Goal: Task Accomplishment & Management: Manage account settings

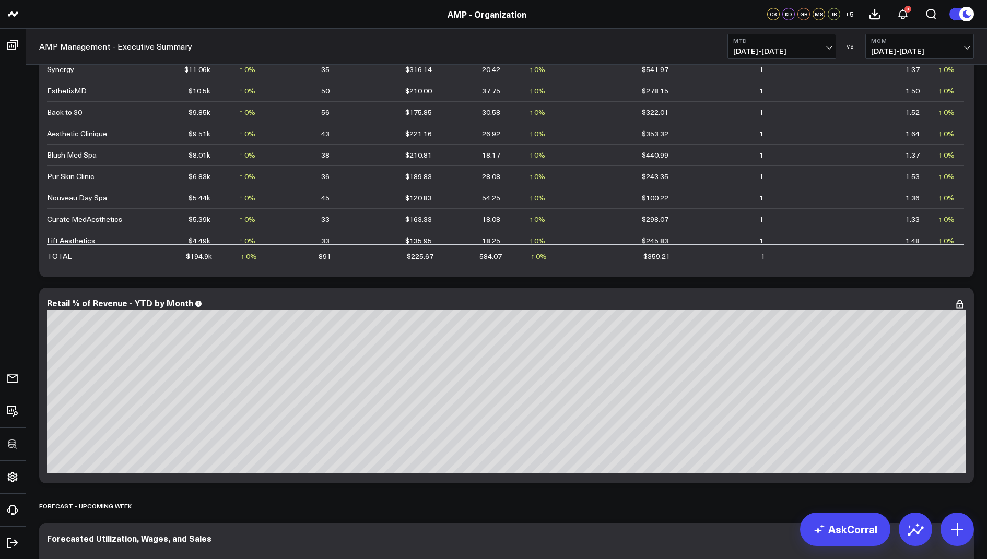
scroll to position [1762, 0]
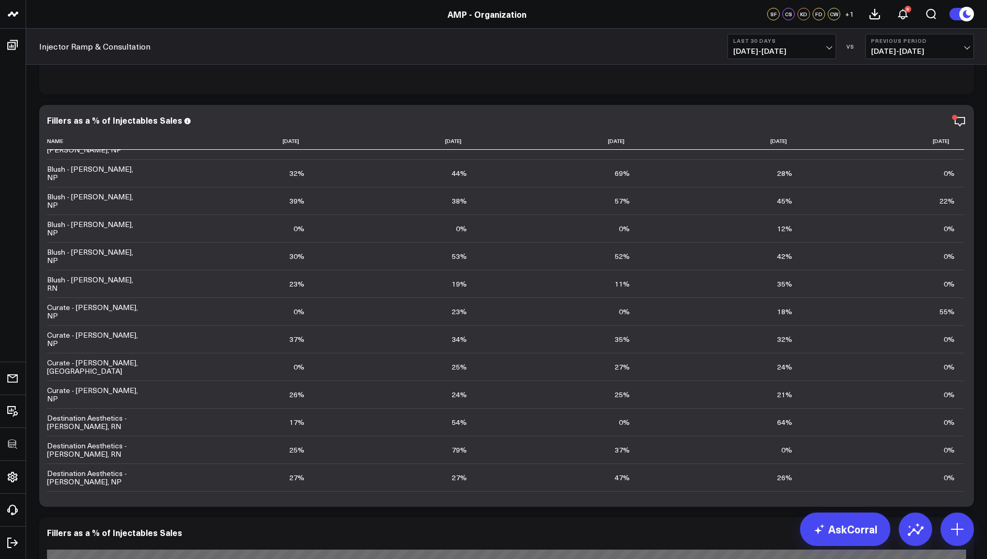
scroll to position [3275, 0]
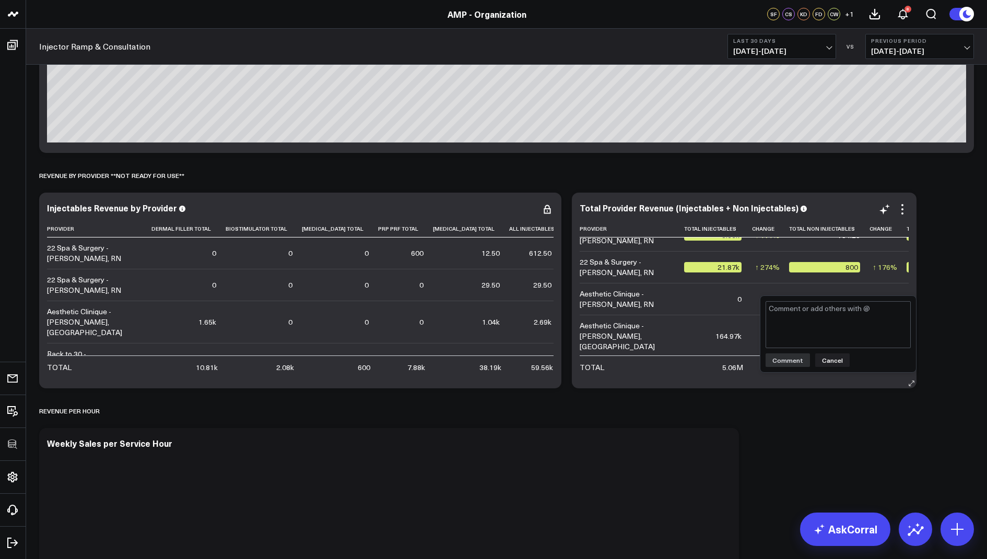
scroll to position [54, 0]
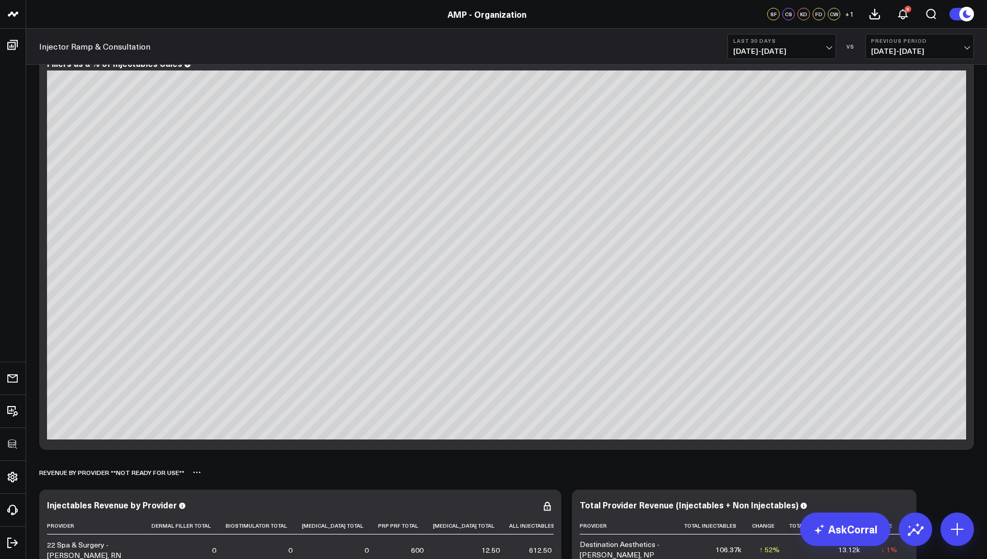
scroll to position [3528, 0]
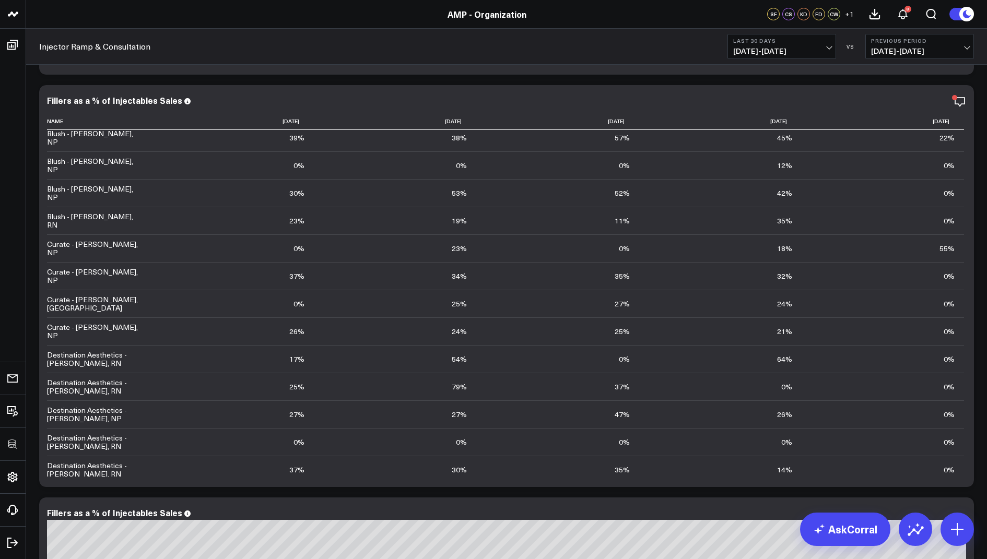
scroll to position [340, 0]
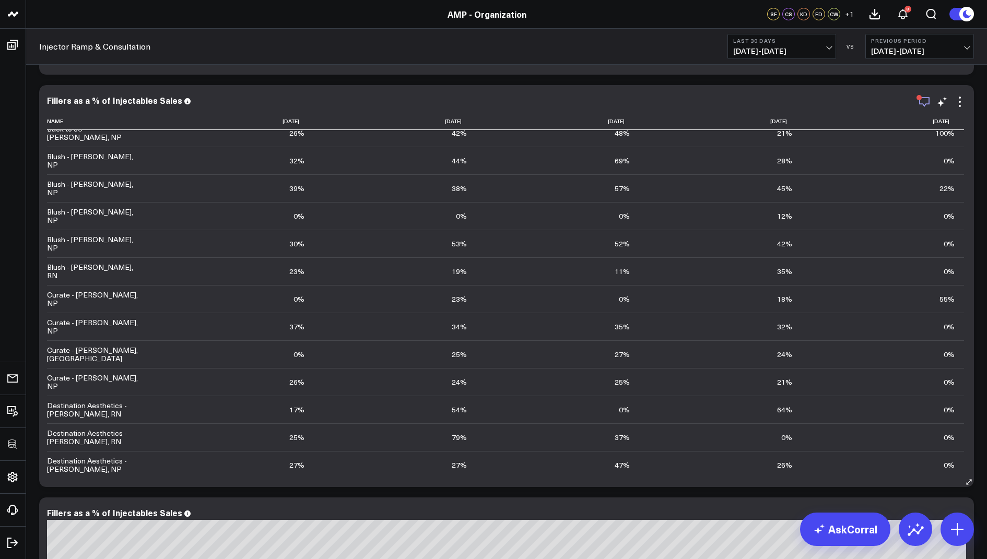
click at [921, 98] on div "button" at bounding box center [918, 97] width 5 height 5
click at [980, 186] on div "Modify via AI Copy link to widget Ask support Remove Create linked copy Leon Da…" at bounding box center [506, 313] width 961 height 6079
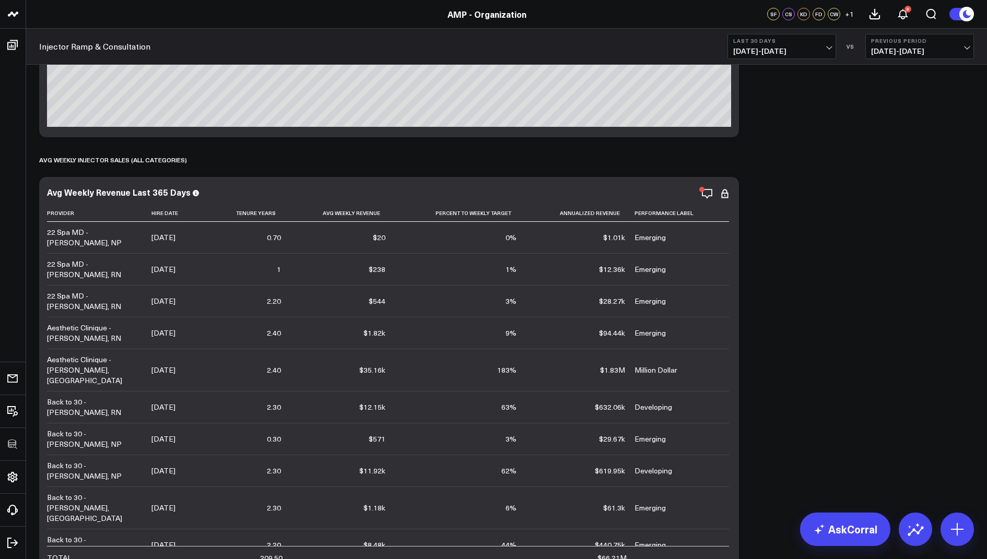
scroll to position [1324, 0]
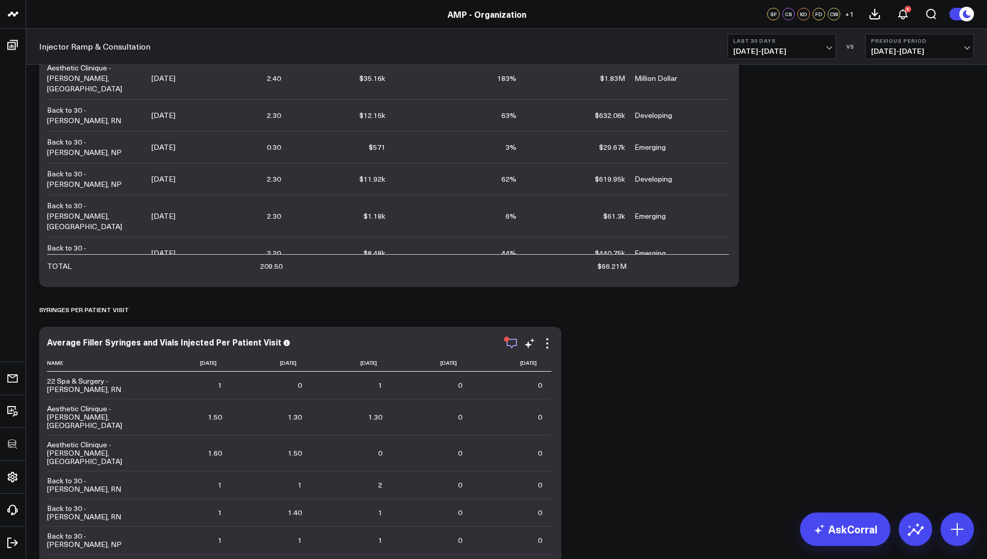
click at [512, 342] on icon "button" at bounding box center [511, 343] width 13 height 13
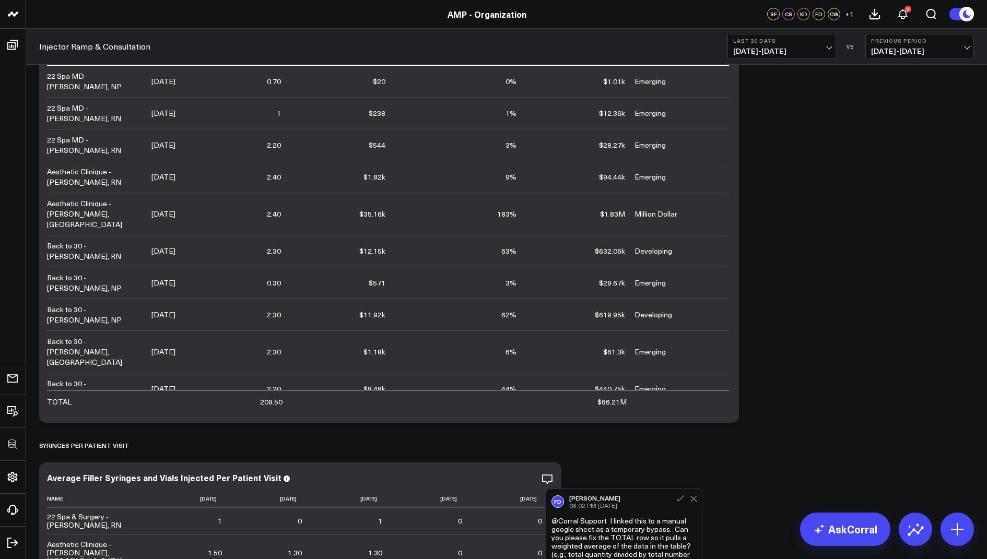
scroll to position [1084, 0]
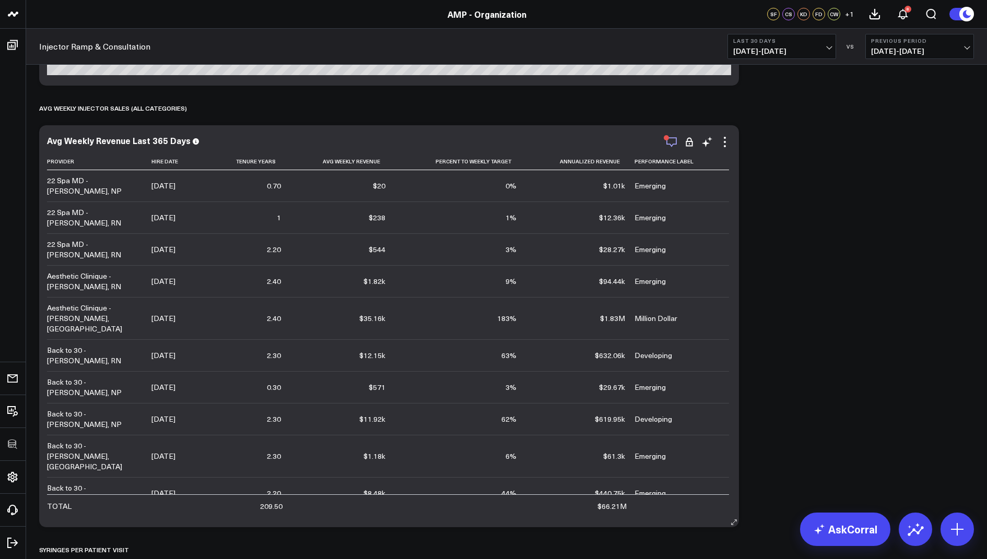
click at [671, 140] on icon "button" at bounding box center [671, 142] width 13 height 13
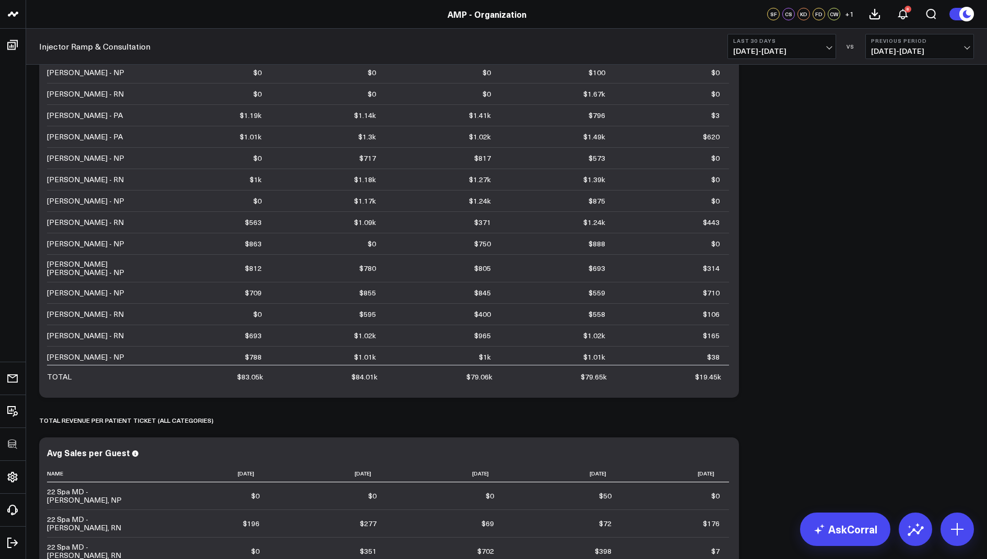
scroll to position [3704, 0]
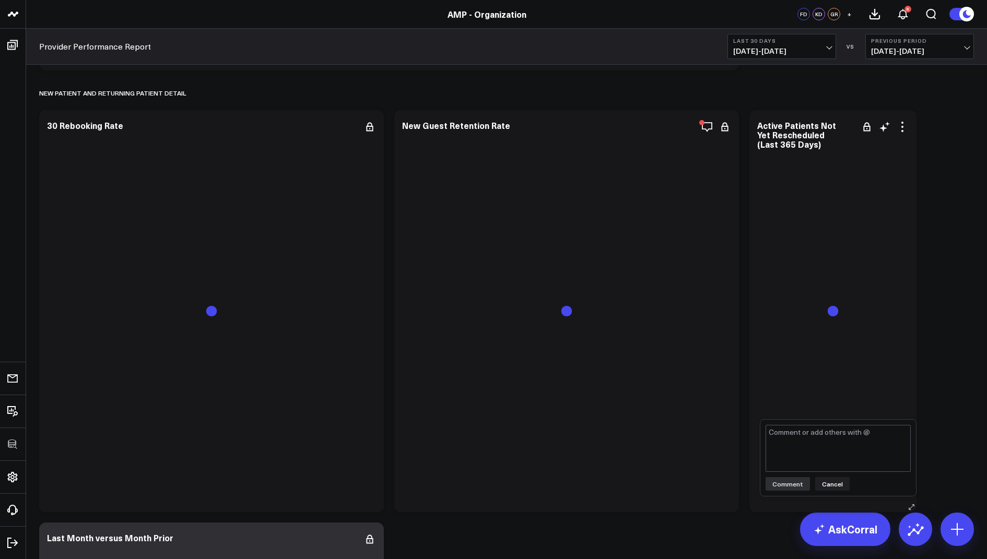
scroll to position [2580, 0]
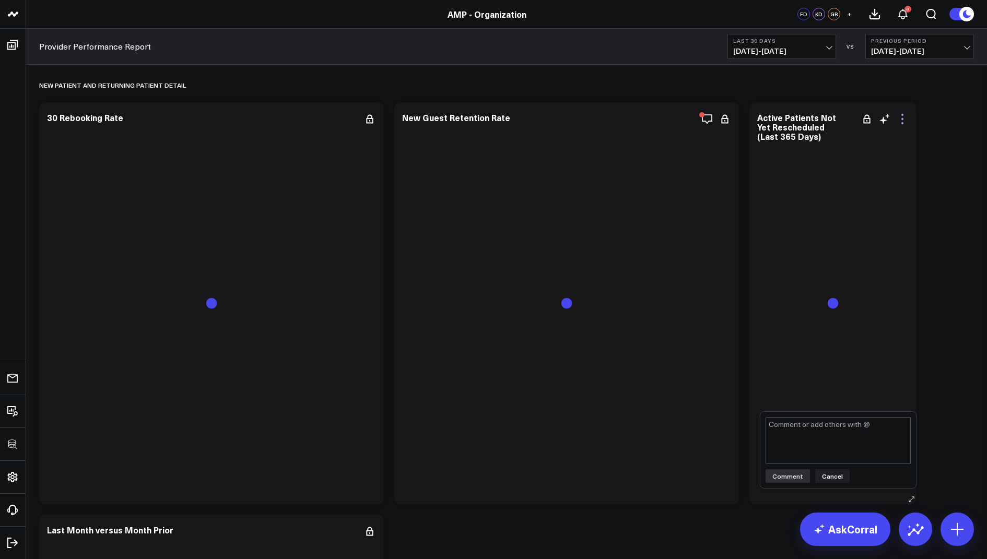
click at [902, 115] on icon at bounding box center [902, 115] width 2 height 2
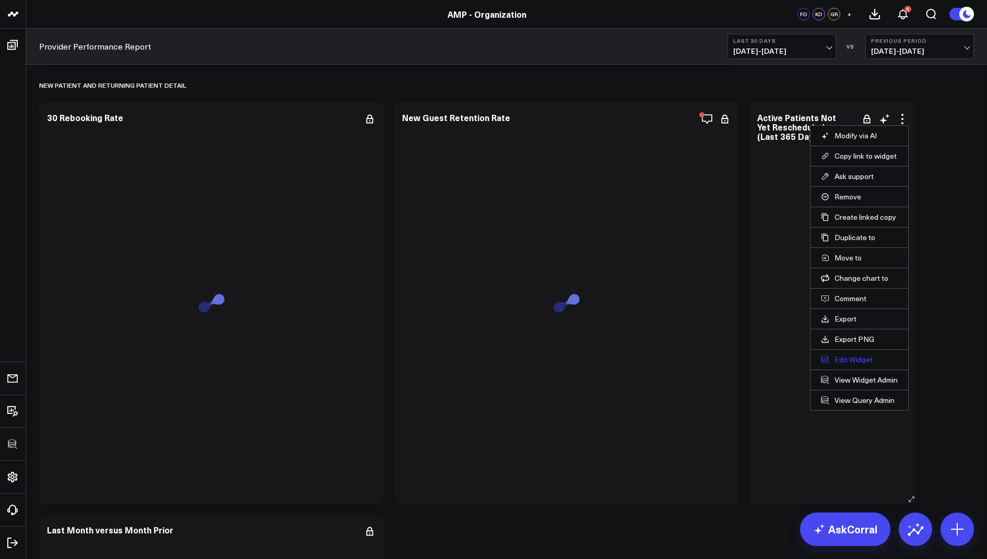
click at [848, 356] on button "Edit Widget" at bounding box center [859, 359] width 77 height 9
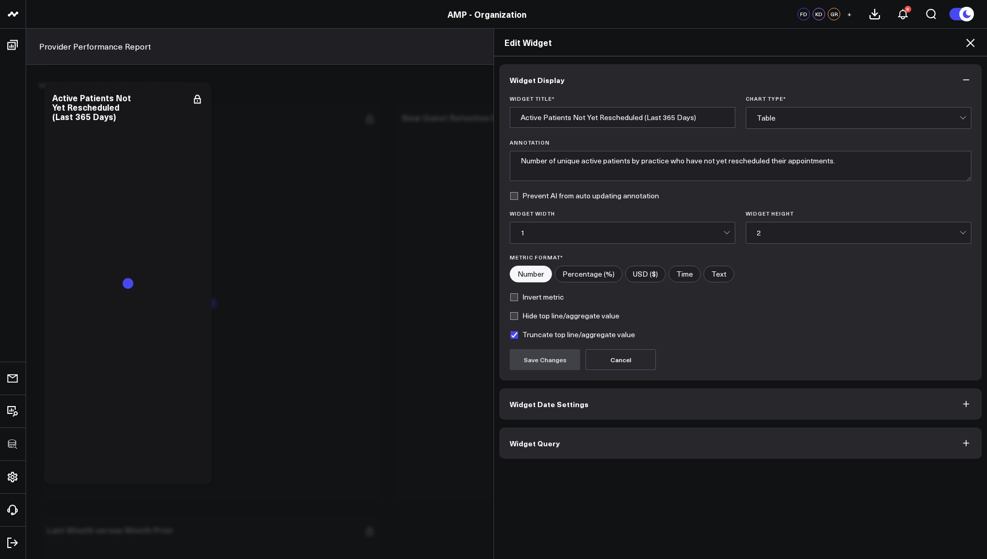
click at [551, 439] on span "Widget Query" at bounding box center [535, 443] width 50 height 8
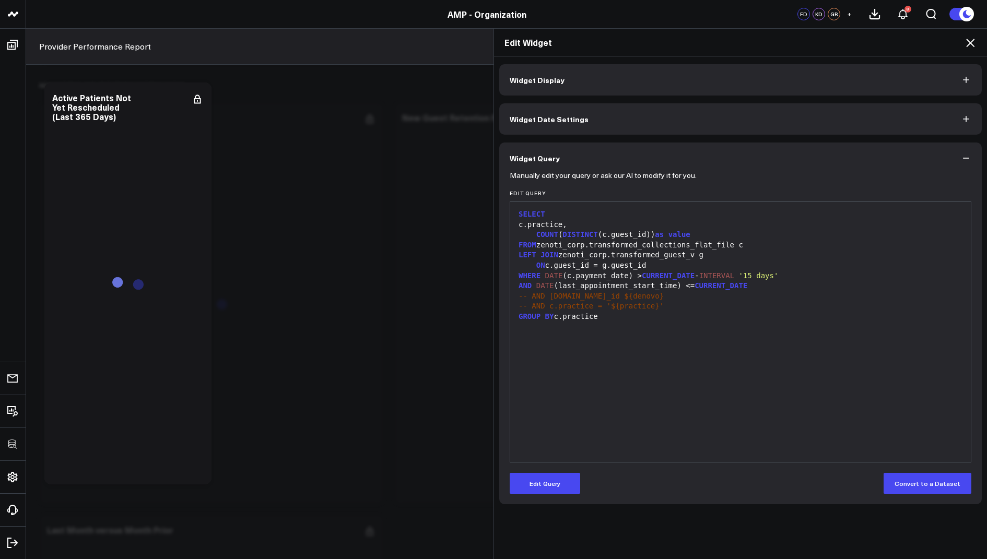
click at [974, 44] on icon at bounding box center [970, 43] width 13 height 13
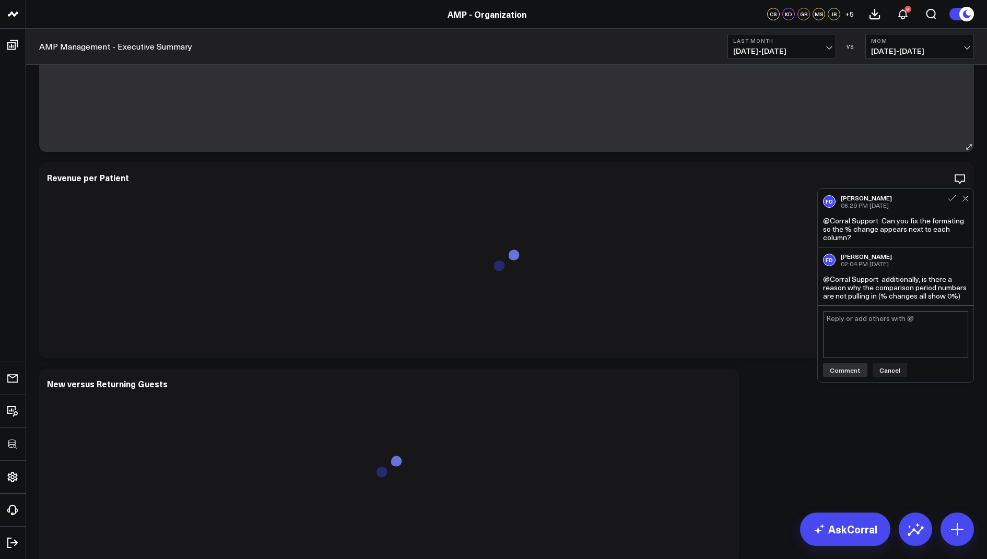
scroll to position [251, 0]
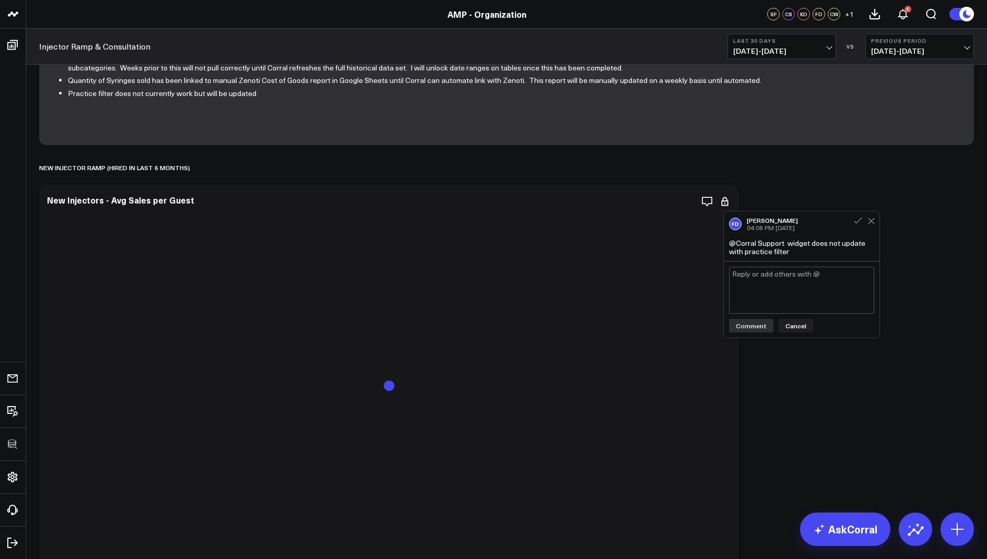
scroll to position [172, 0]
click at [725, 198] on icon at bounding box center [724, 200] width 13 height 13
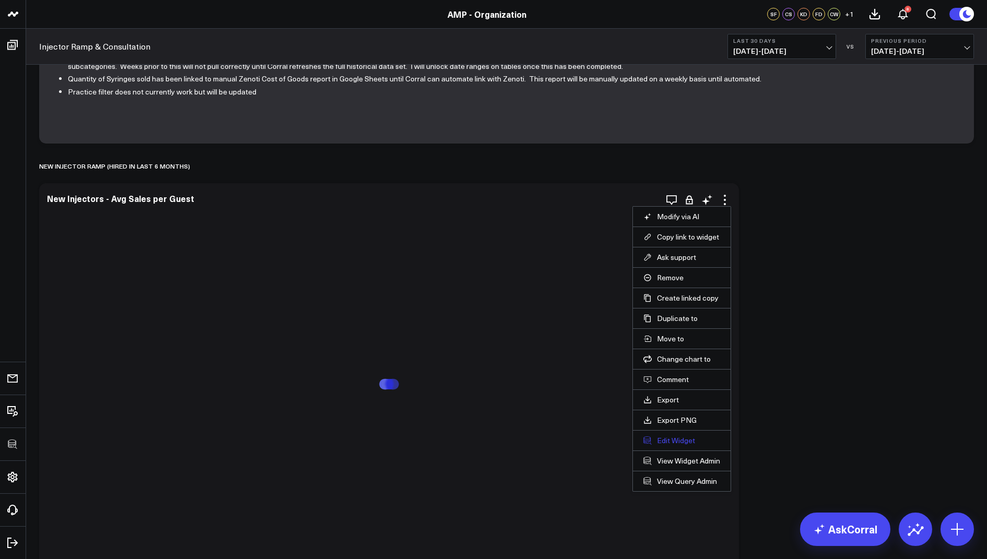
click at [675, 442] on button "Edit Widget" at bounding box center [681, 440] width 77 height 9
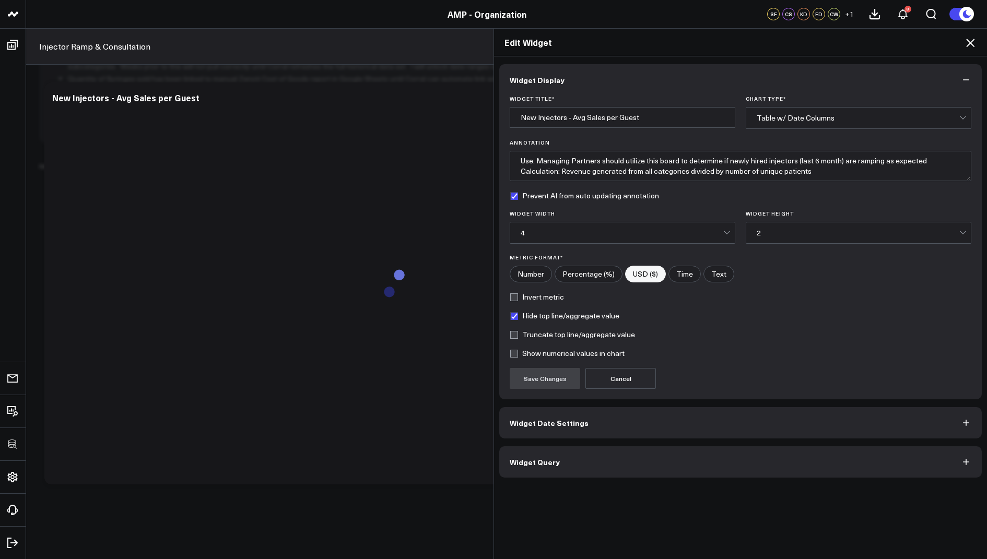
click at [534, 468] on button "Widget Query" at bounding box center [740, 461] width 482 height 31
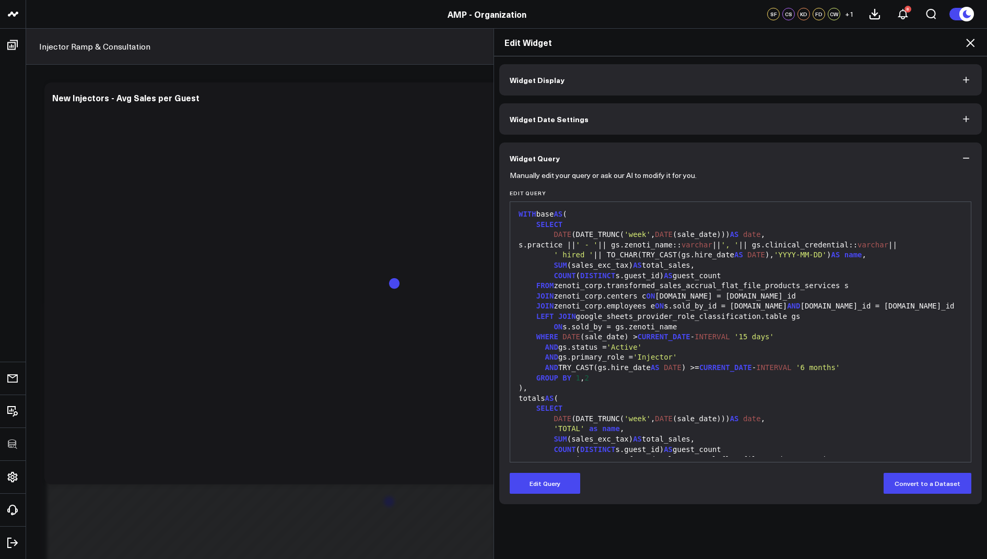
click at [968, 43] on icon at bounding box center [970, 43] width 13 height 13
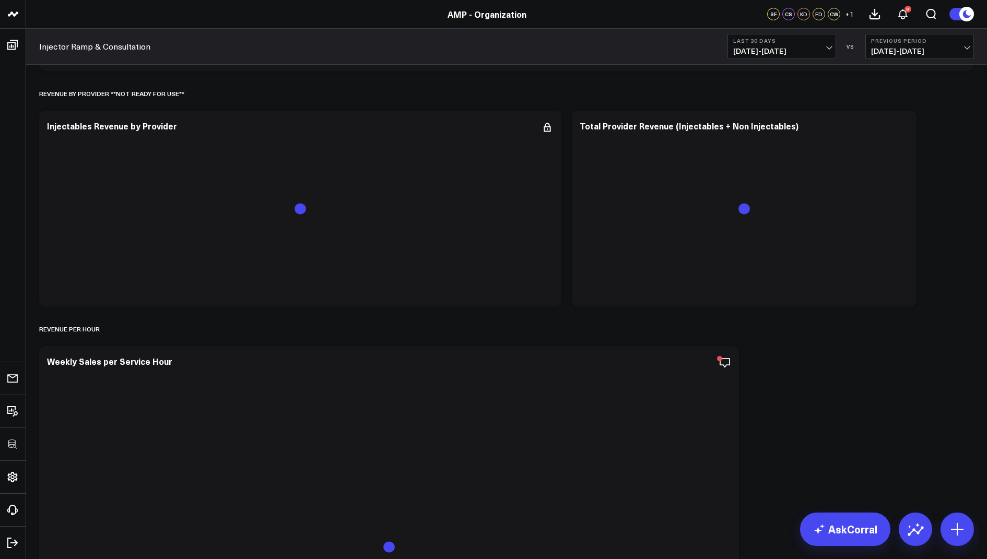
scroll to position [3693, 0]
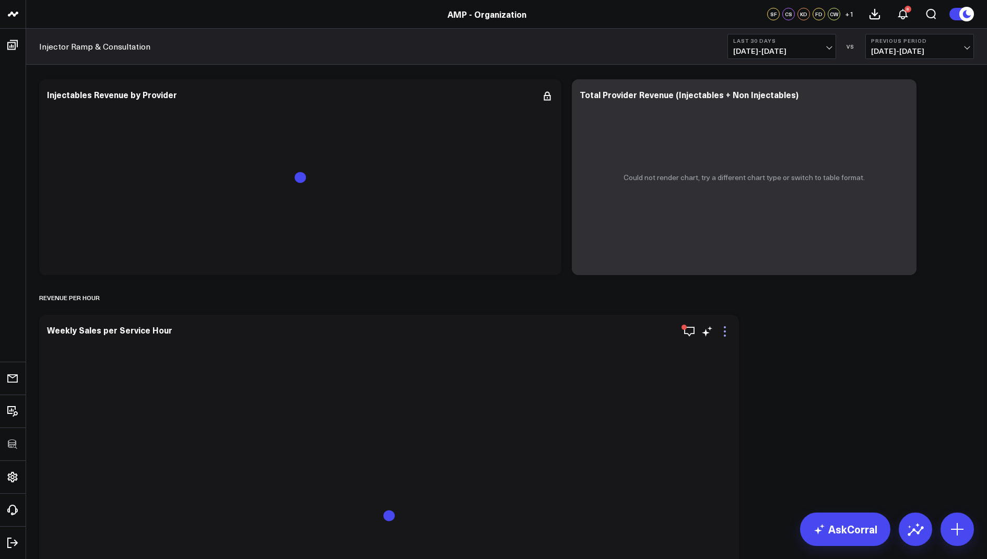
click at [727, 325] on icon at bounding box center [724, 331] width 13 height 13
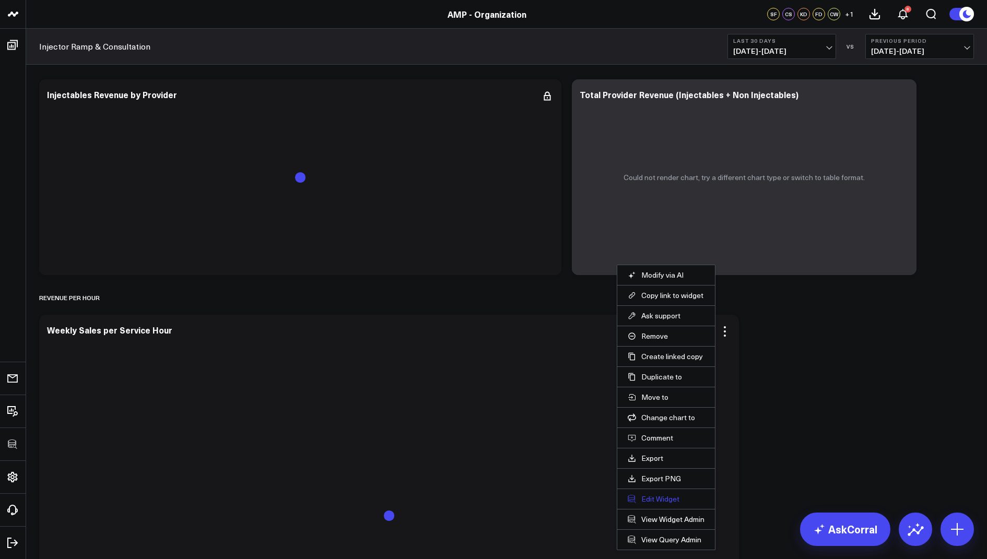
click at [645, 498] on button "Edit Widget" at bounding box center [666, 498] width 77 height 9
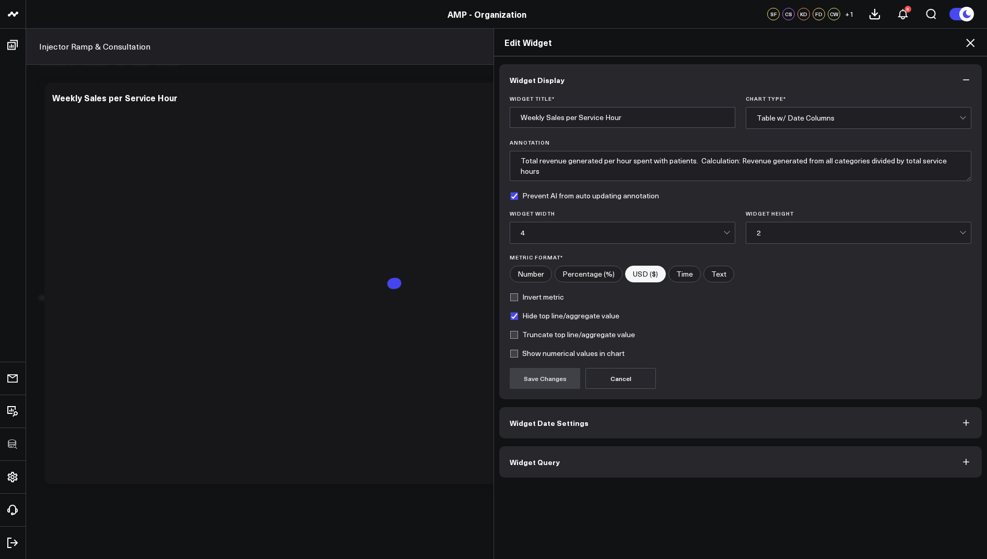
click at [519, 466] on button "Widget Query" at bounding box center [740, 461] width 482 height 31
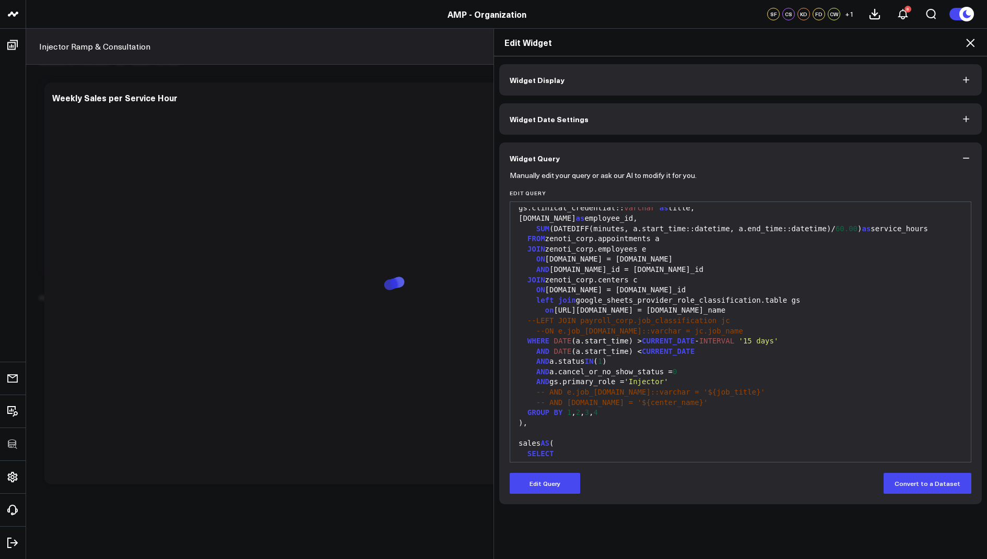
scroll to position [49, 0]
drag, startPoint x: 685, startPoint y: 397, endPoint x: 537, endPoint y: 403, distance: 148.4
click at [537, 403] on div "-- AND [DOMAIN_NAME] = '${center_name}'" at bounding box center [740, 401] width 450 height 10
copy div "-- AND [DOMAIN_NAME] = '${center_name}'"
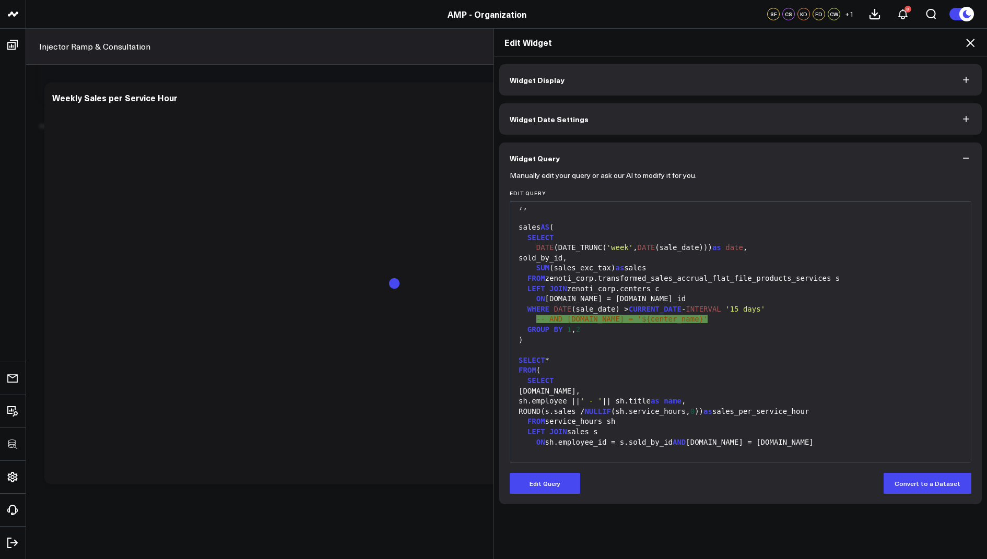
scroll to position [263, 0]
click at [970, 42] on icon at bounding box center [970, 43] width 8 height 8
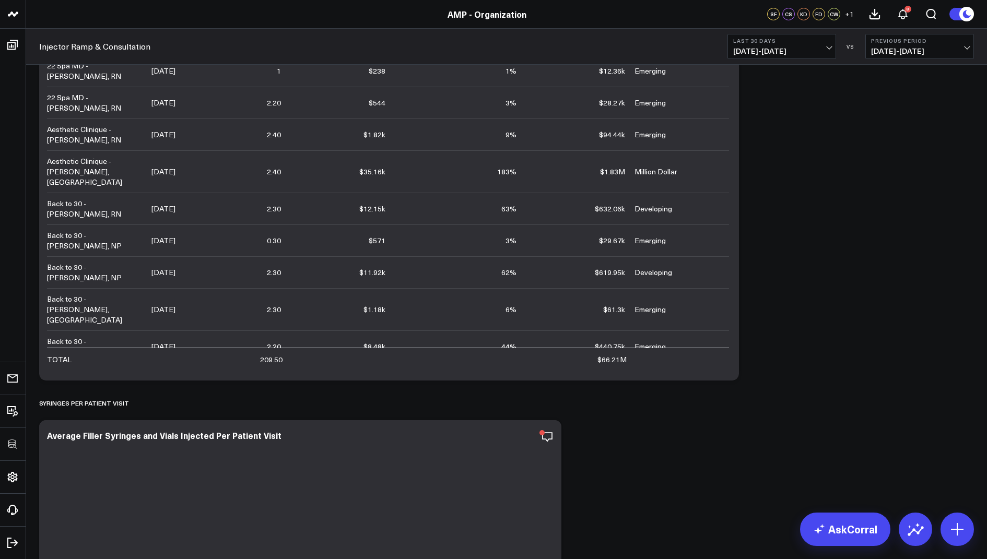
scroll to position [897, 0]
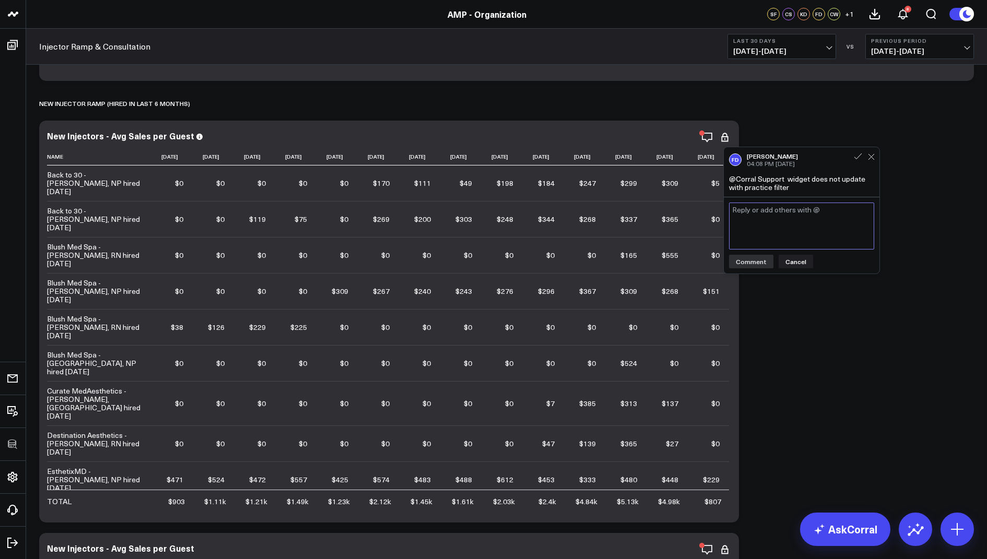
scroll to position [240, 0]
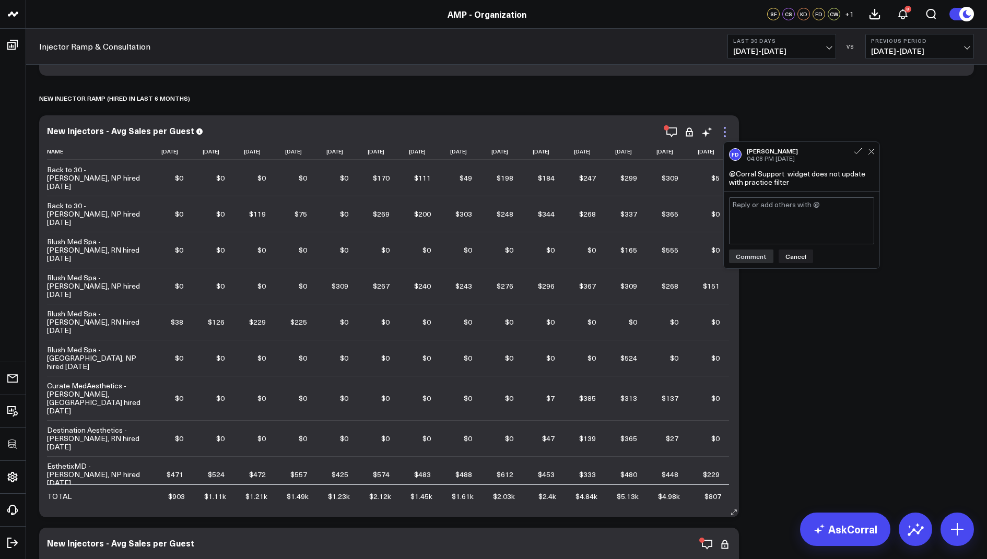
click at [728, 132] on icon at bounding box center [724, 132] width 13 height 13
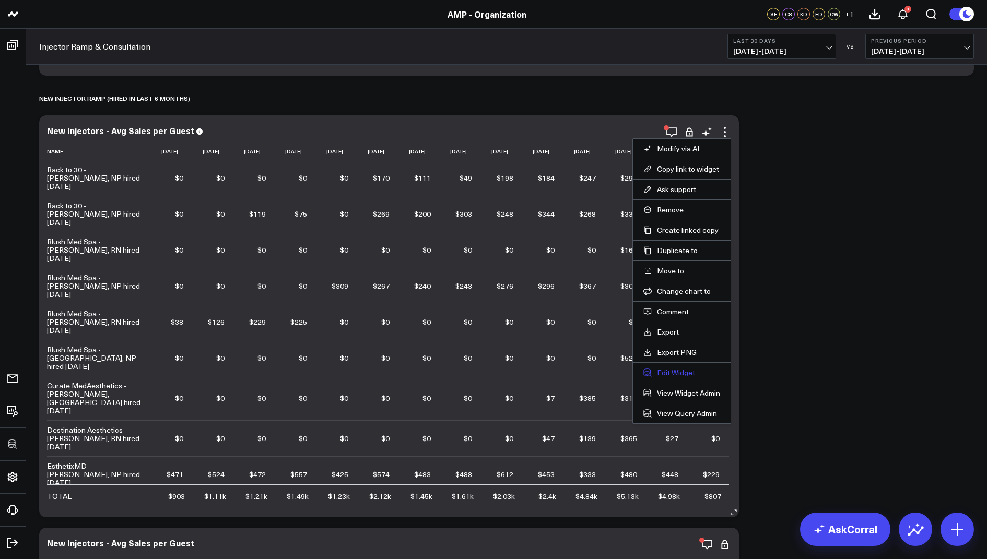
click at [669, 368] on button "Edit Widget" at bounding box center [681, 372] width 77 height 9
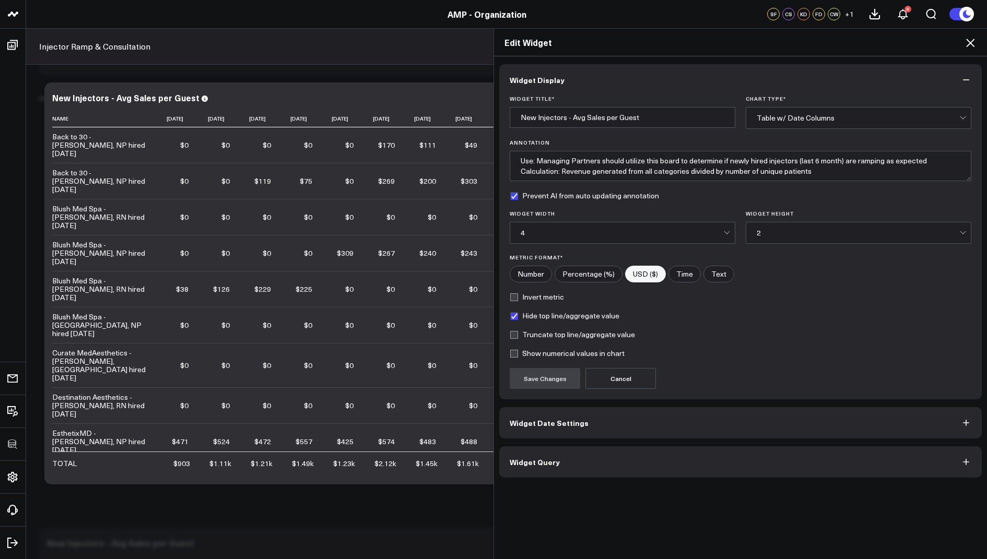
click at [537, 458] on span "Widget Query" at bounding box center [535, 462] width 50 height 8
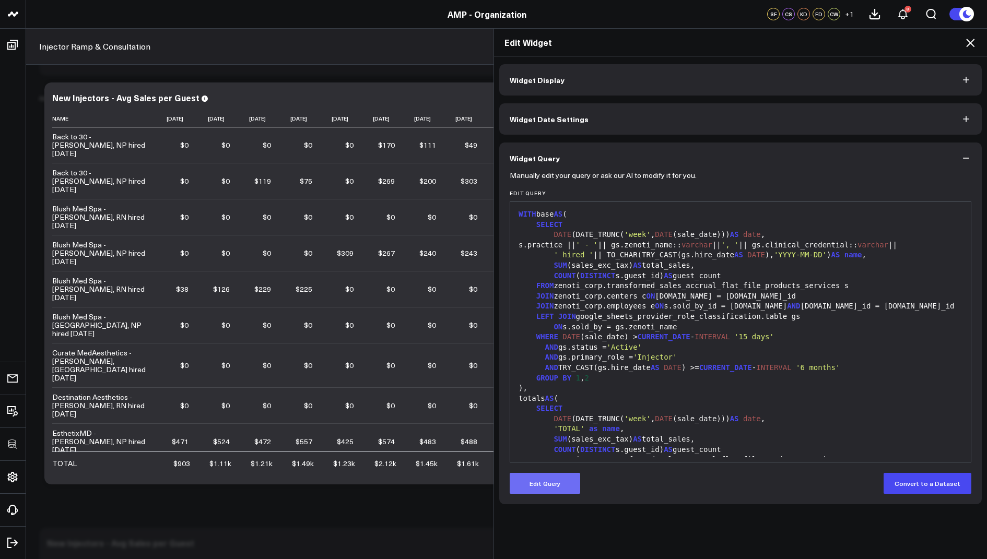
click at [539, 490] on button "Edit Query" at bounding box center [545, 483] width 70 height 21
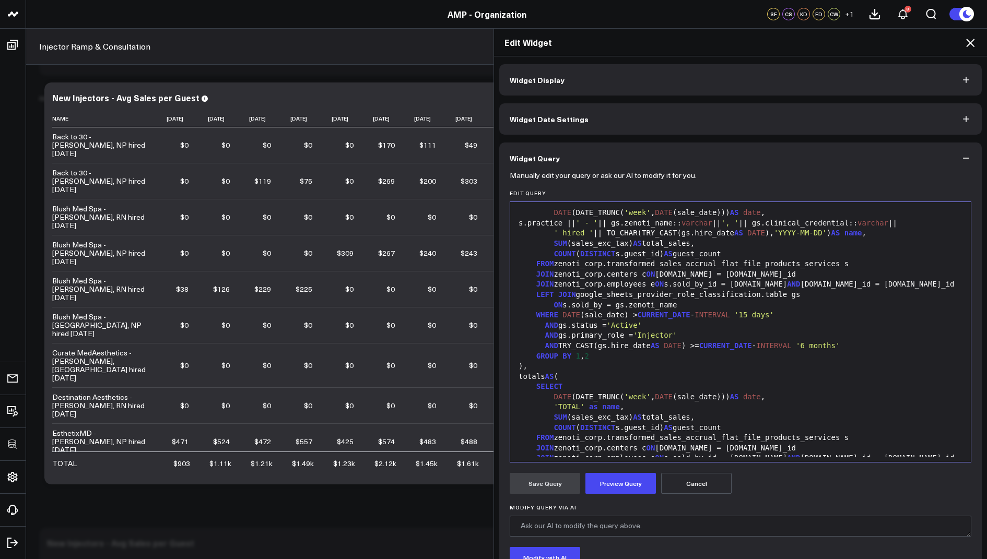
scroll to position [25, 0]
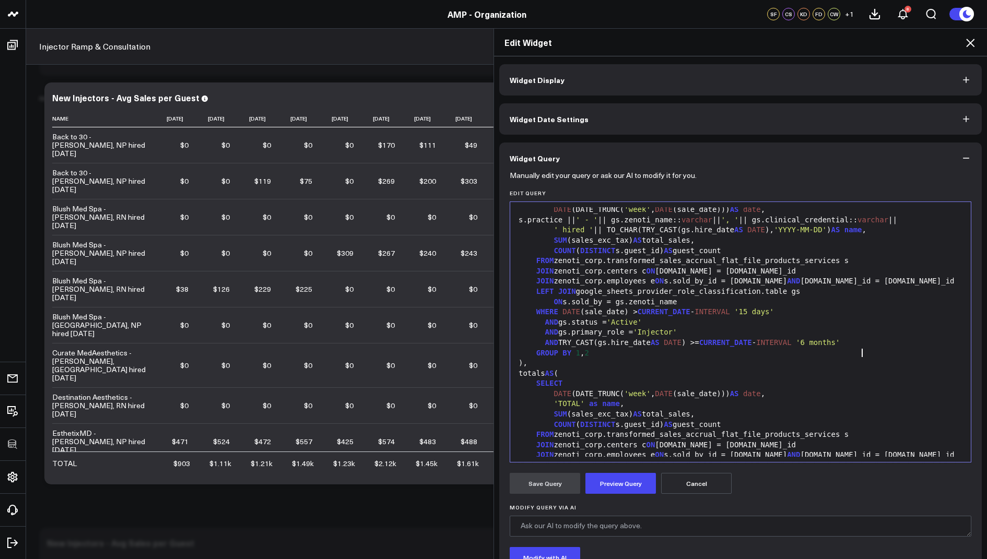
click at [875, 348] on div "AND TRY_CAST(gs.hire_date AS DATE ) >= CURRENT_DATE - INTERVAL '6 months'" at bounding box center [740, 343] width 450 height 10
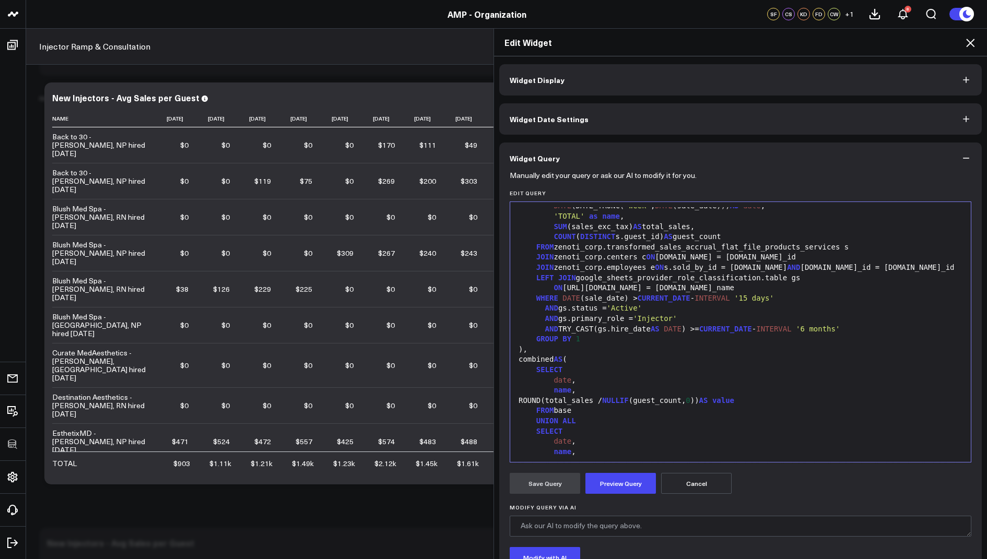
scroll to position [264, 0]
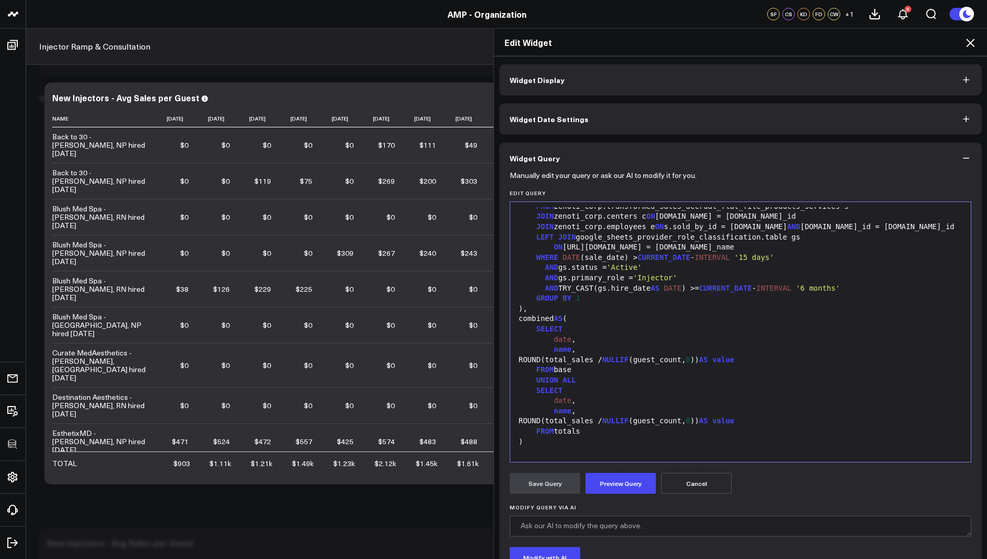
click at [878, 294] on div "AND TRY_CAST(gs.hire_date AS DATE ) >= CURRENT_DATE - INTERVAL '6 months'" at bounding box center [740, 289] width 450 height 10
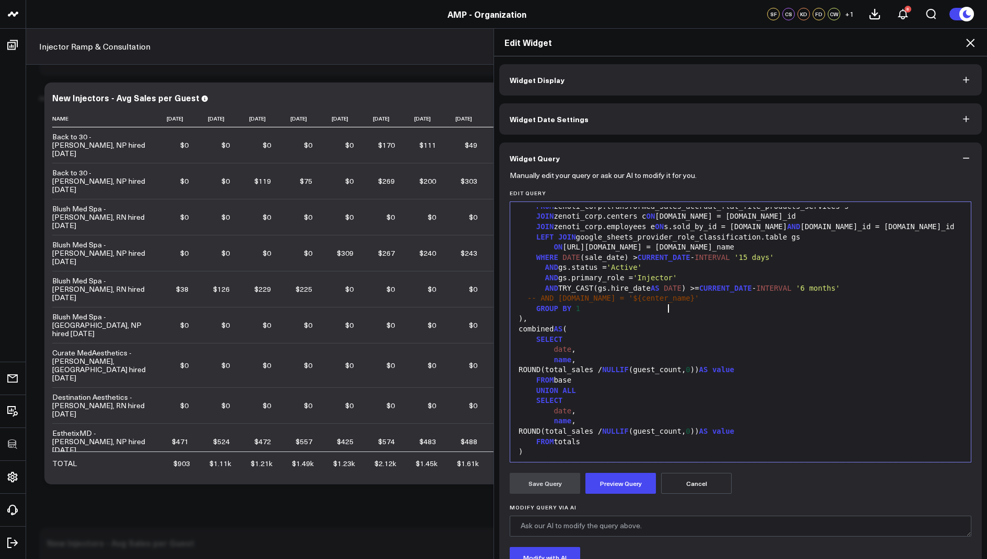
scroll to position [327, 0]
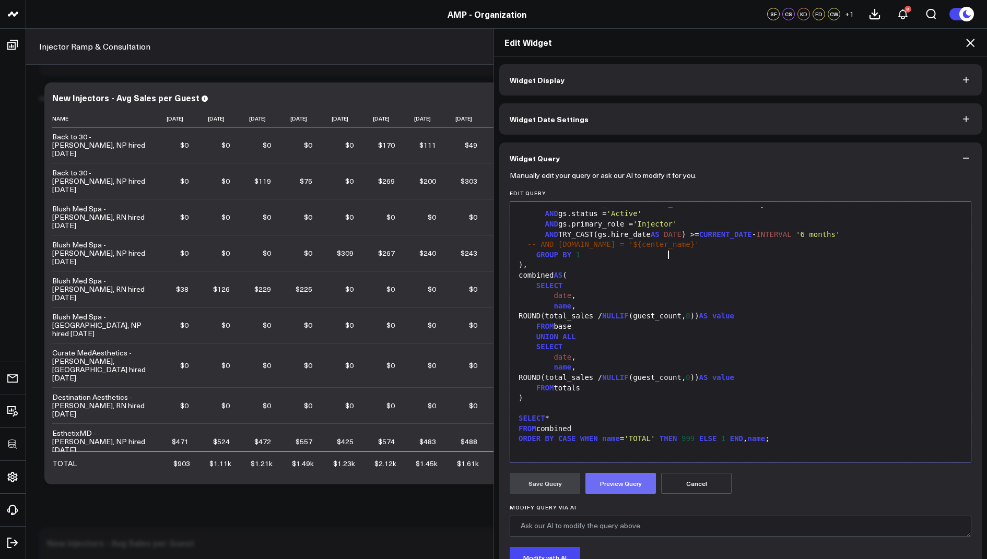
click at [626, 487] on button "Preview Query" at bounding box center [620, 483] width 70 height 21
click at [525, 486] on button "Save Query" at bounding box center [545, 483] width 70 height 21
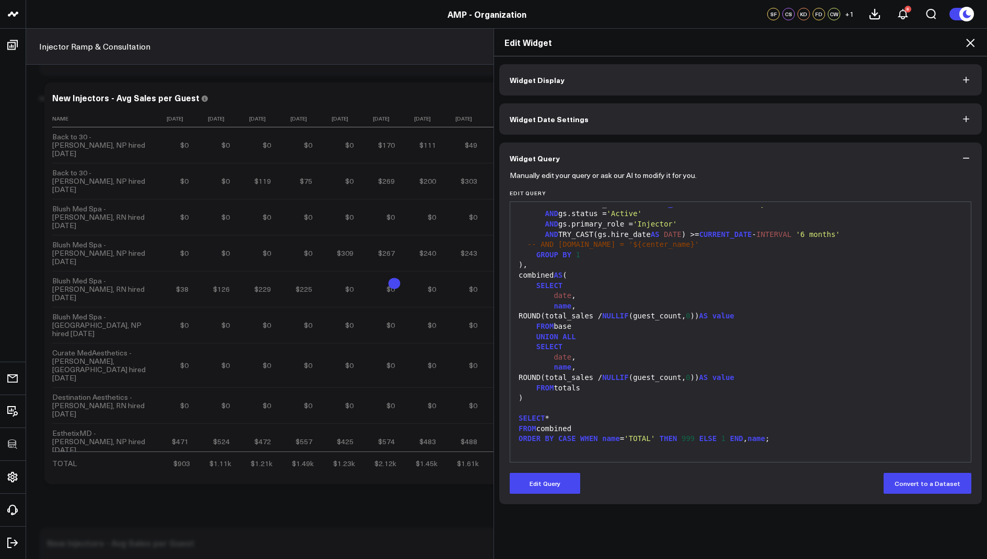
click at [972, 40] on icon at bounding box center [970, 43] width 13 height 13
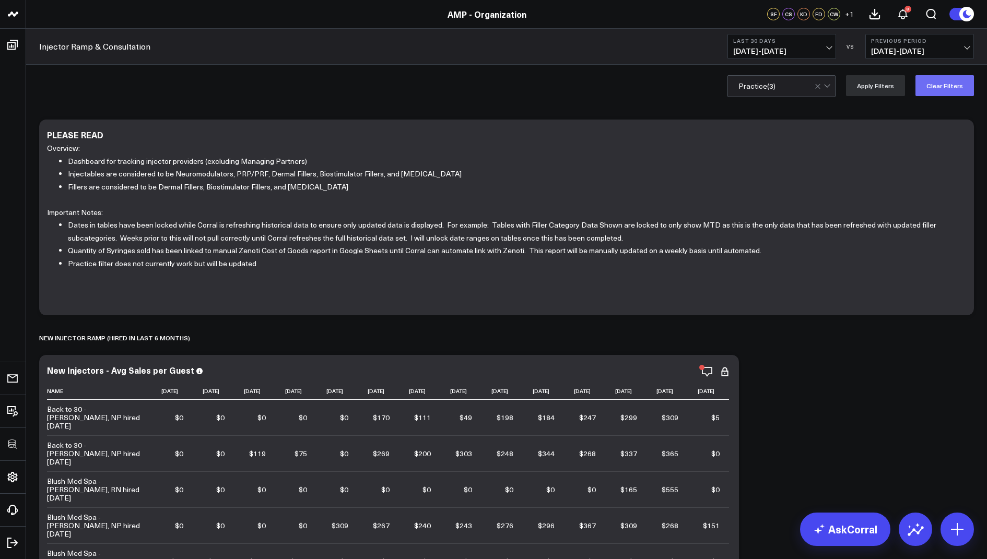
click at [936, 90] on button "Clear Filters" at bounding box center [944, 85] width 58 height 21
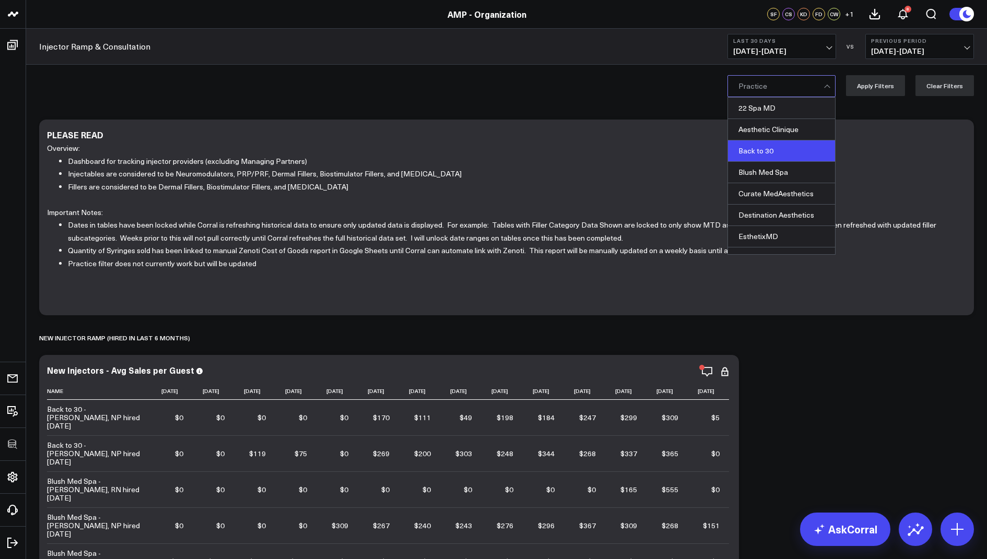
click at [772, 152] on div "Back to 30" at bounding box center [781, 150] width 107 height 21
click at [873, 87] on button "Apply Filters" at bounding box center [875, 85] width 59 height 21
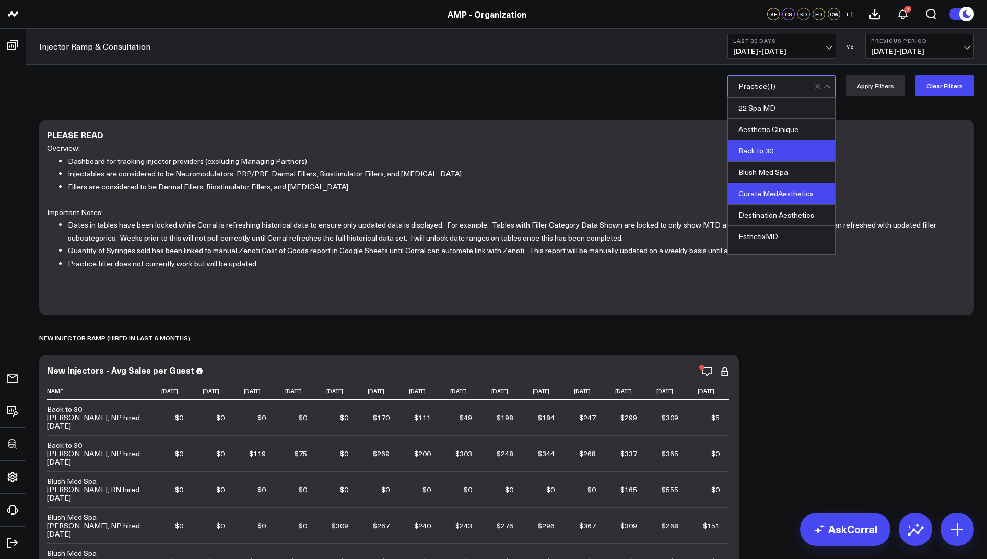
click at [770, 195] on div "Curate MedAesthetics" at bounding box center [781, 193] width 107 height 21
click at [800, 168] on div "Blush Med Spa" at bounding box center [781, 172] width 107 height 21
click at [889, 89] on button "Apply Filters" at bounding box center [875, 85] width 59 height 21
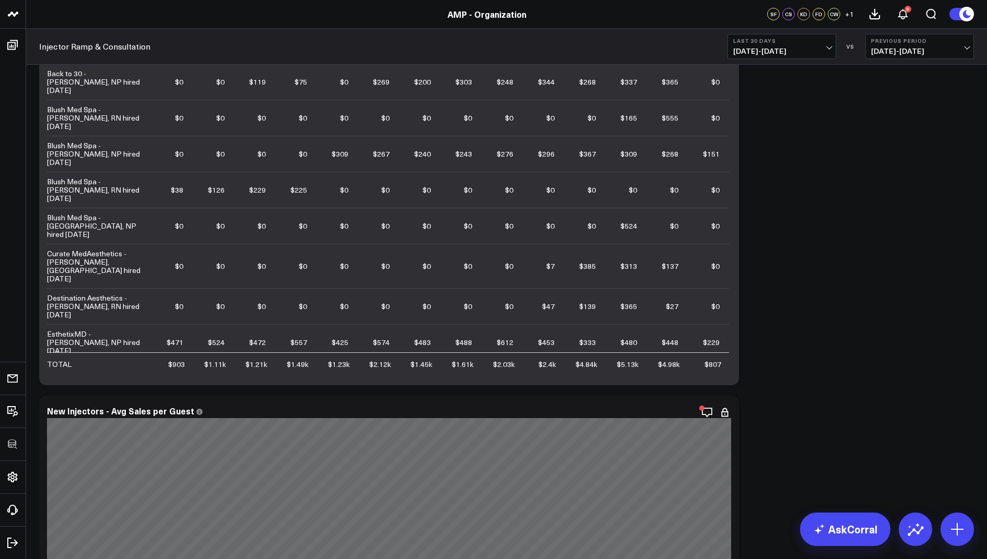
scroll to position [491, 0]
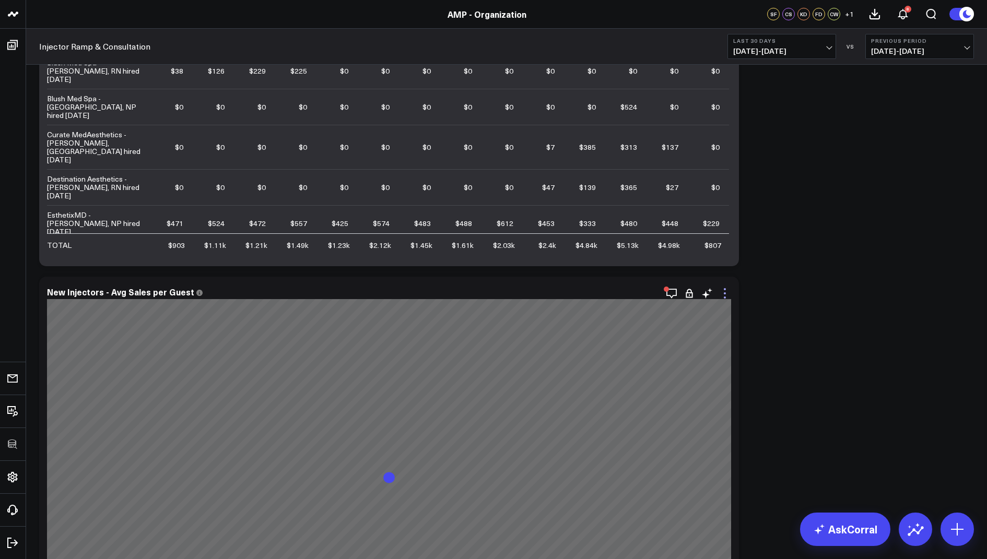
click at [729, 297] on icon at bounding box center [724, 293] width 13 height 13
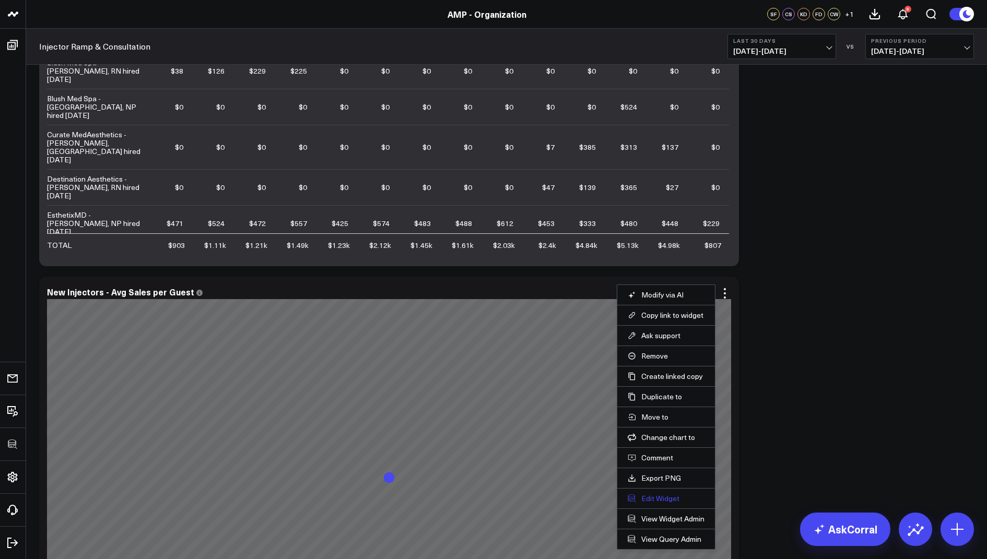
click at [652, 494] on button "Edit Widget" at bounding box center [666, 498] width 77 height 9
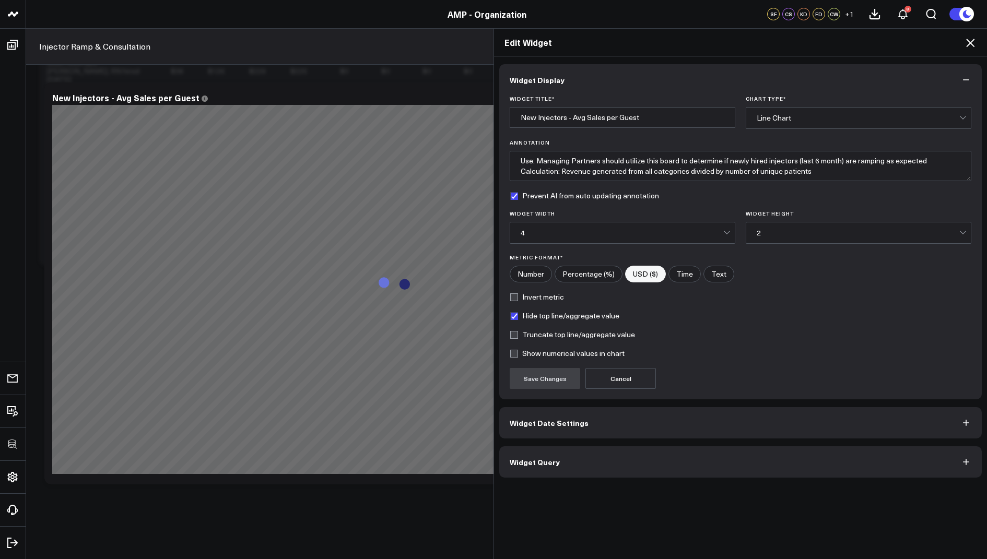
click at [539, 458] on span "Widget Query" at bounding box center [535, 462] width 50 height 8
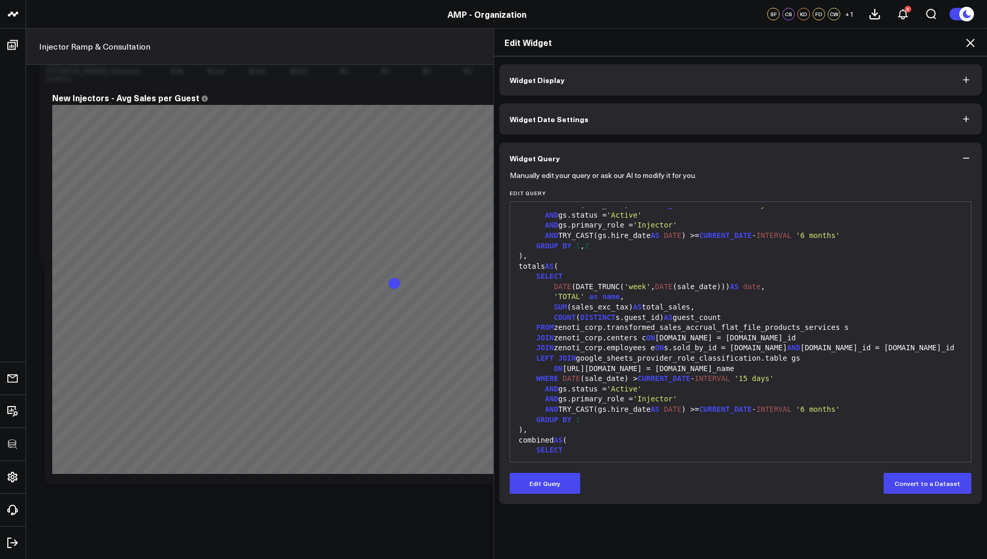
scroll to position [307, 0]
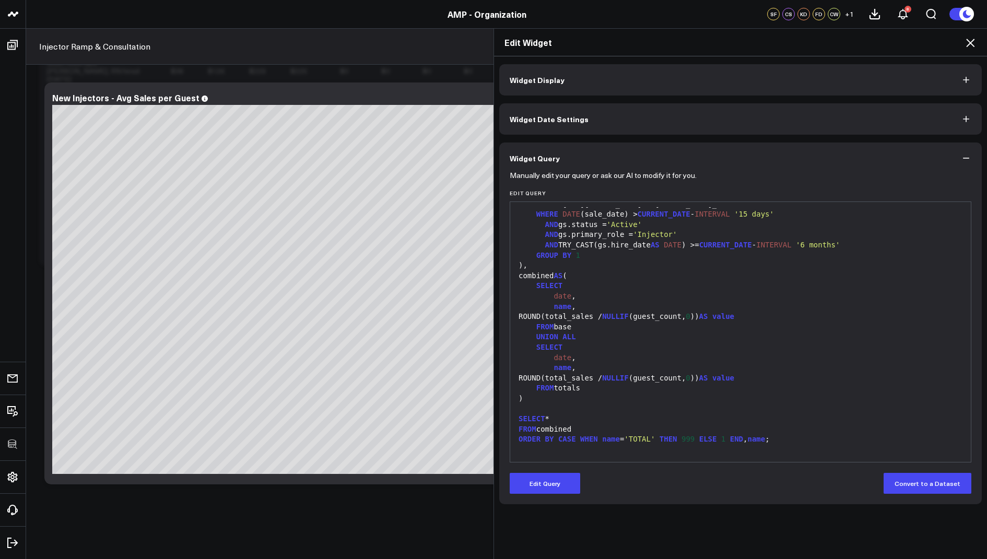
click at [970, 40] on icon at bounding box center [970, 43] width 13 height 13
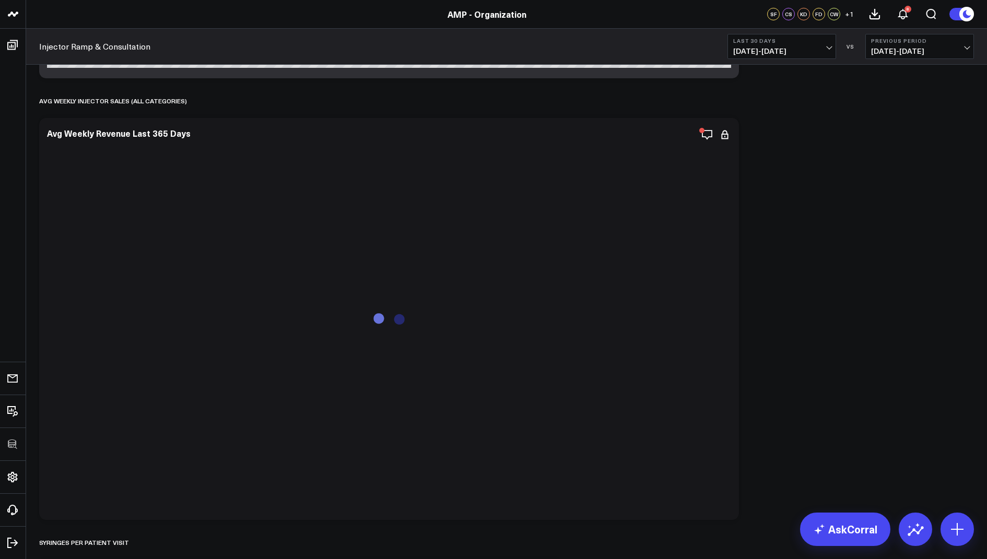
scroll to position [1074, 0]
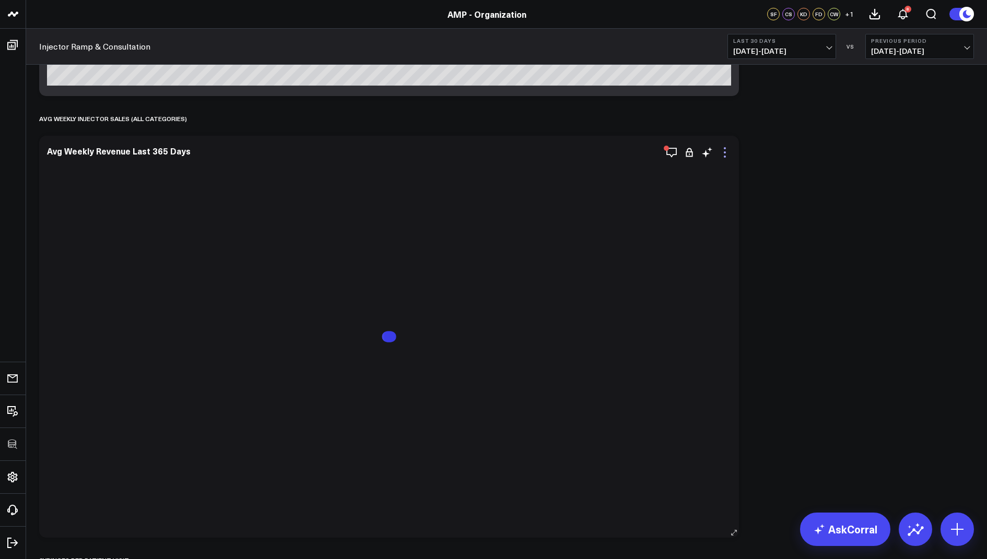
click at [722, 146] on icon at bounding box center [724, 152] width 13 height 13
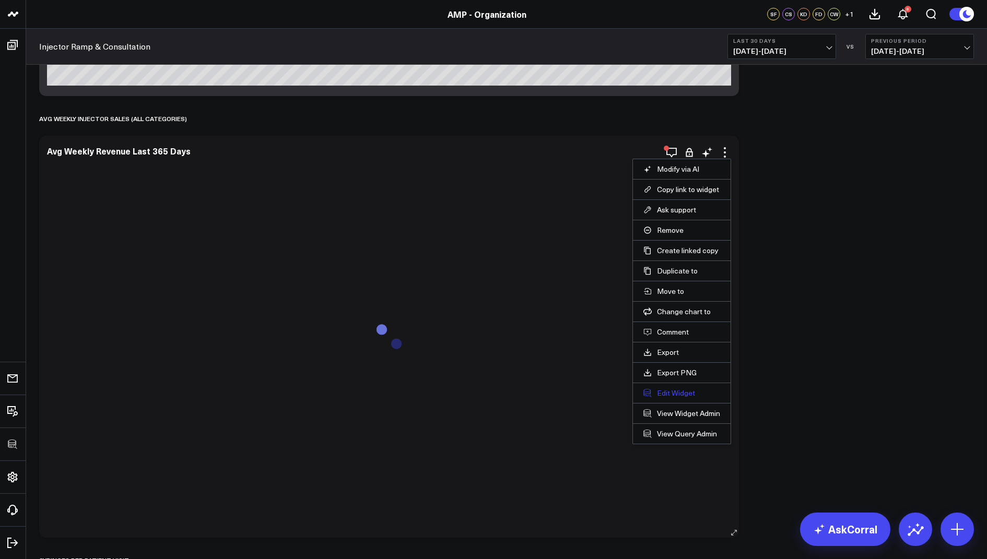
click at [656, 393] on button "Edit Widget" at bounding box center [681, 392] width 77 height 9
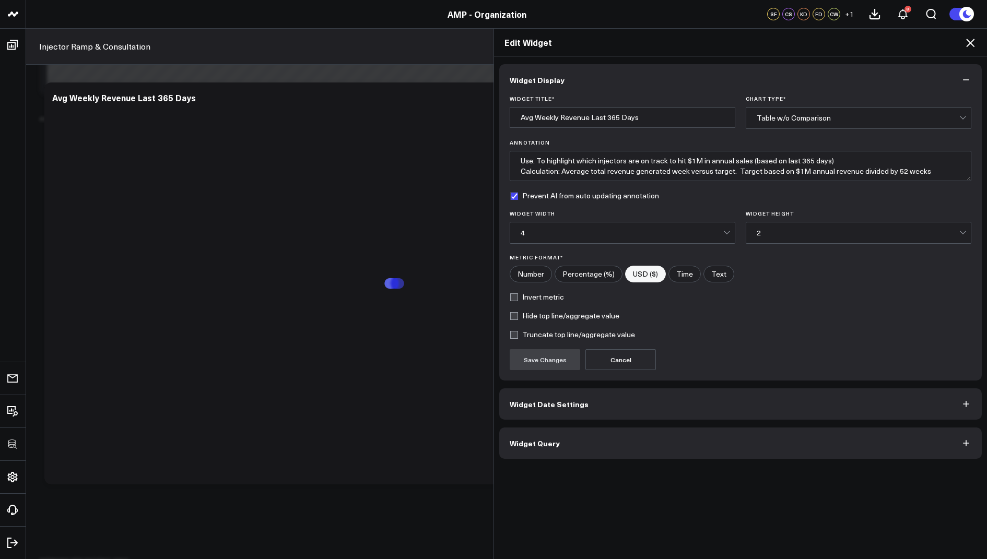
click at [541, 443] on span "Widget Query" at bounding box center [535, 443] width 50 height 8
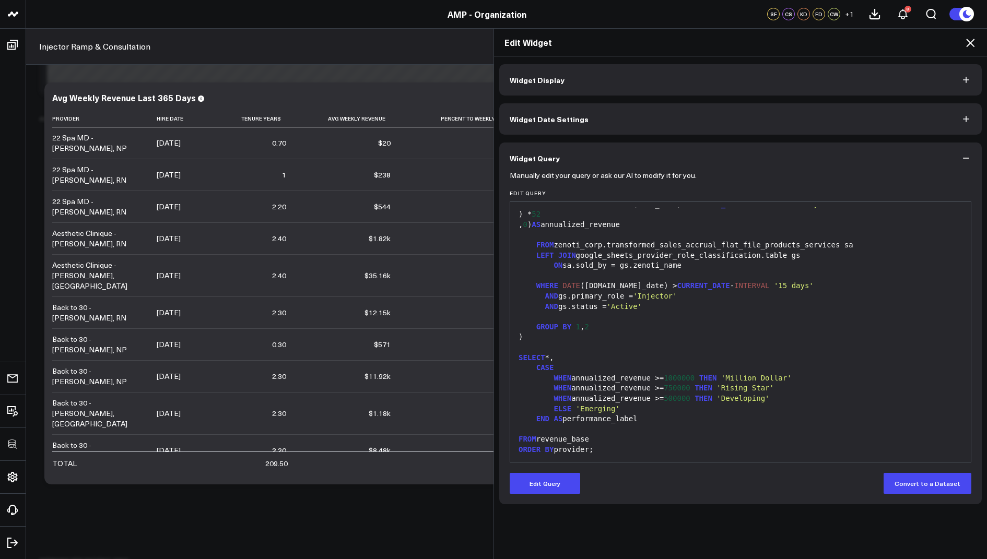
scroll to position [327, 0]
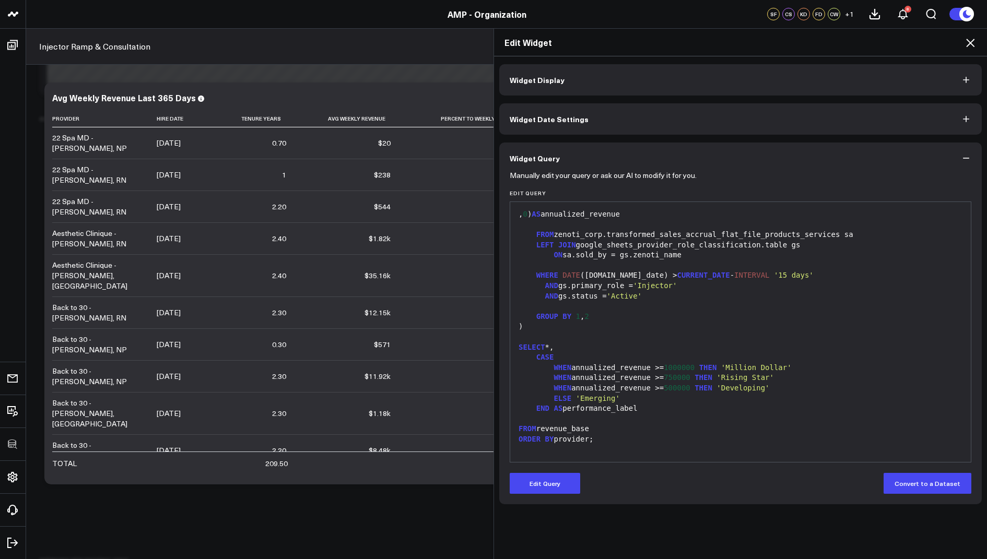
click at [972, 42] on icon at bounding box center [970, 43] width 13 height 13
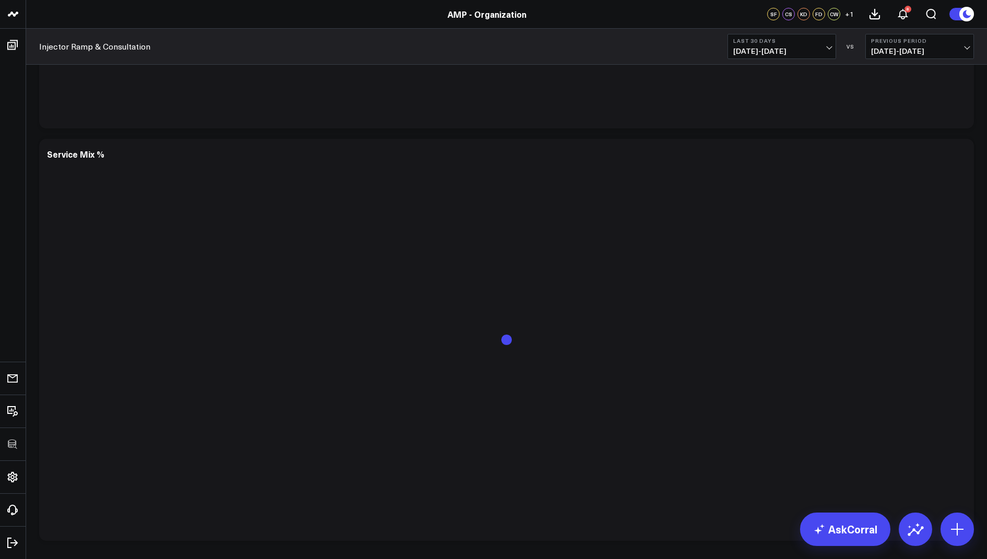
scroll to position [5626, 0]
click at [958, 108] on icon at bounding box center [959, 106] width 13 height 13
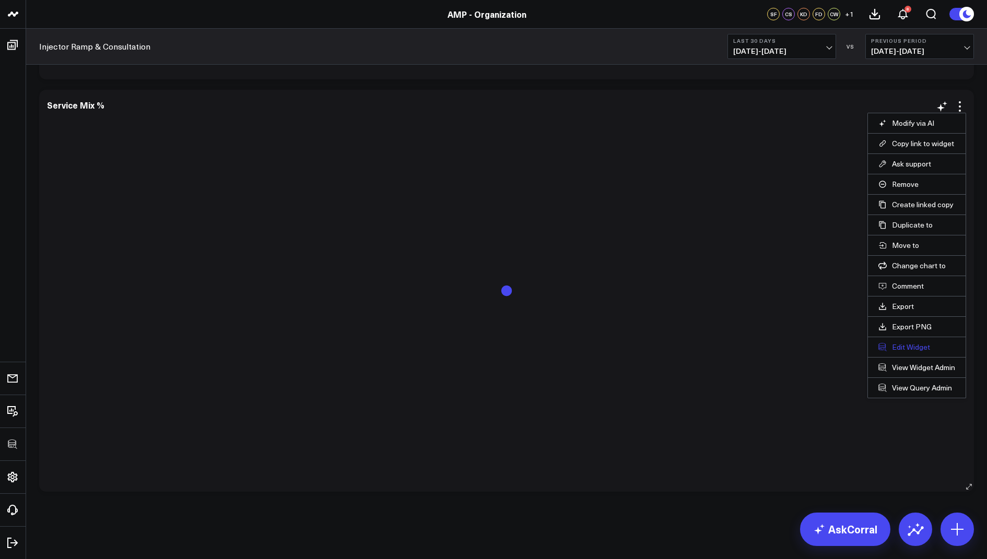
click at [896, 345] on button "Edit Widget" at bounding box center [916, 347] width 77 height 9
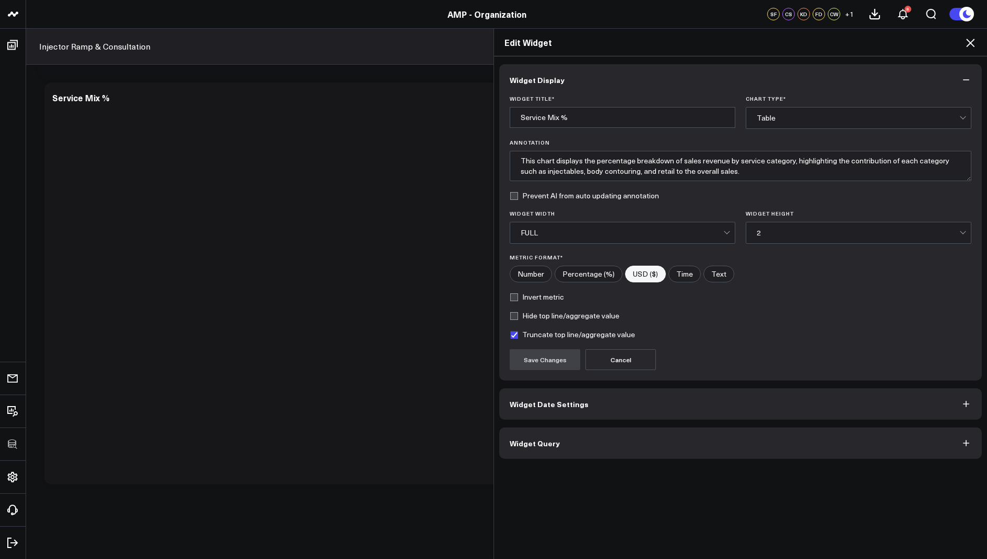
click at [611, 443] on button "Widget Query" at bounding box center [740, 443] width 482 height 31
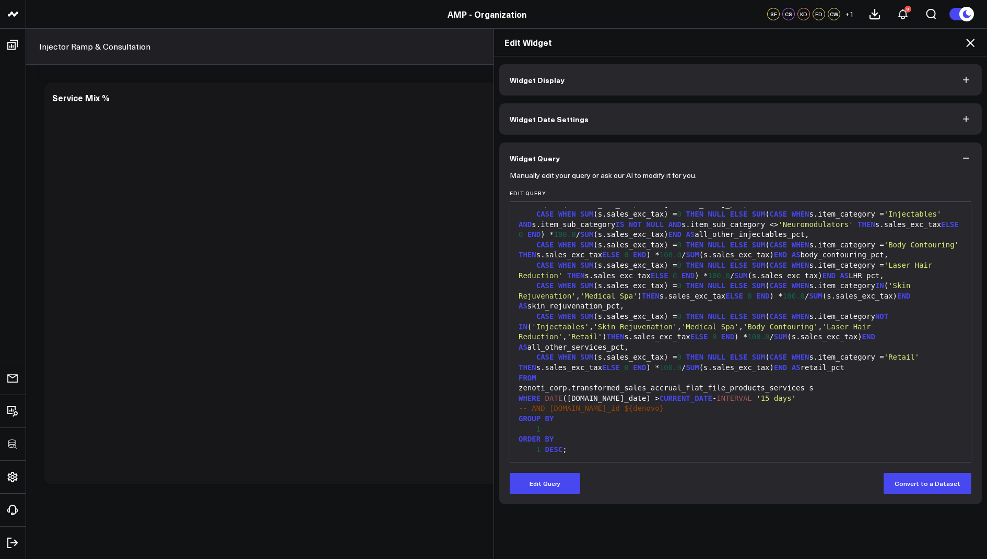
scroll to position [204, 0]
click at [974, 43] on icon at bounding box center [970, 43] width 13 height 13
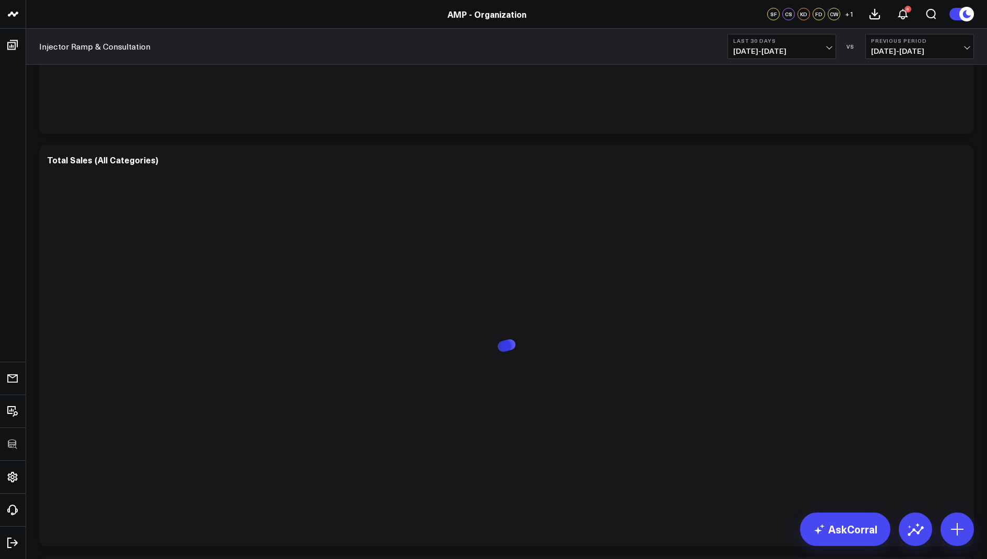
scroll to position [5066, 0]
click at [963, 255] on icon at bounding box center [959, 254] width 13 height 13
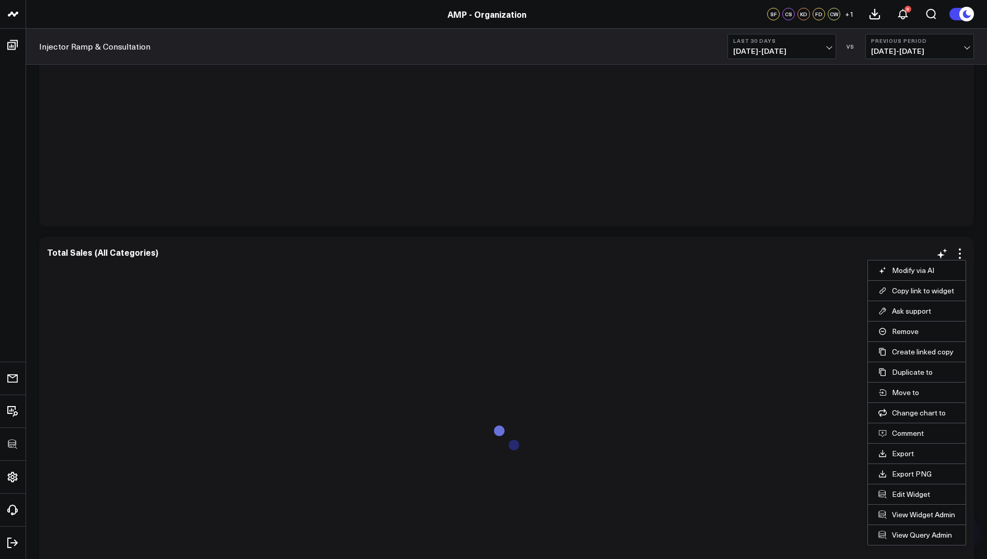
click at [900, 497] on li "Edit Widget" at bounding box center [917, 494] width 98 height 20
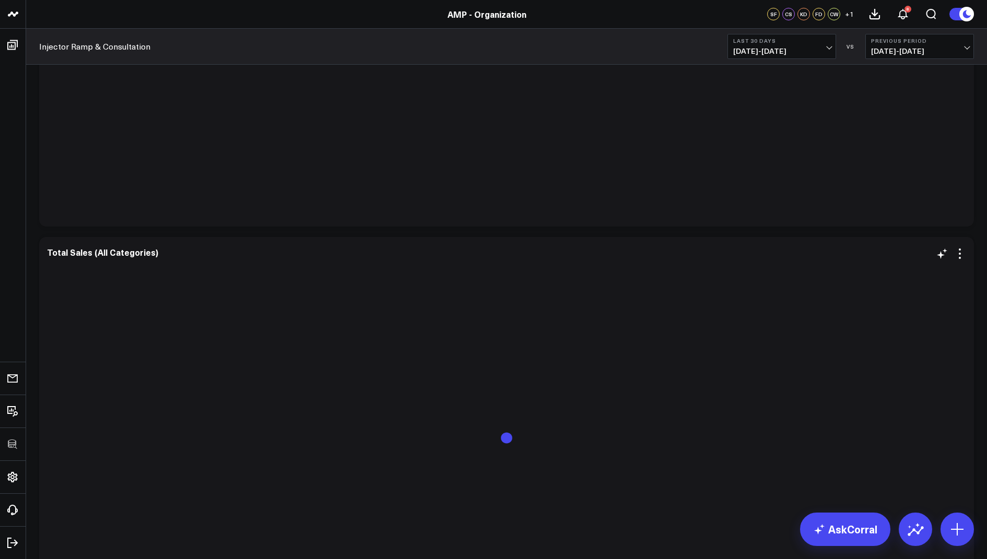
click at [960, 261] on div "Total Sales (All Categories)" at bounding box center [506, 438] width 919 height 381
click at [958, 254] on icon at bounding box center [959, 254] width 13 height 13
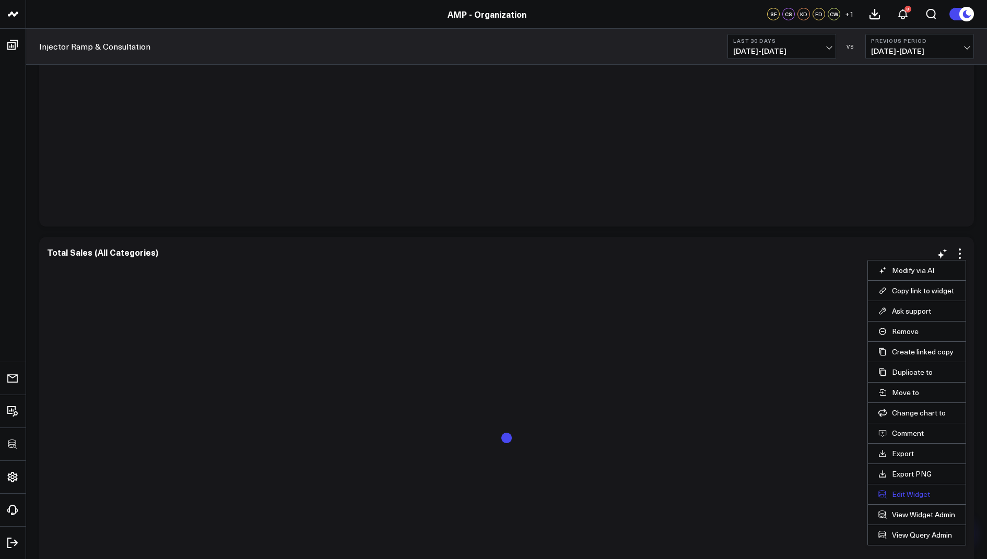
click at [891, 493] on button "Edit Widget" at bounding box center [916, 494] width 77 height 9
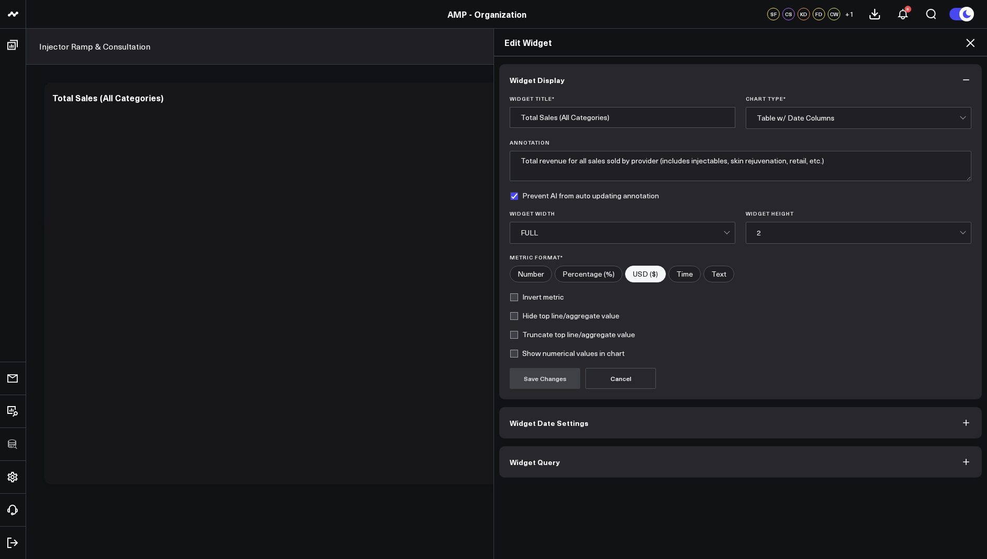
click at [582, 459] on button "Widget Query" at bounding box center [740, 461] width 482 height 31
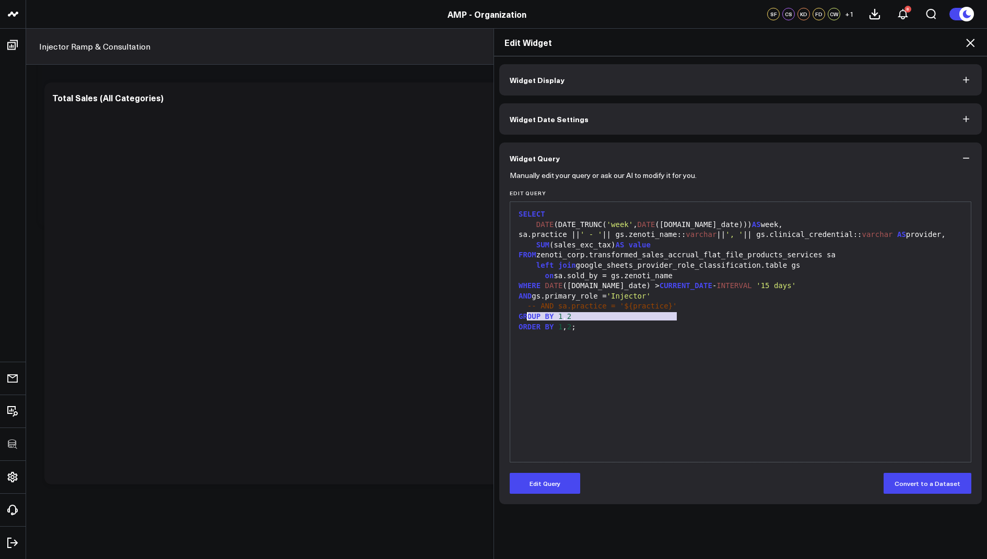
drag, startPoint x: 685, startPoint y: 312, endPoint x: 527, endPoint y: 314, distance: 157.2
click at [527, 312] on div "-- AND sa.practice = '${practice}'" at bounding box center [740, 306] width 450 height 10
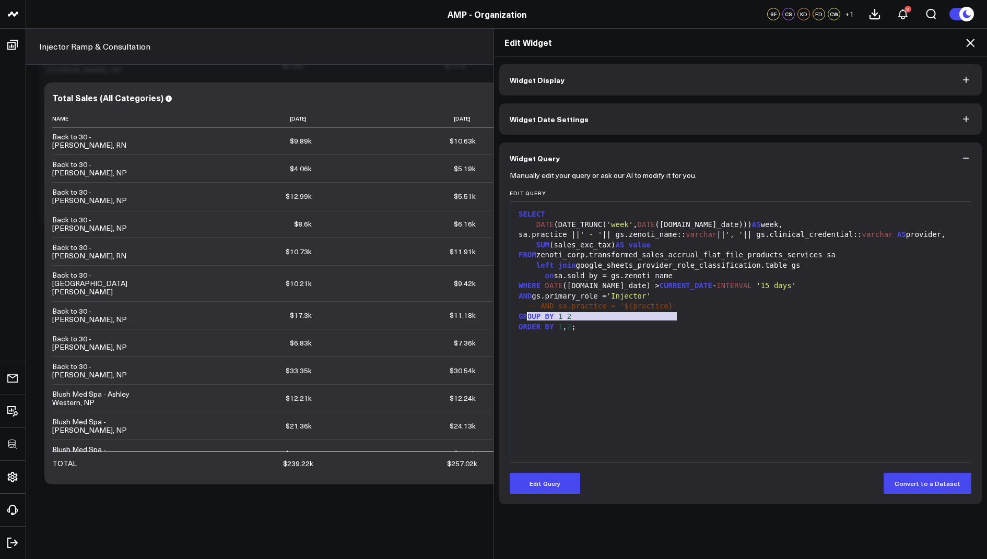
copy div "-- AND sa.practice = '${practice}'"
click at [975, 45] on icon at bounding box center [970, 43] width 13 height 13
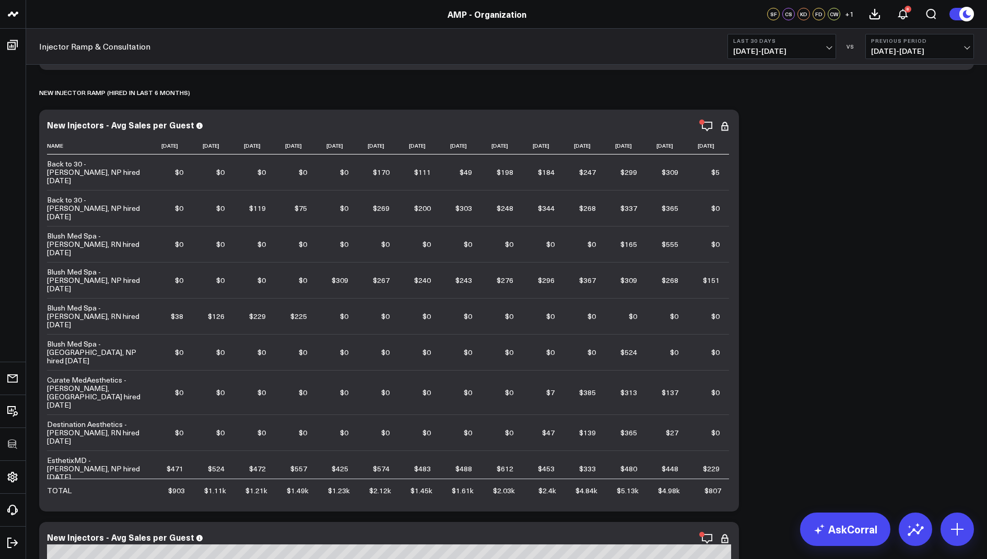
scroll to position [220, 0]
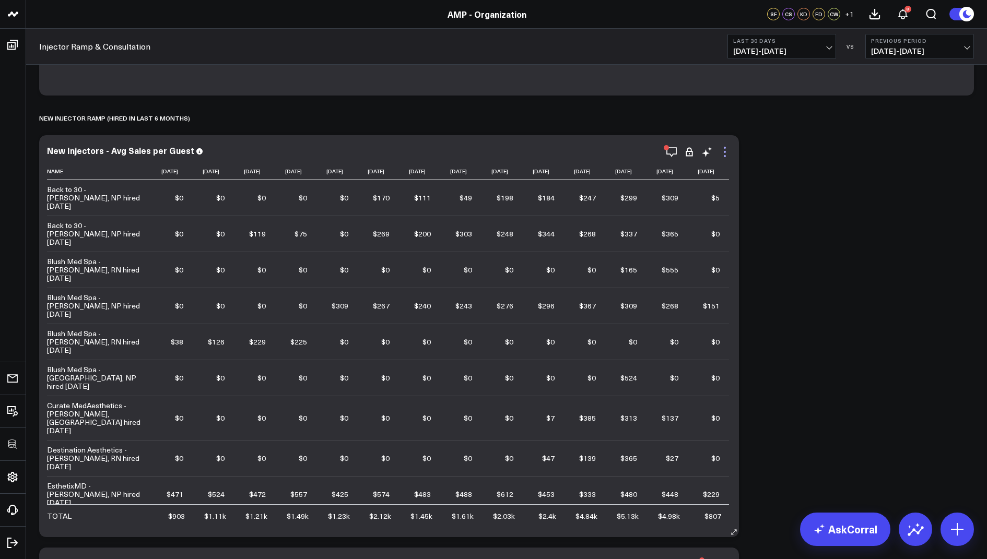
click at [727, 149] on icon at bounding box center [724, 152] width 13 height 13
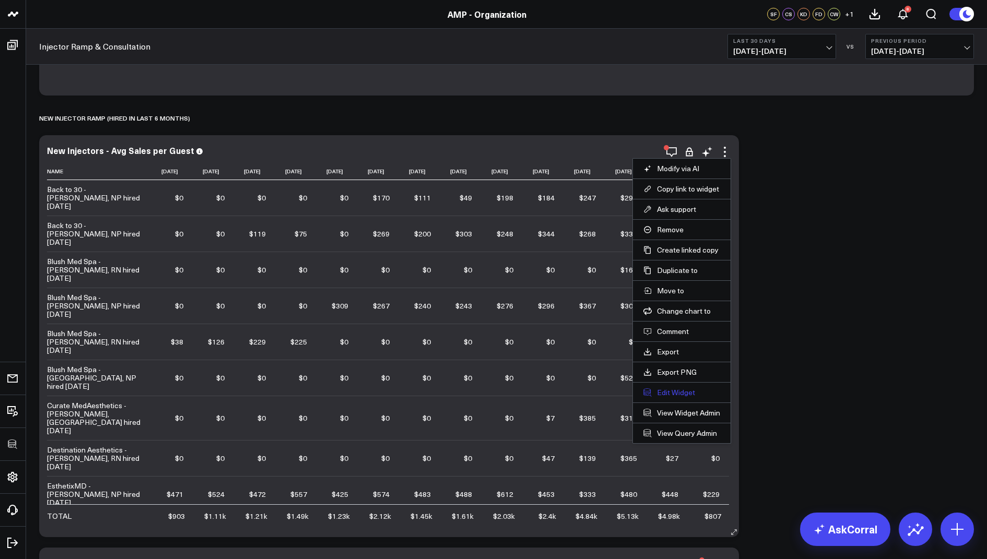
click at [666, 389] on button "Edit Widget" at bounding box center [681, 392] width 77 height 9
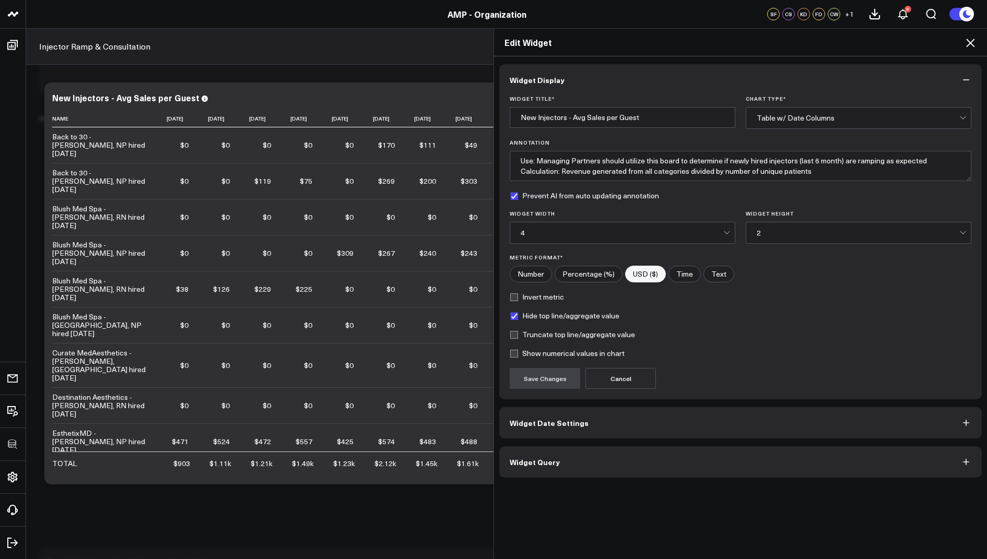
click at [539, 472] on button "Widget Query" at bounding box center [740, 461] width 482 height 31
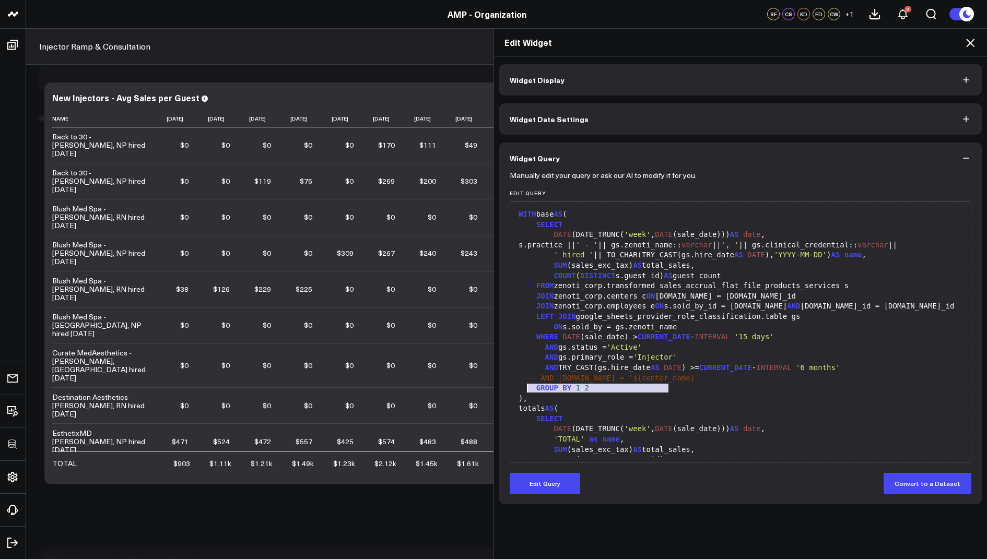
drag, startPoint x: 675, startPoint y: 390, endPoint x: 528, endPoint y: 389, distance: 146.7
click at [528, 384] on div "-- AND c.name = '${center_name}'" at bounding box center [740, 378] width 450 height 10
click at [545, 481] on button "Edit Query" at bounding box center [545, 483] width 70 height 21
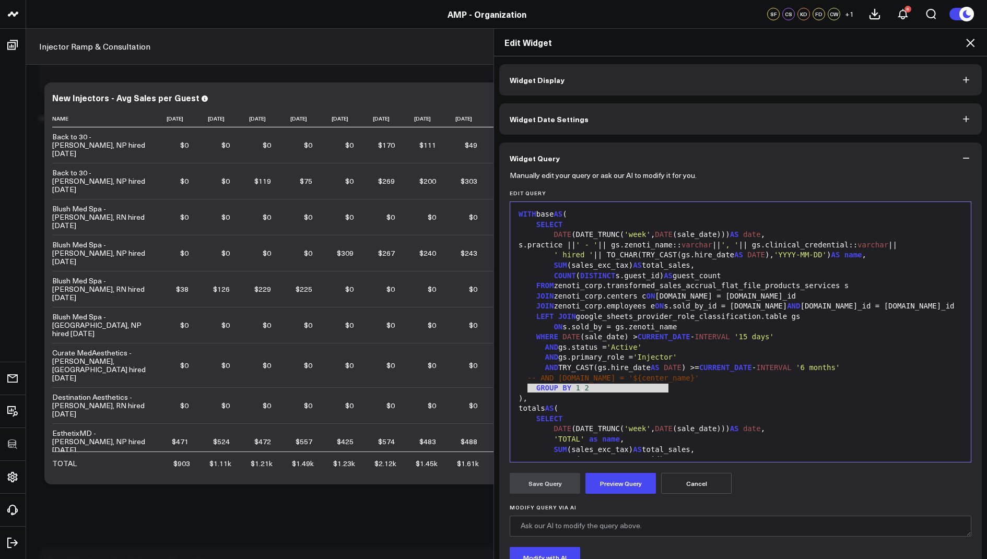
click at [667, 382] on span "-- AND c.name = '${center_name}'" at bounding box center [613, 378] width 172 height 8
drag, startPoint x: 676, startPoint y: 390, endPoint x: 527, endPoint y: 391, distance: 148.8
click at [527, 384] on div "-- AND c.name = '${center_name}'" at bounding box center [740, 378] width 450 height 10
click at [565, 382] on span "-- AND sa.practice = '${practice}'" at bounding box center [602, 378] width 150 height 8
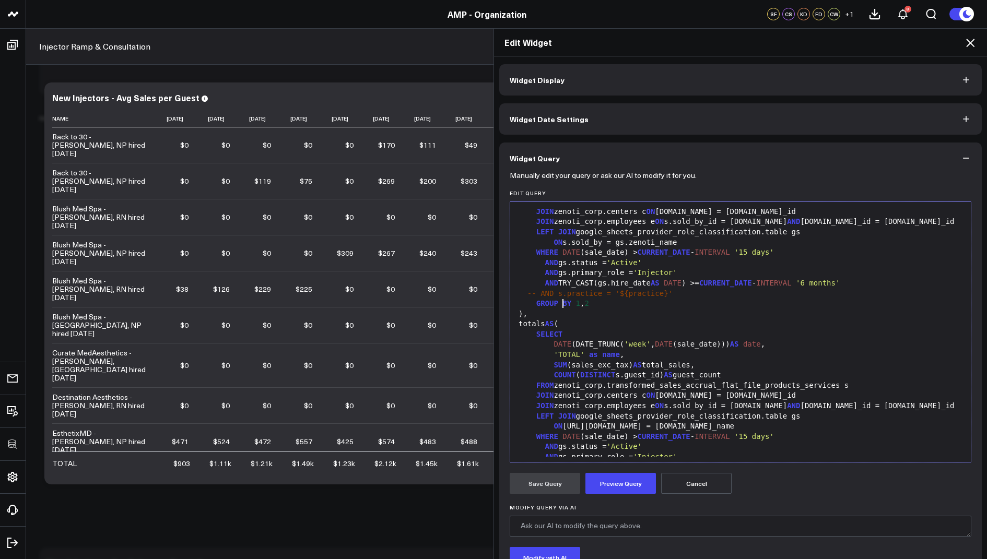
scroll to position [60, 0]
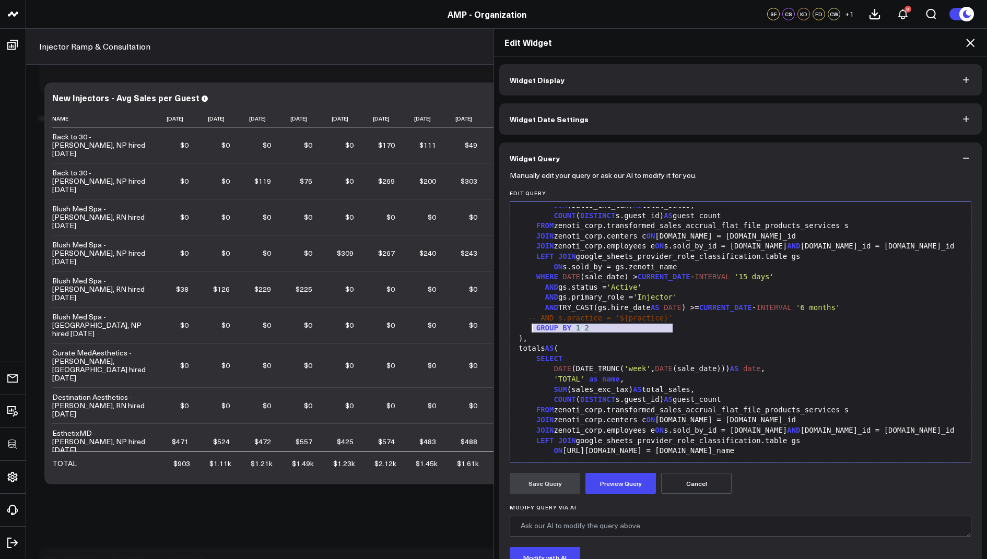
drag, startPoint x: 686, startPoint y: 327, endPoint x: 529, endPoint y: 329, distance: 157.2
click at [529, 324] on div "-- AND s.practice = '${practice}'" at bounding box center [740, 318] width 450 height 10
copy div "-- AND s.practice = '${practice}'"
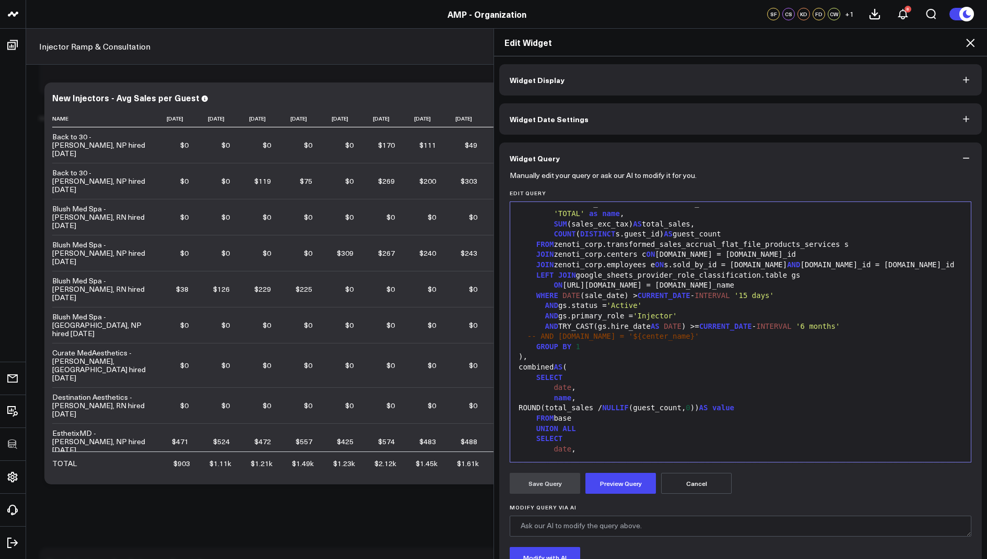
scroll to position [238, 0]
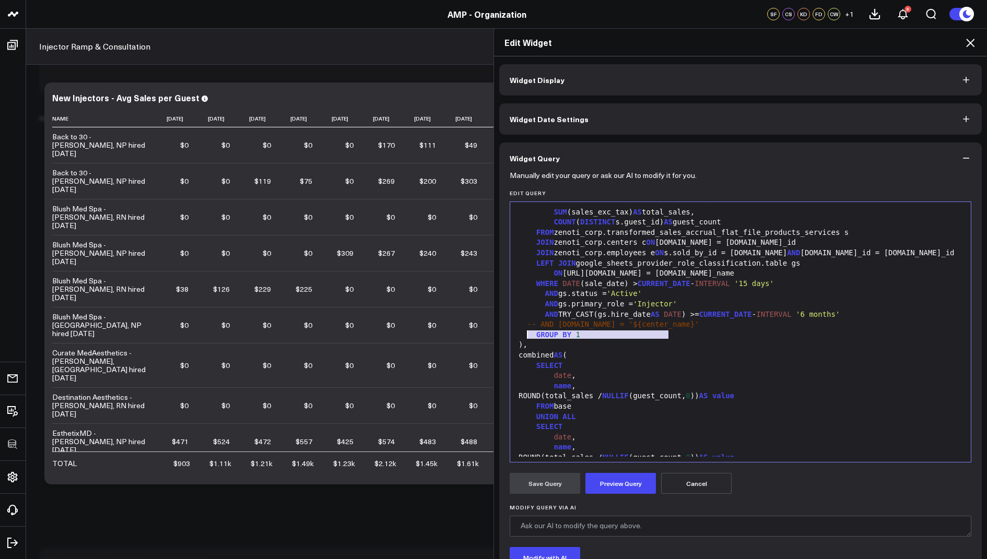
drag, startPoint x: 677, startPoint y: 336, endPoint x: 529, endPoint y: 334, distance: 148.3
click at [529, 330] on div "-- AND c.name = '${center_name}'" at bounding box center [740, 325] width 450 height 10
click at [603, 477] on button "Preview Query" at bounding box center [620, 483] width 70 height 21
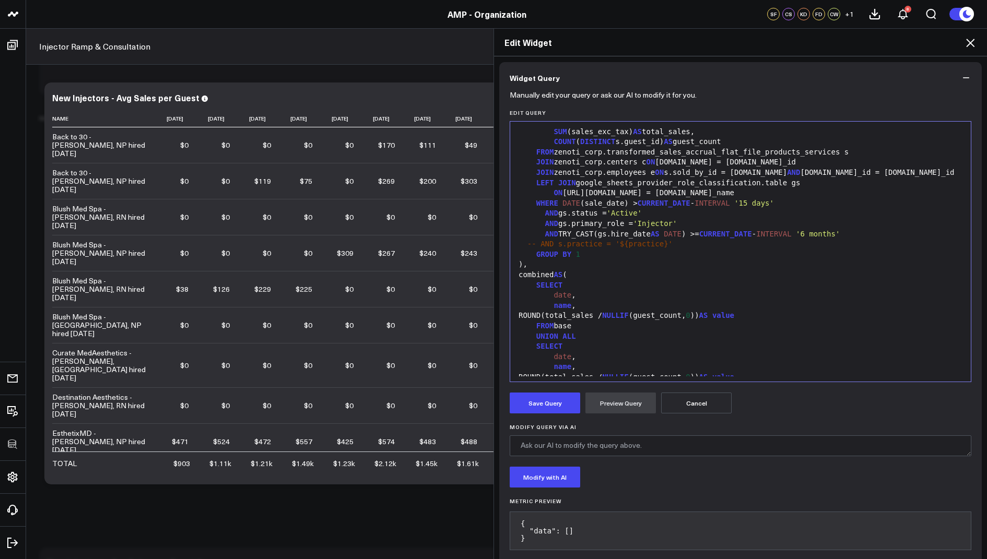
scroll to position [95, 0]
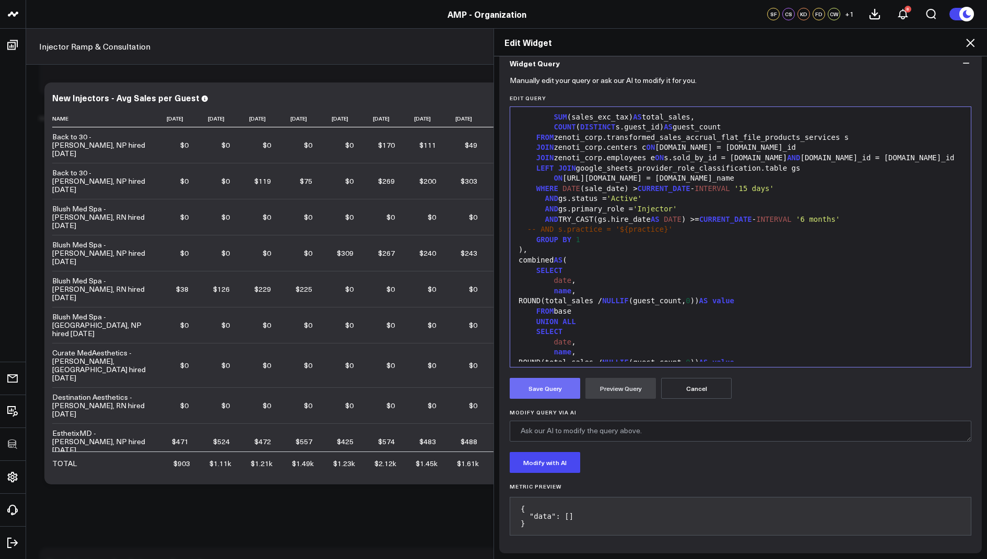
click at [546, 383] on button "Save Query" at bounding box center [545, 388] width 70 height 21
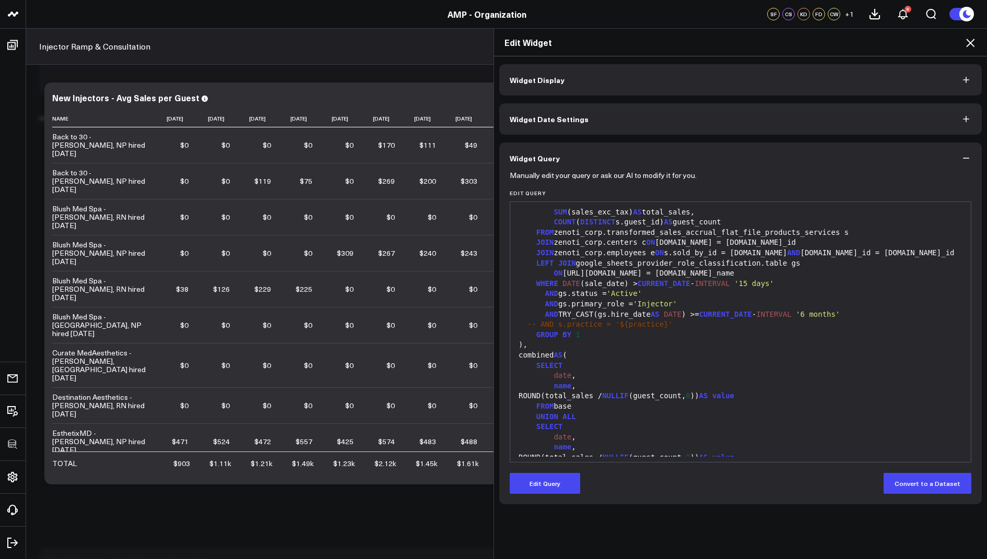
scroll to position [0, 0]
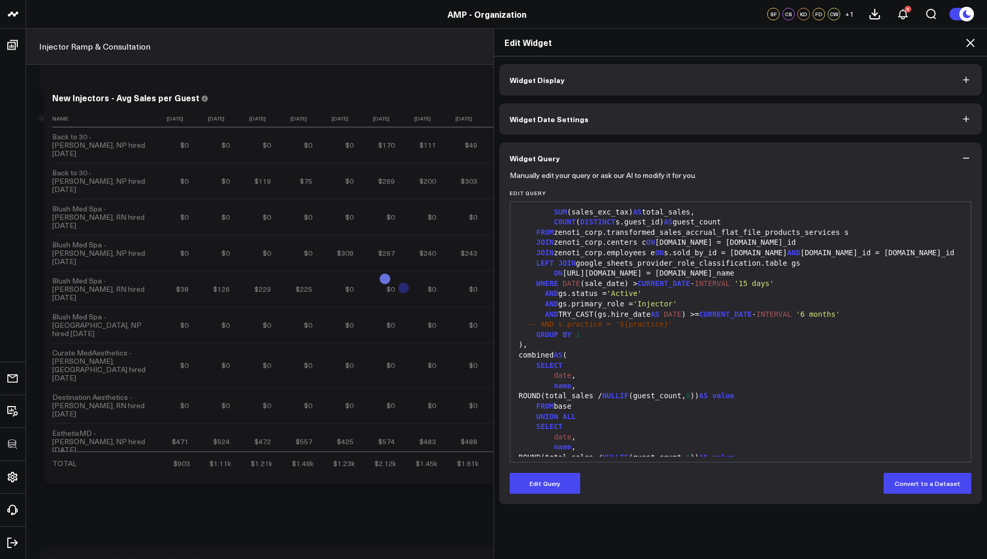
click at [974, 34] on div "Edit Widget" at bounding box center [740, 43] width 493 height 28
click at [969, 41] on icon at bounding box center [970, 43] width 8 height 8
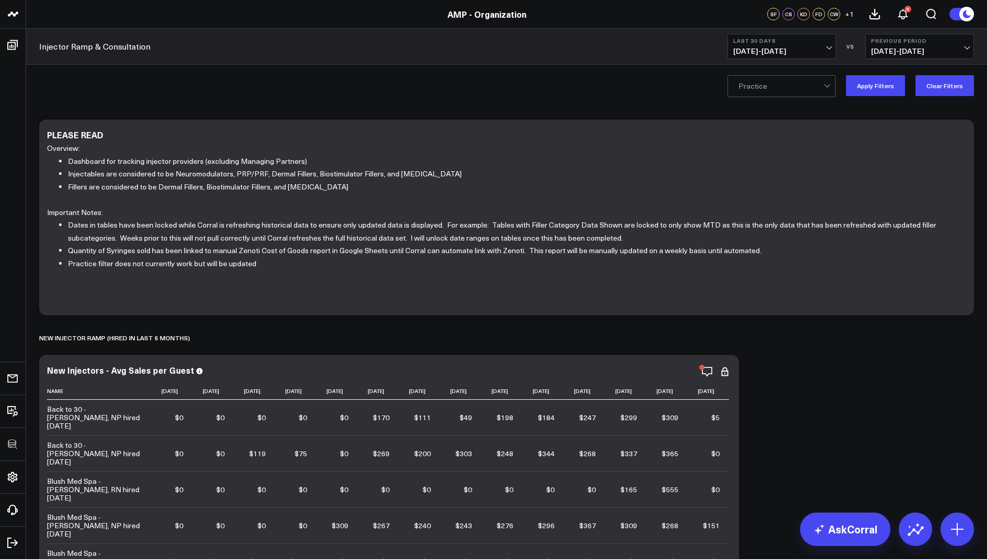
click at [879, 73] on div "All selected options have been cleared. Practice Apply Filters Clear Filters" at bounding box center [506, 86] width 961 height 42
click at [878, 90] on button "Apply Filters" at bounding box center [875, 85] width 59 height 21
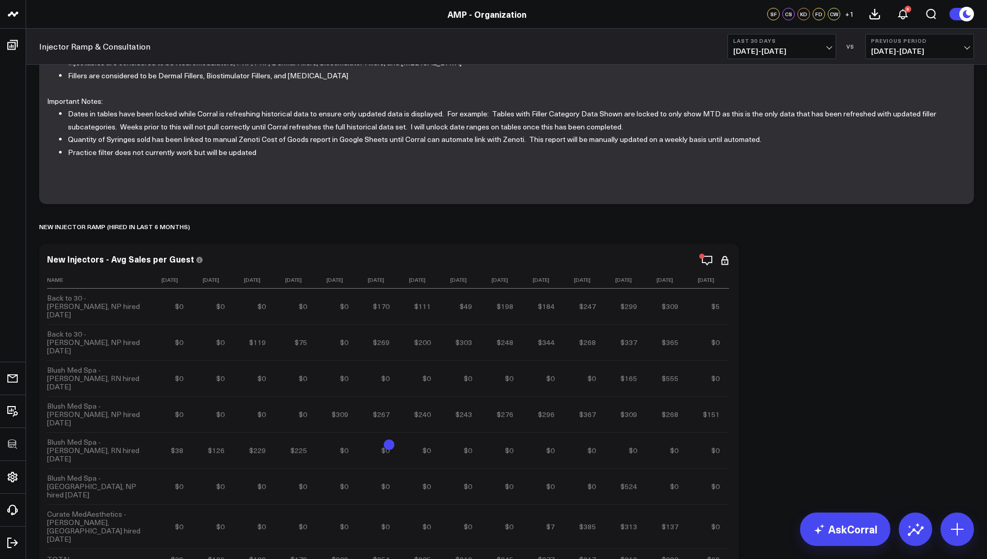
scroll to position [129, 0]
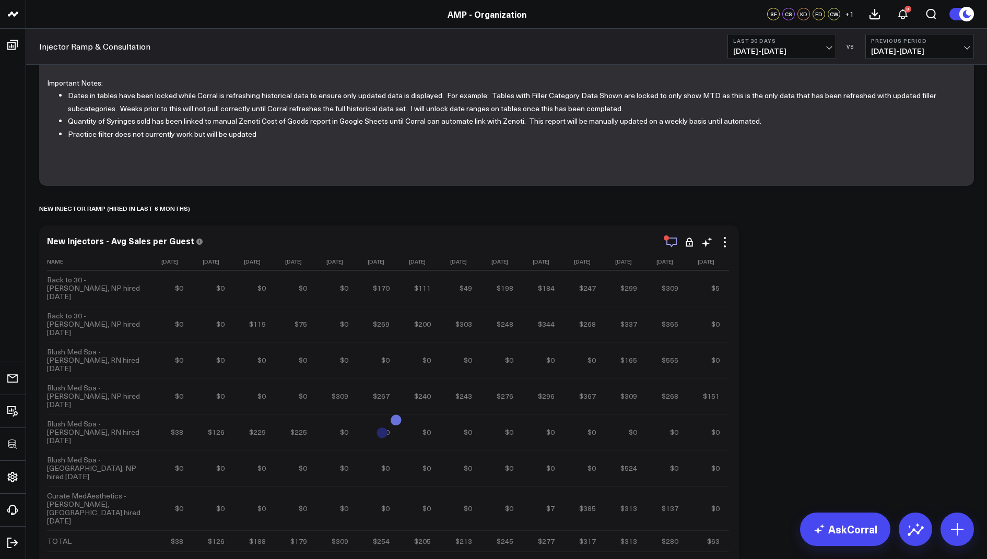
click at [673, 242] on icon "button" at bounding box center [671, 242] width 13 height 13
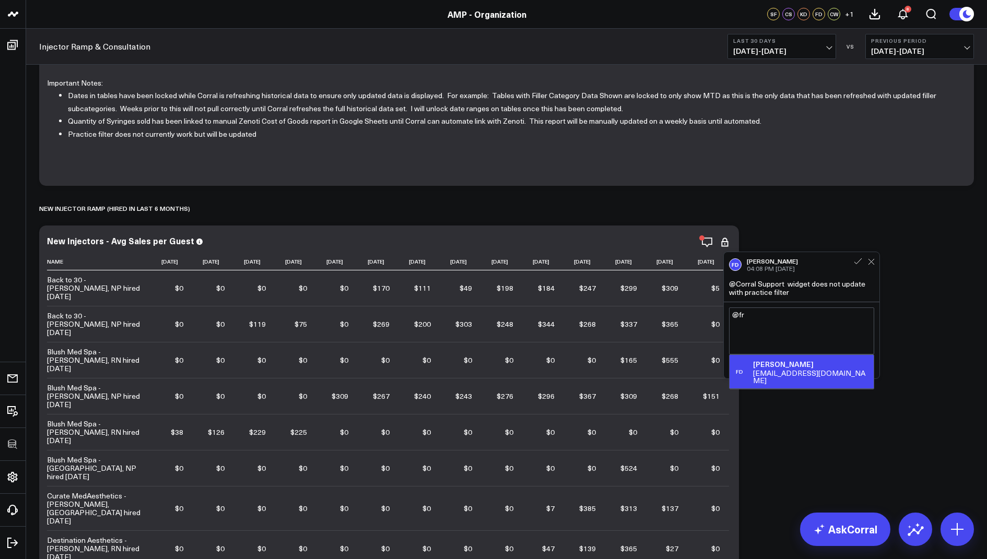
click at [802, 371] on div "fdemonte@weramp.com" at bounding box center [811, 377] width 116 height 15
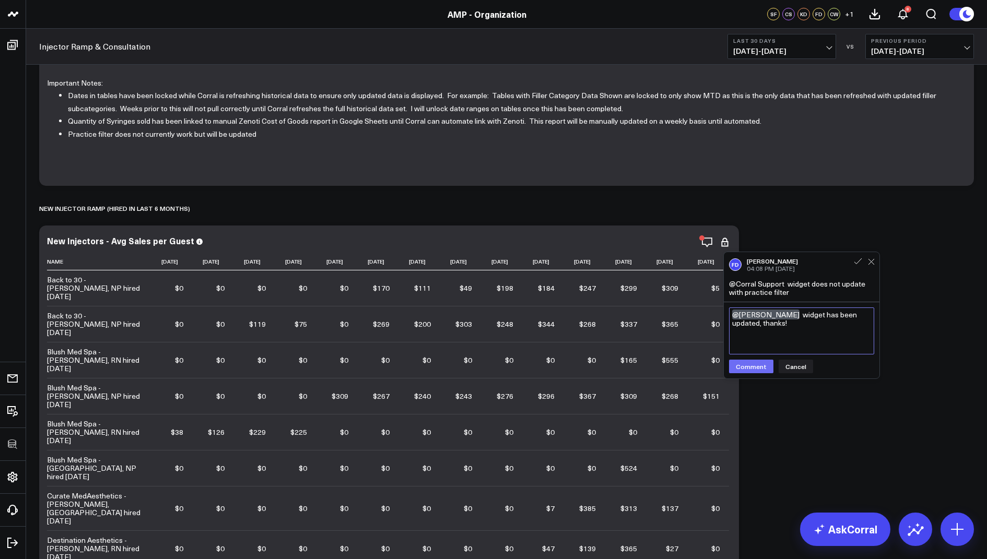
type textarea "@Francis DeMonte widget has been updated, thanks!"
click at [749, 363] on button "Comment" at bounding box center [751, 367] width 44 height 14
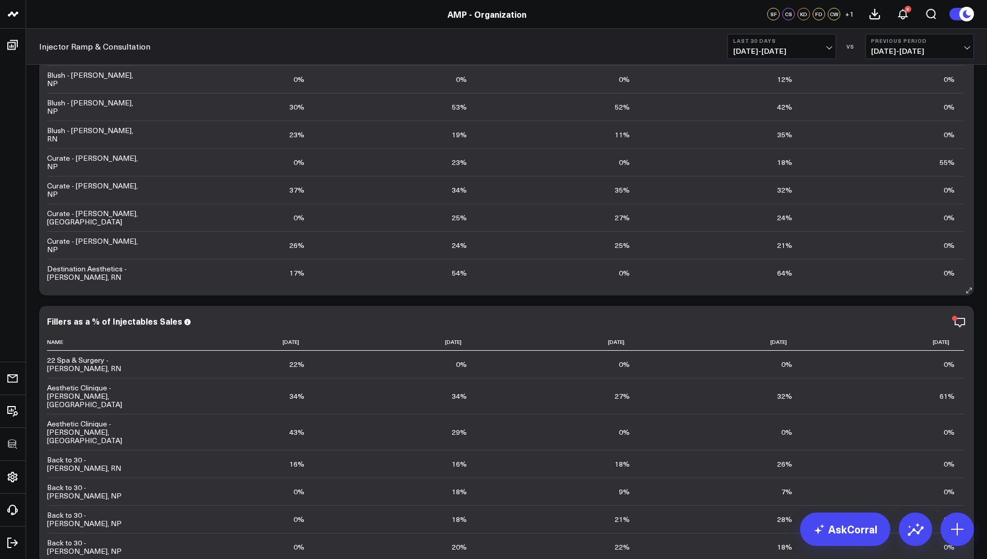
scroll to position [2774, 0]
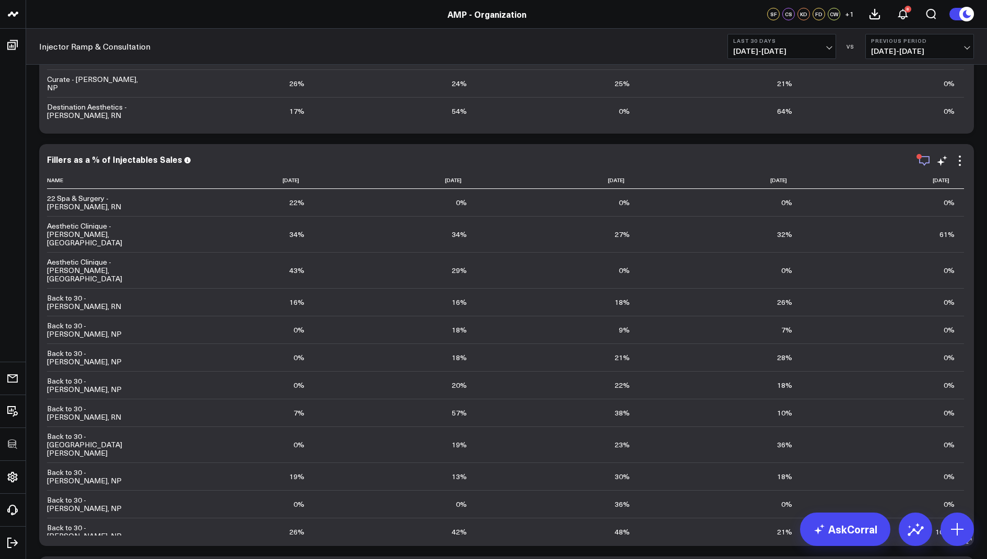
click at [921, 160] on icon "button" at bounding box center [924, 161] width 13 height 13
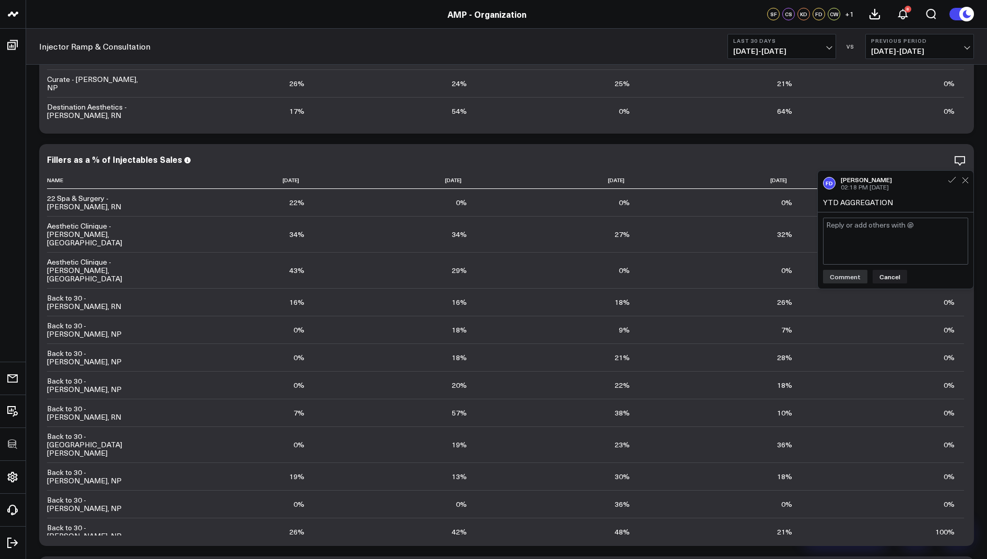
click at [983, 371] on div "Modify via AI Copy link to widget Ask support Remove Create linked copy Leon Da…" at bounding box center [506, 372] width 961 height 6079
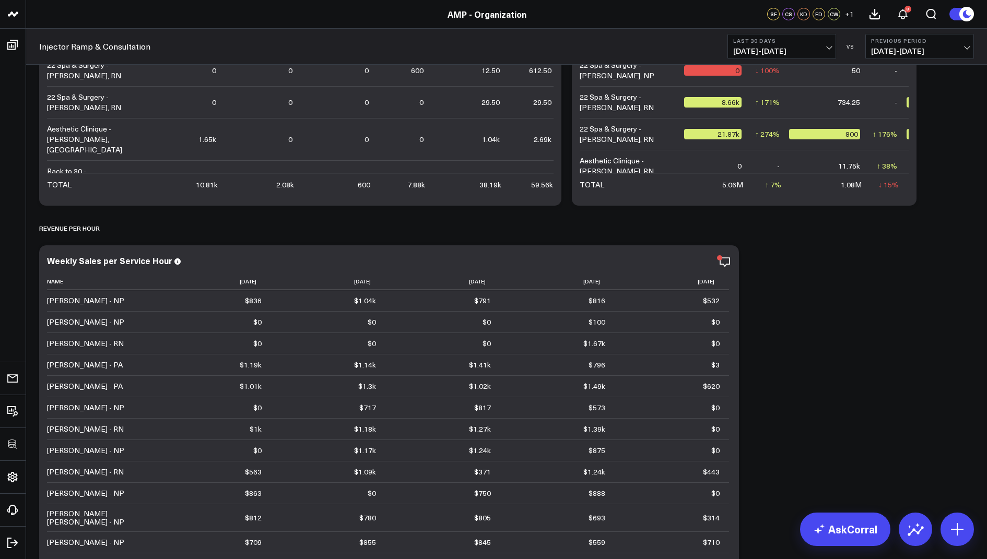
scroll to position [3768, 0]
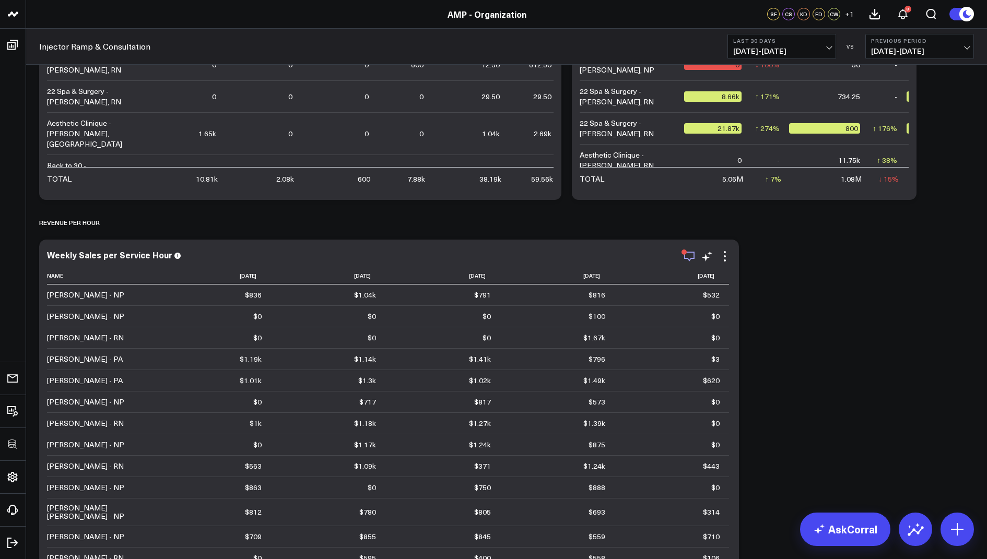
click at [685, 254] on icon "button" at bounding box center [689, 256] width 13 height 13
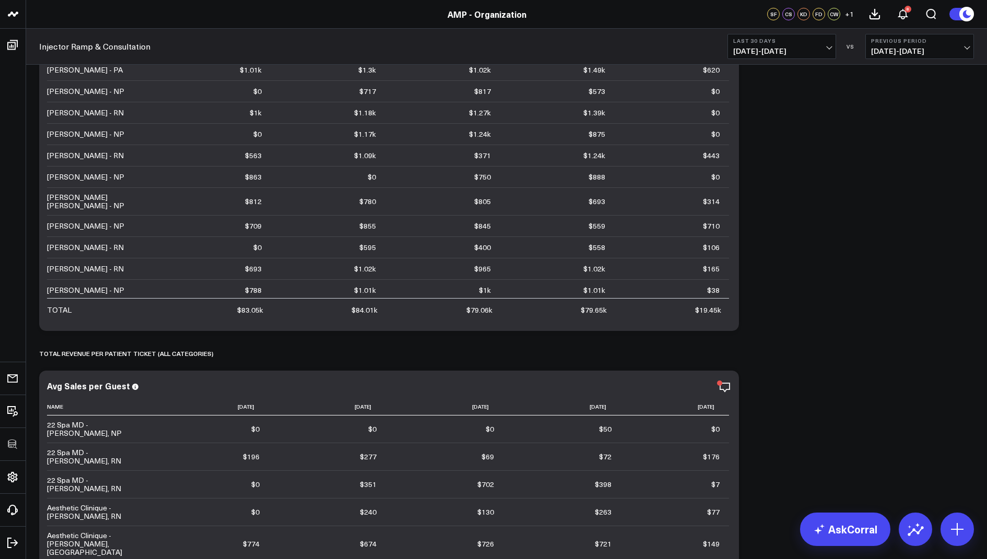
scroll to position [4186, 0]
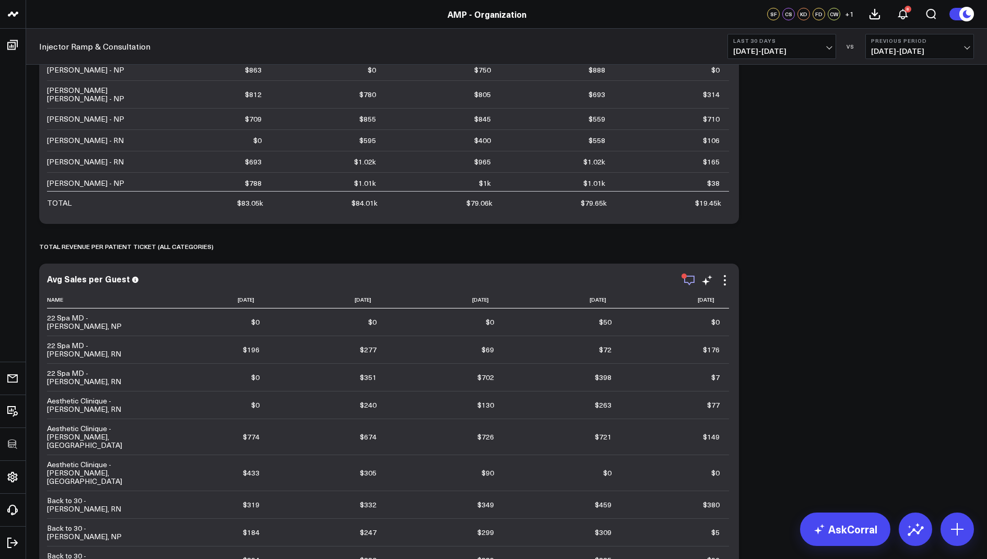
click at [690, 279] on icon "button" at bounding box center [689, 280] width 13 height 13
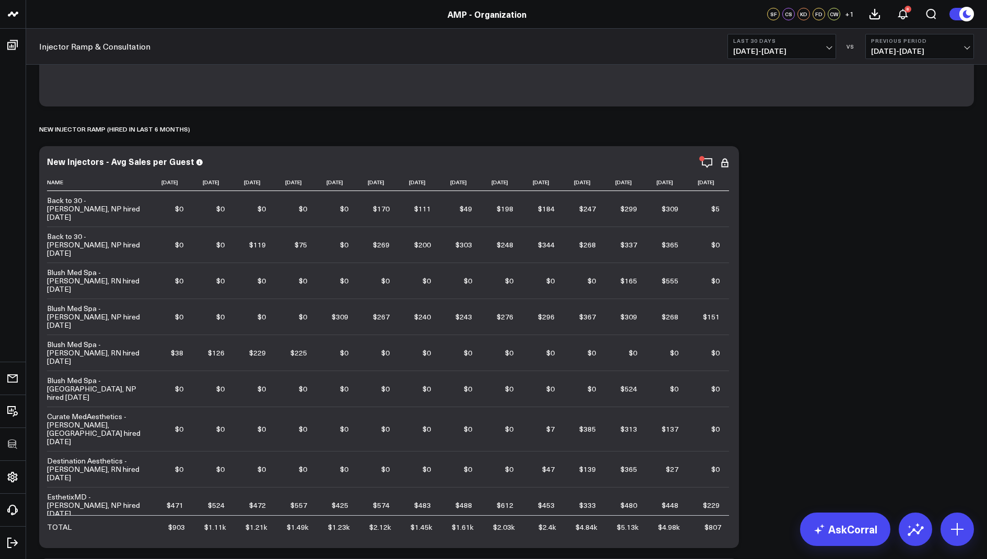
scroll to position [0, 0]
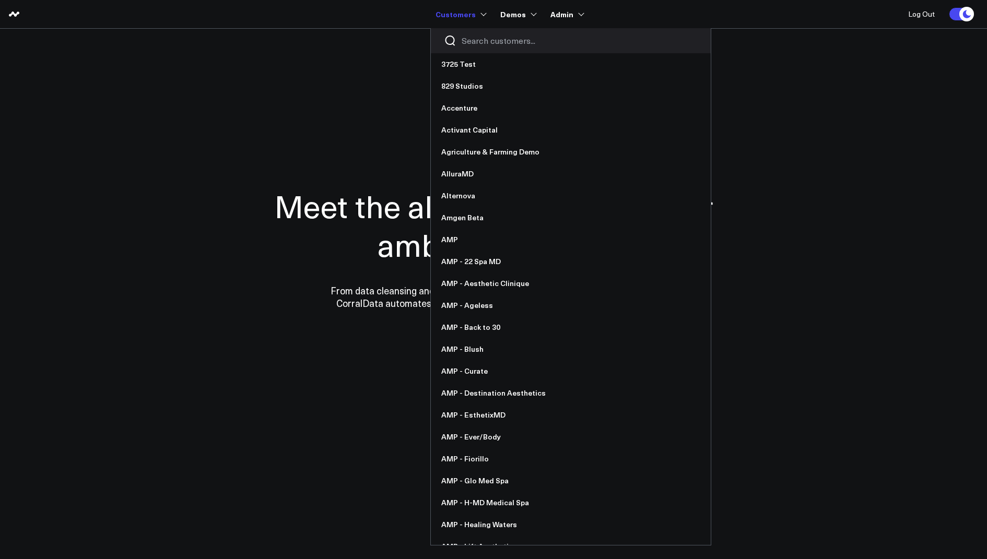
click at [481, 37] on input "Search customers input" at bounding box center [580, 40] width 236 height 11
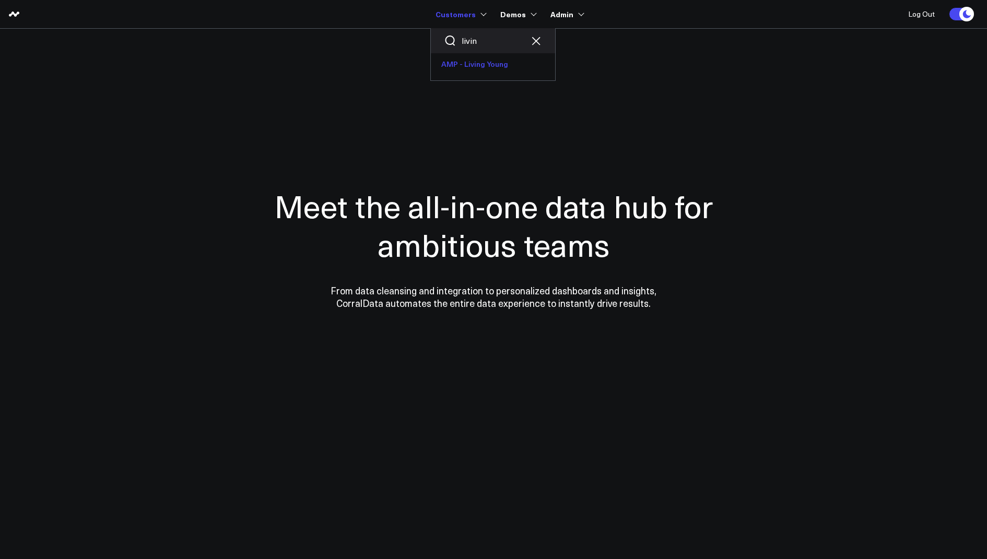
type input "livin"
click at [482, 68] on link "AMP - Living Young" at bounding box center [493, 64] width 124 height 22
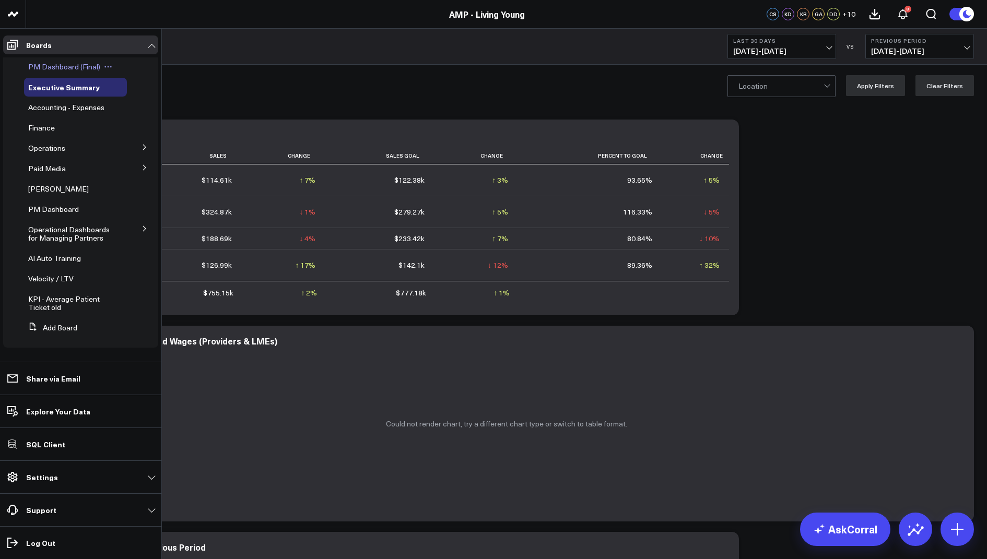
click at [58, 65] on span "PM Dashboard (Final)" at bounding box center [64, 67] width 72 height 10
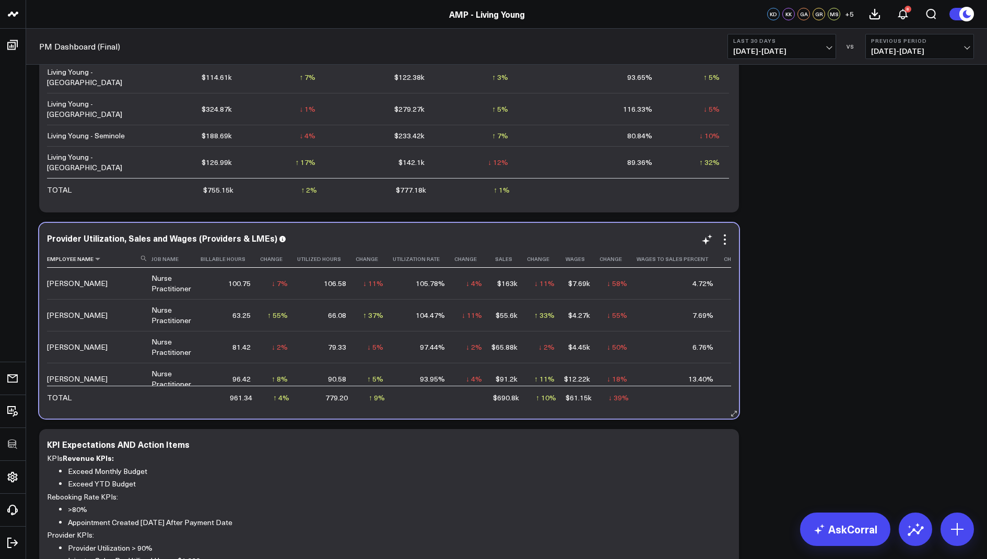
click at [142, 258] on use at bounding box center [143, 258] width 5 height 5
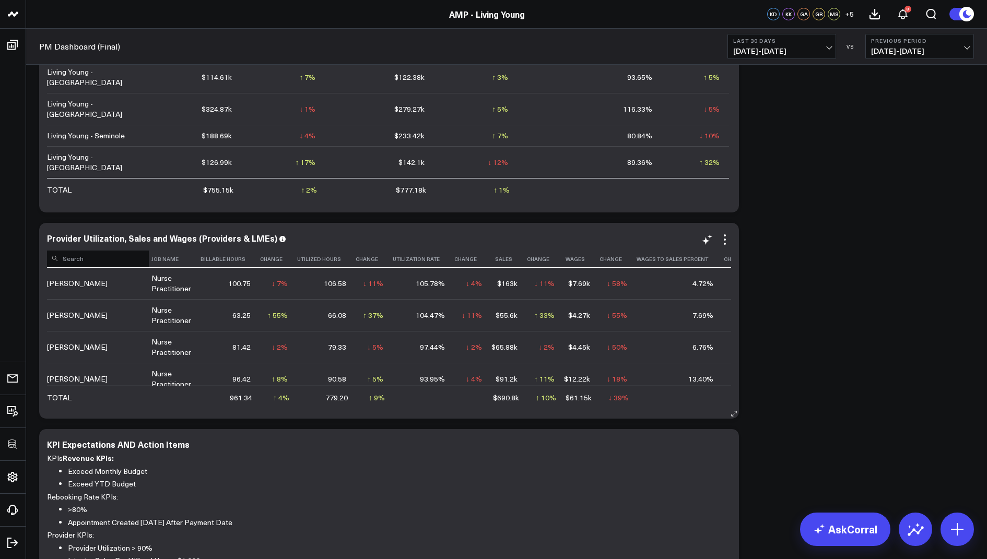
click at [111, 258] on input at bounding box center [98, 258] width 102 height 18
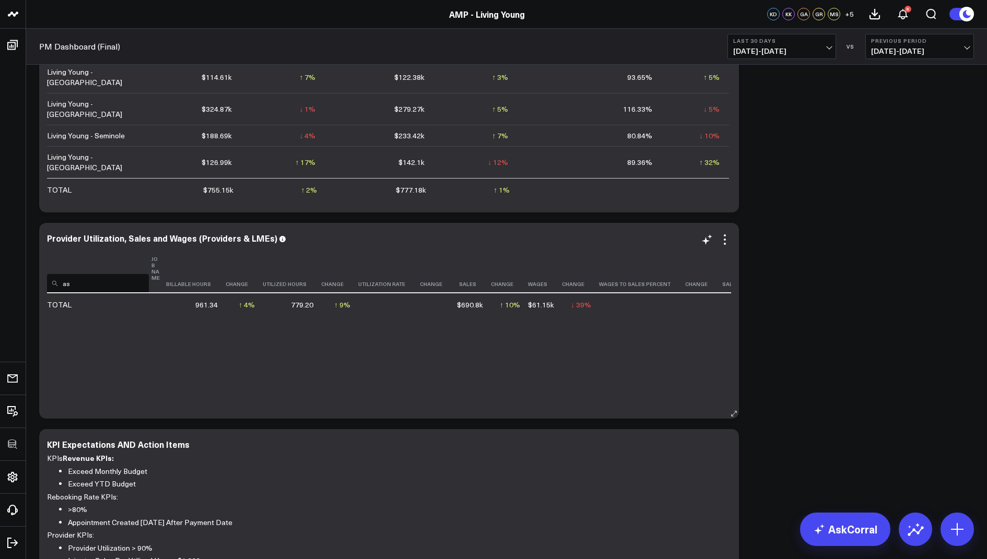
type input "a"
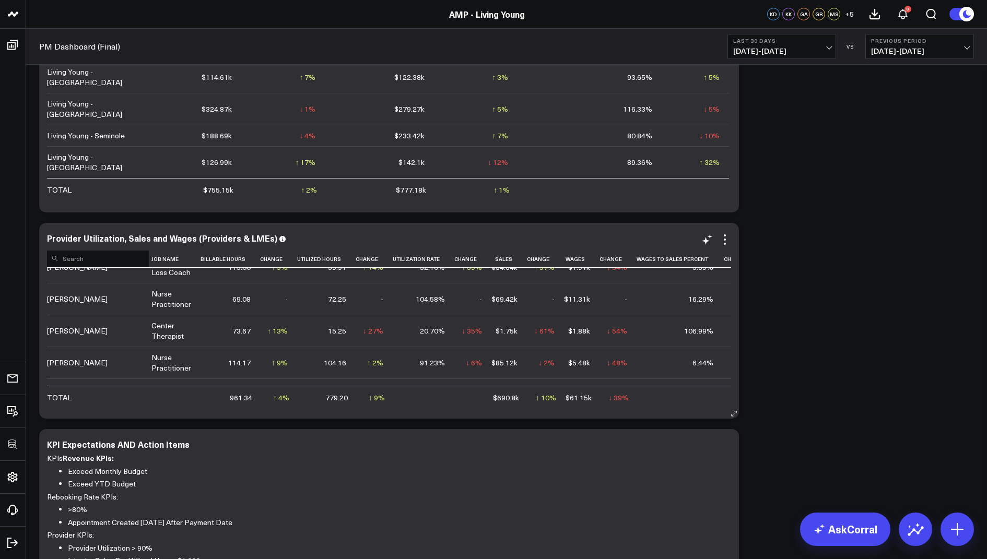
scroll to position [287, 0]
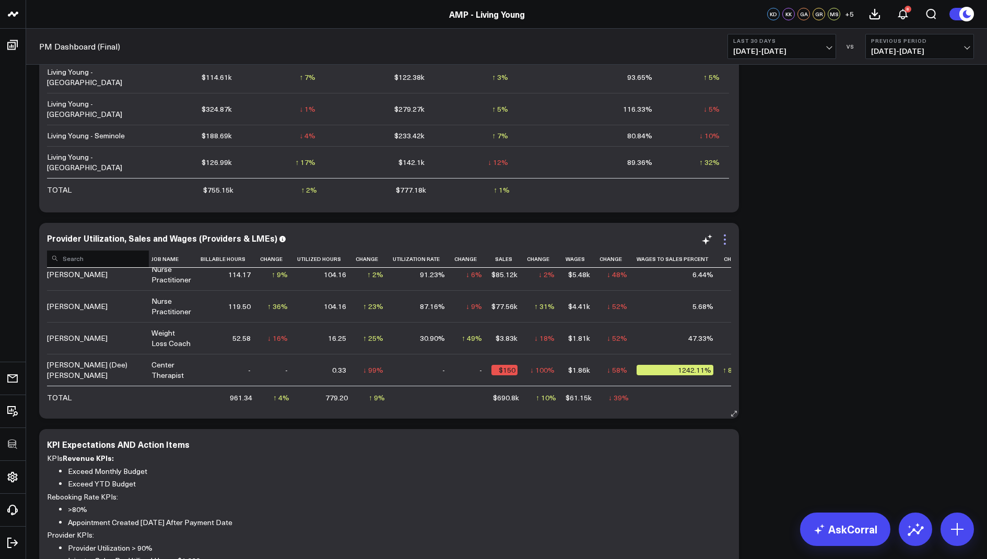
click at [727, 238] on icon at bounding box center [724, 239] width 13 height 13
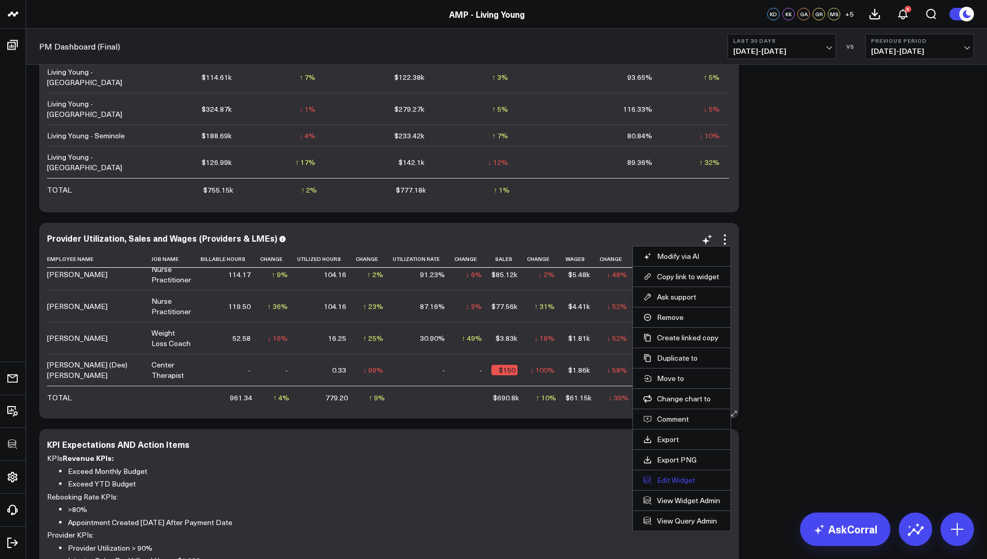
click at [655, 478] on button "Edit Widget" at bounding box center [681, 480] width 77 height 9
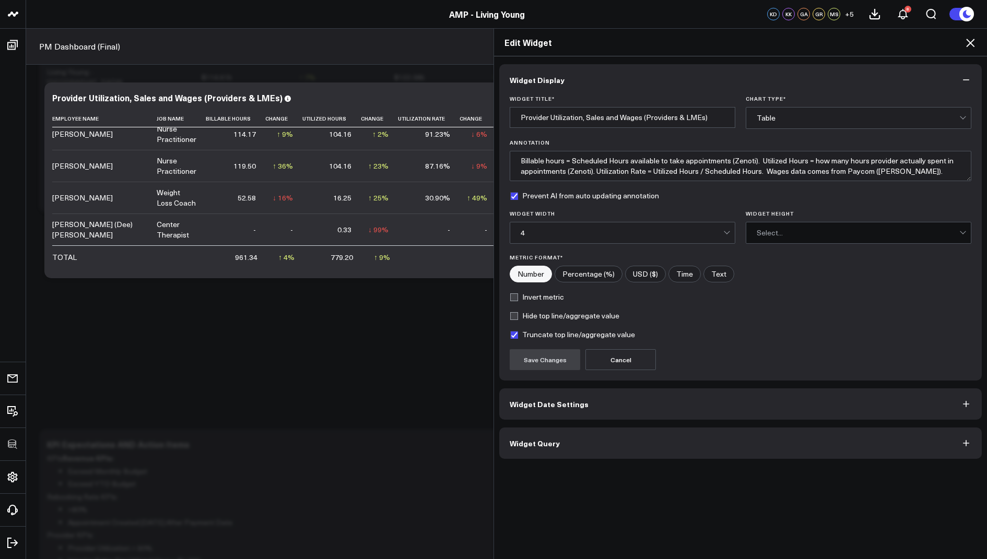
click at [544, 442] on span "Widget Query" at bounding box center [535, 443] width 50 height 8
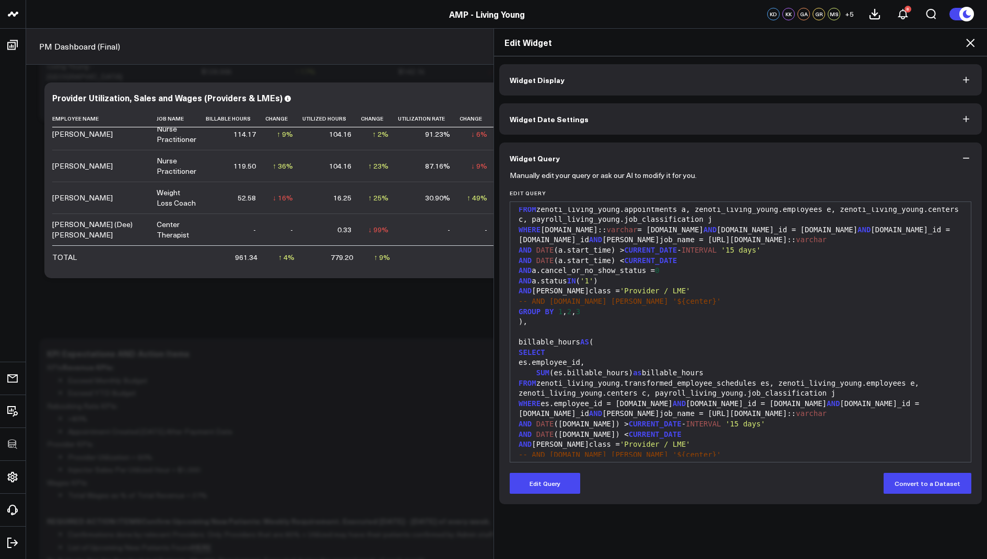
scroll to position [99, 0]
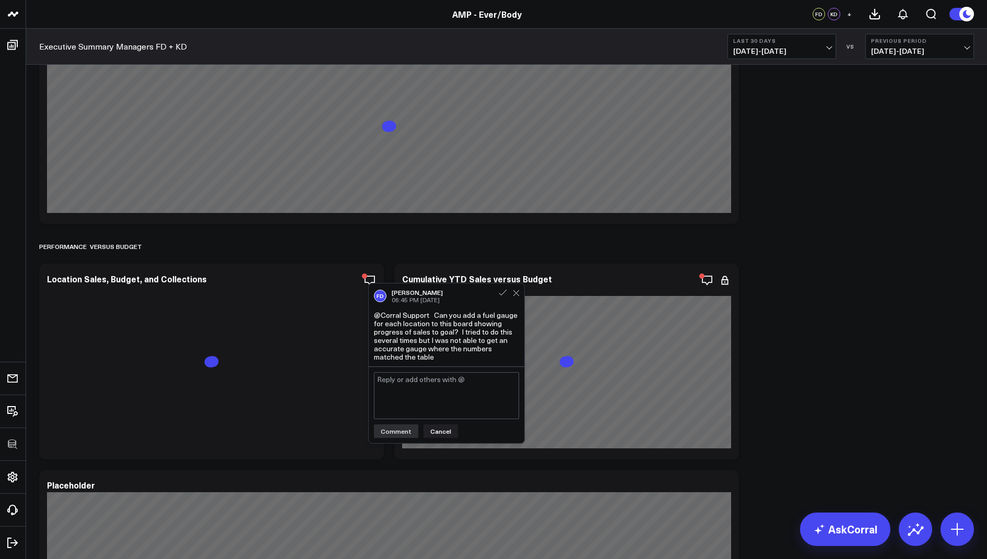
scroll to position [1168, 0]
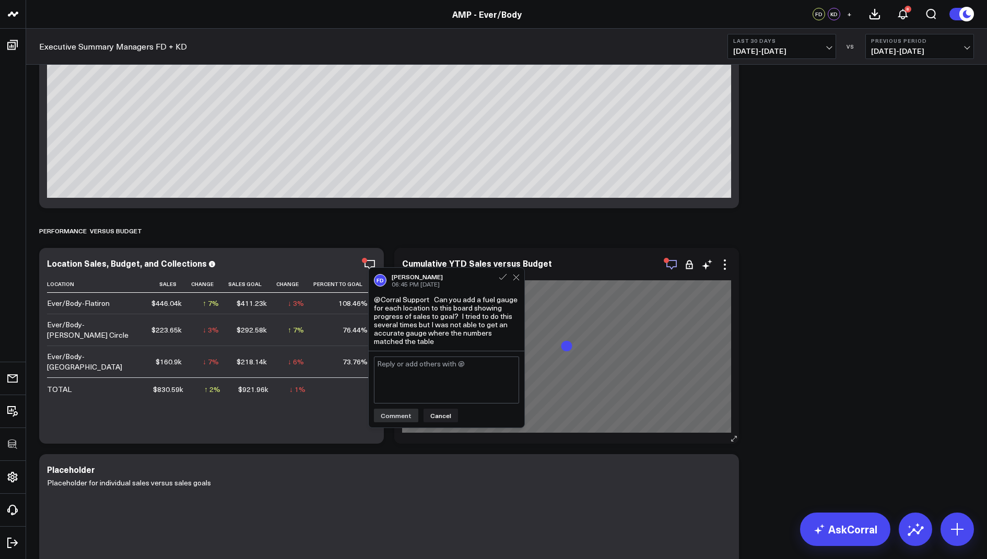
click at [669, 263] on icon "button" at bounding box center [671, 264] width 13 height 13
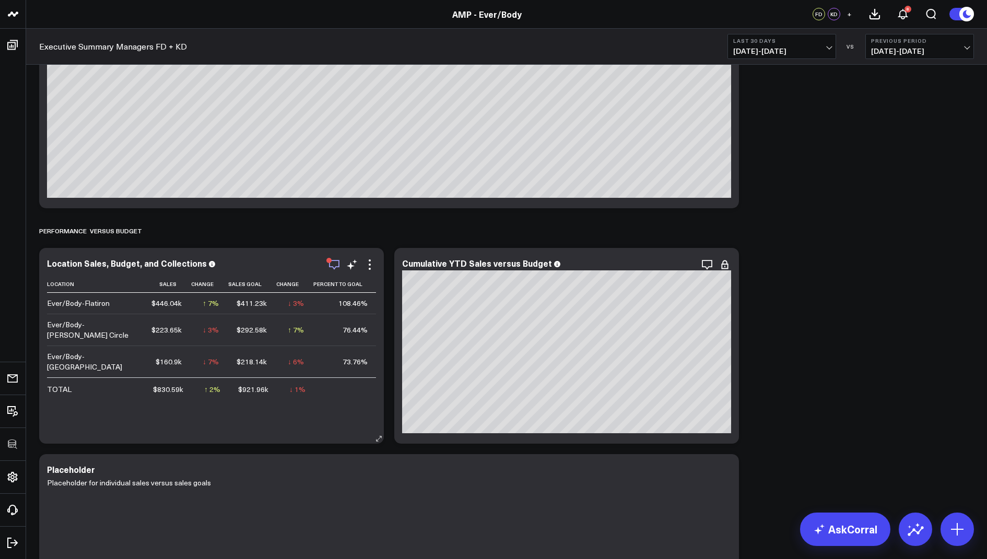
click at [336, 263] on icon "button" at bounding box center [334, 264] width 13 height 13
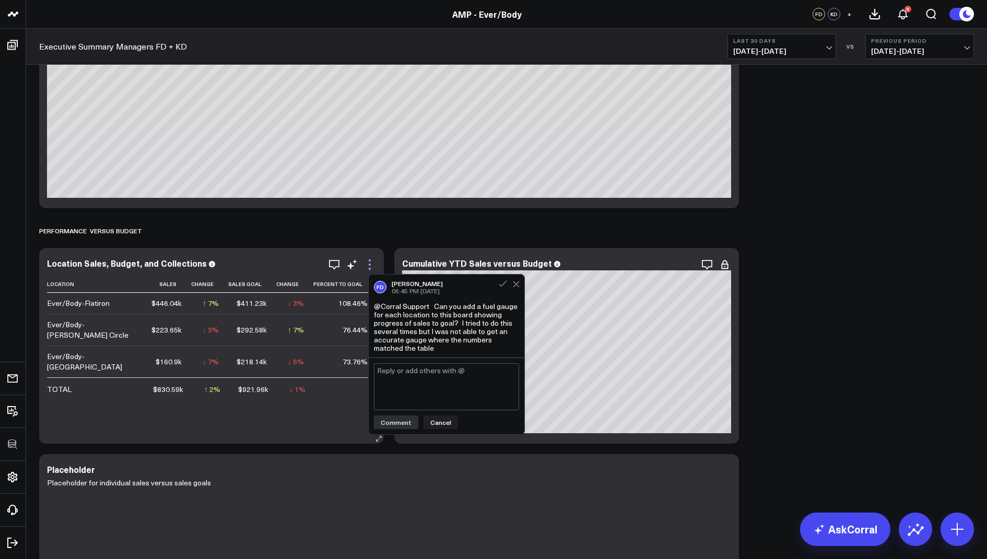
click at [371, 262] on icon at bounding box center [369, 264] width 13 height 13
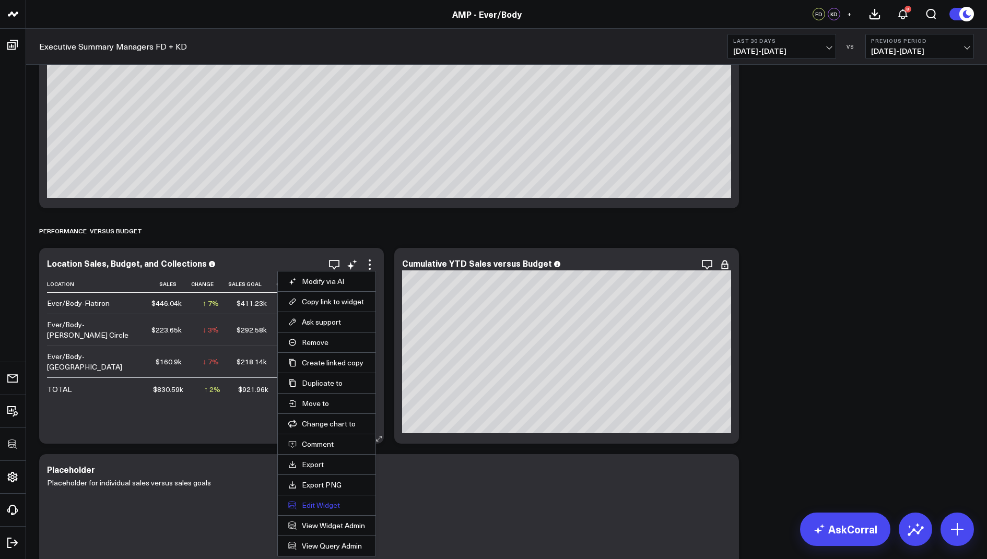
click at [313, 501] on button "Edit Widget" at bounding box center [326, 505] width 77 height 9
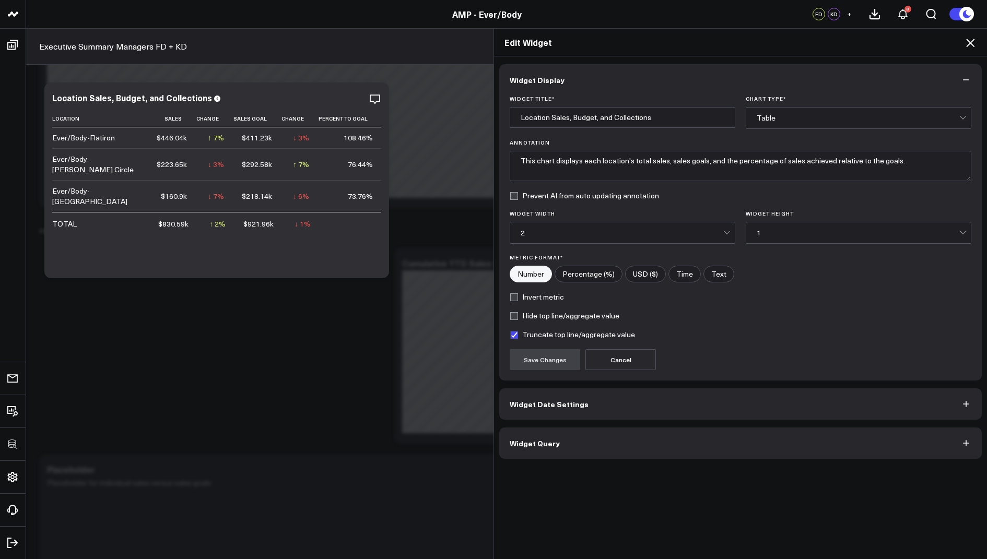
click at [561, 428] on button "Widget Query" at bounding box center [740, 443] width 482 height 31
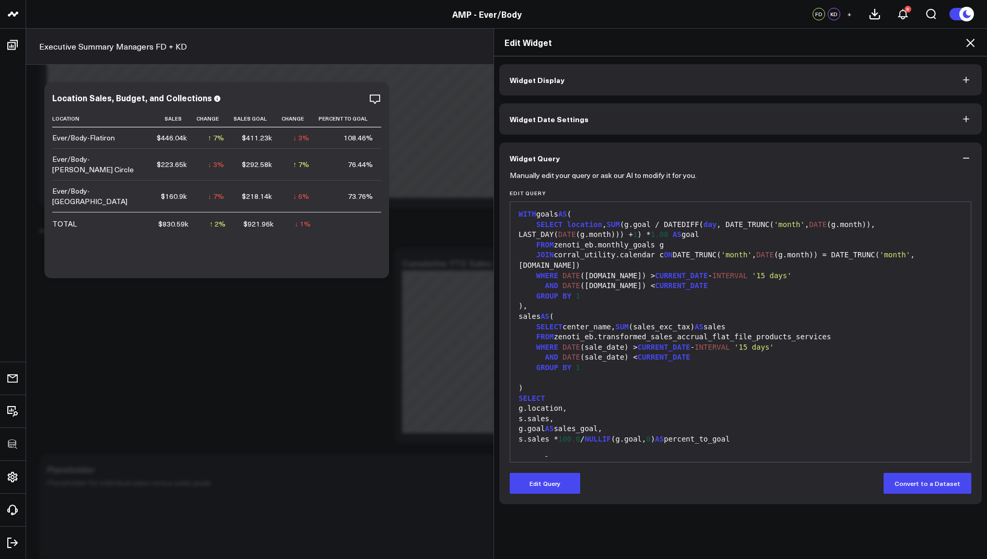
scroll to position [41, 0]
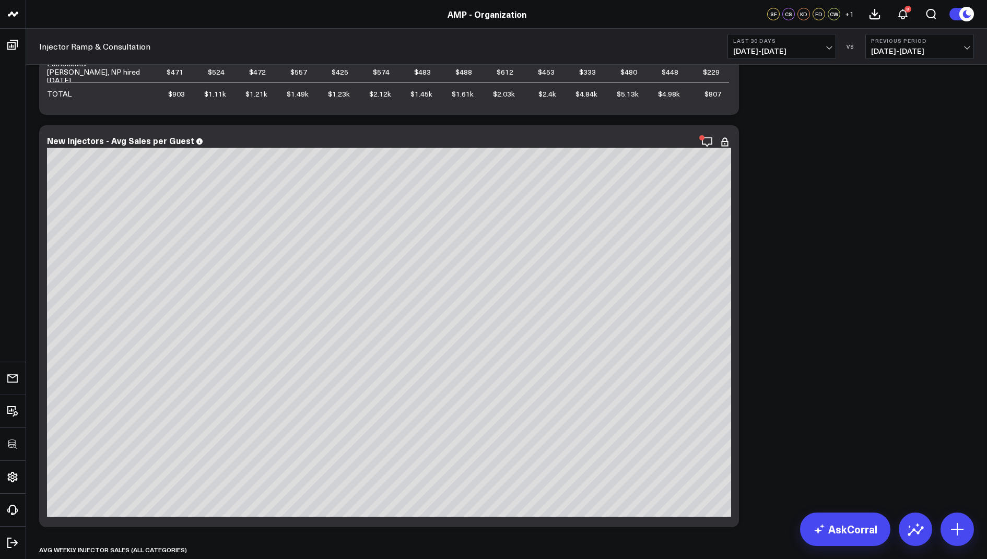
scroll to position [969, 0]
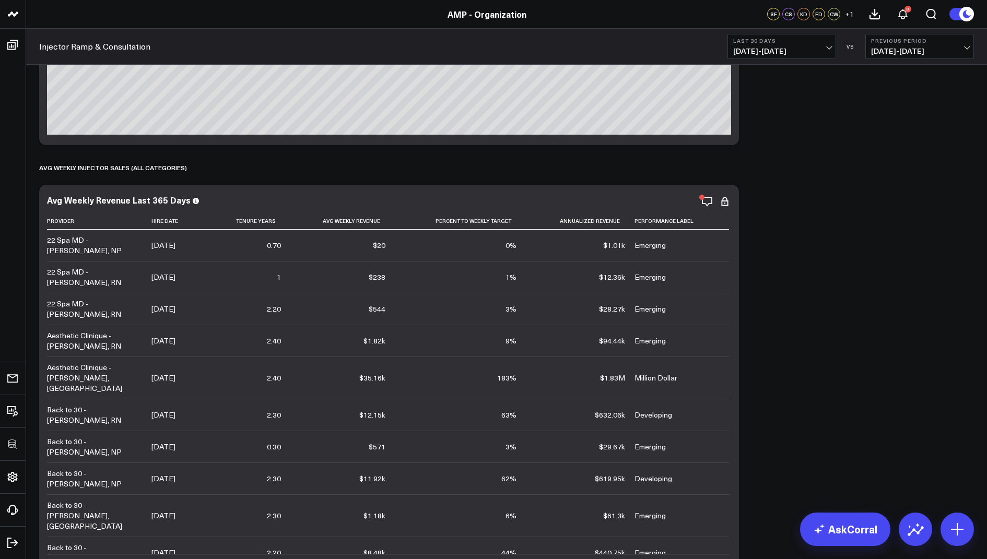
scroll to position [1107, 0]
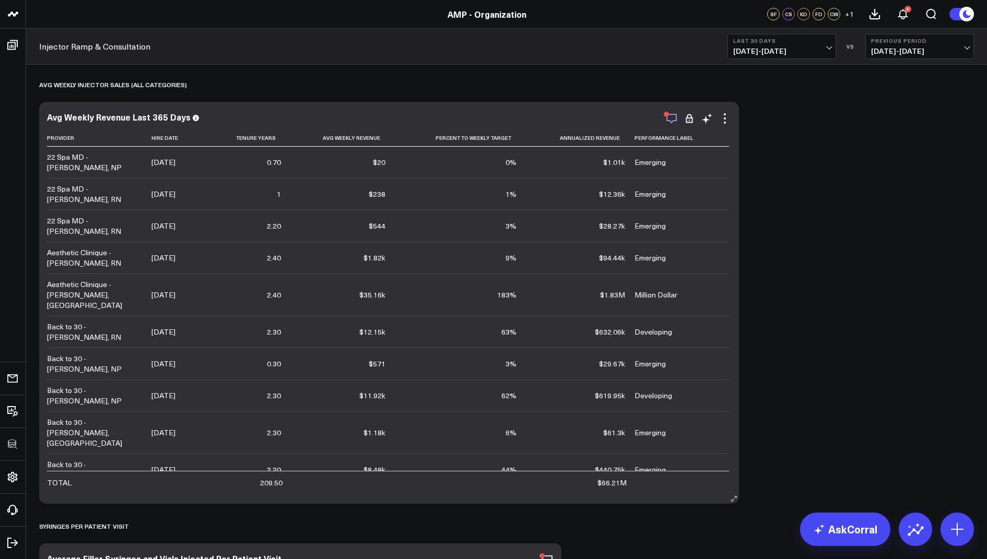
click at [673, 121] on icon "button" at bounding box center [671, 118] width 13 height 13
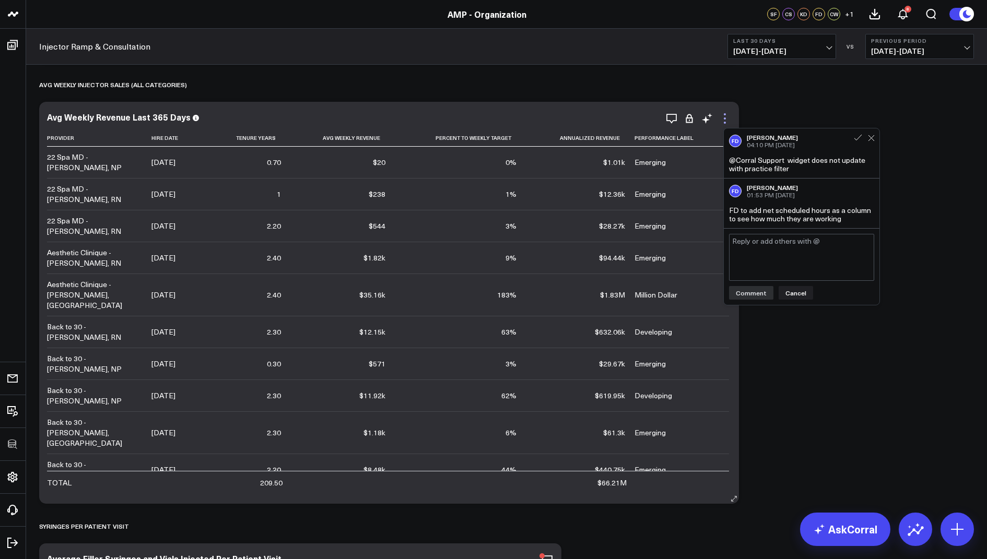
click at [726, 118] on icon at bounding box center [724, 118] width 13 height 13
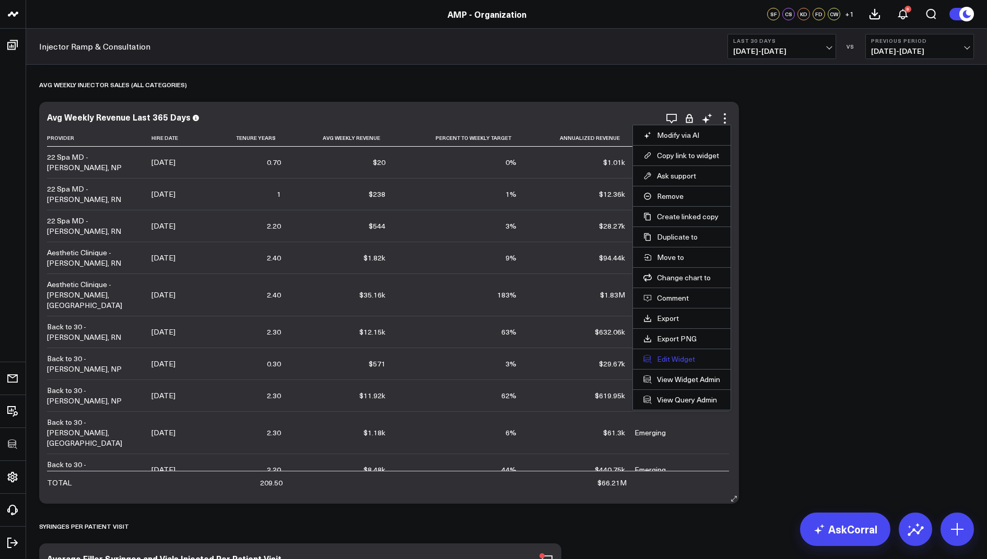
click at [667, 355] on button "Edit Widget" at bounding box center [681, 359] width 77 height 9
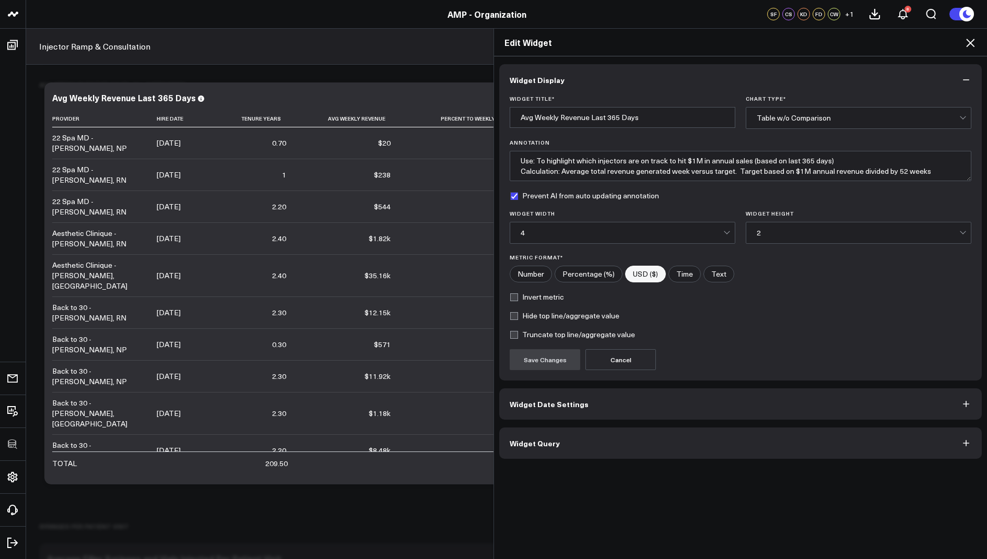
click at [521, 440] on span "Widget Query" at bounding box center [535, 443] width 50 height 8
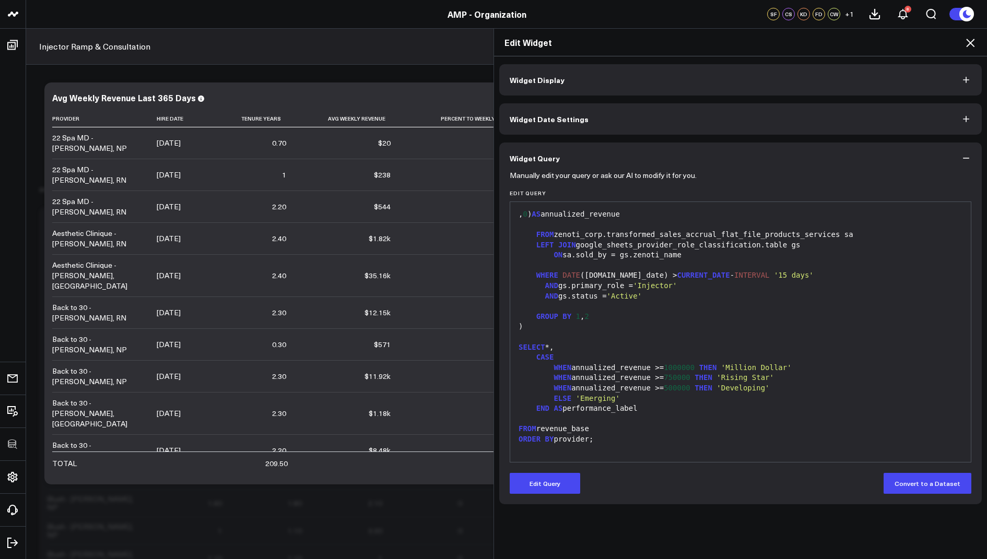
scroll to position [1521, 0]
click at [971, 41] on icon at bounding box center [970, 43] width 8 height 8
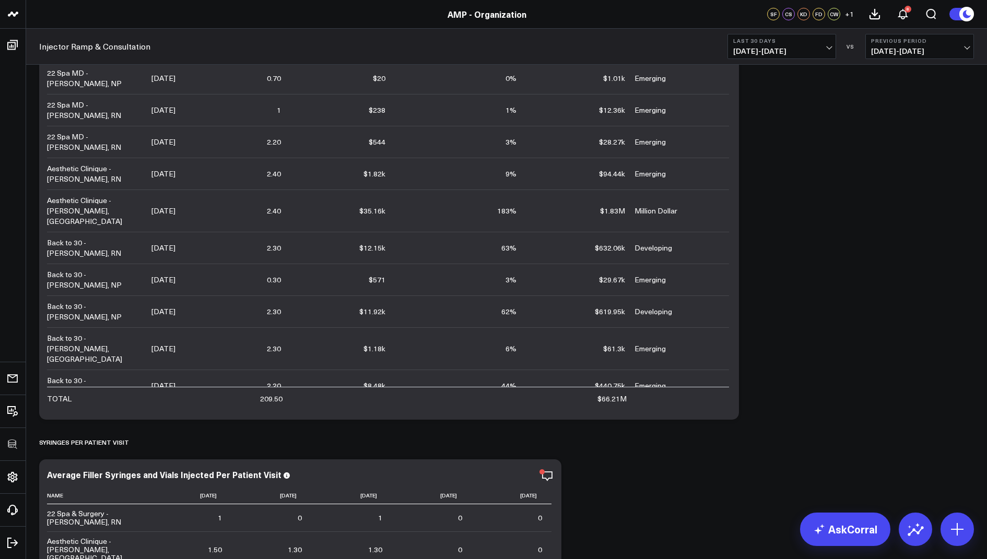
scroll to position [968, 0]
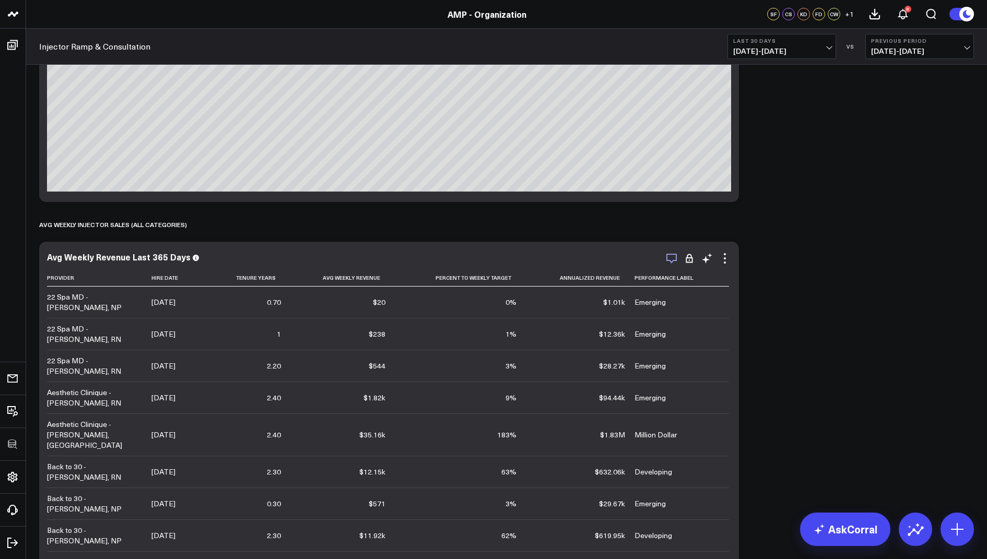
click at [672, 256] on icon "button" at bounding box center [671, 258] width 13 height 13
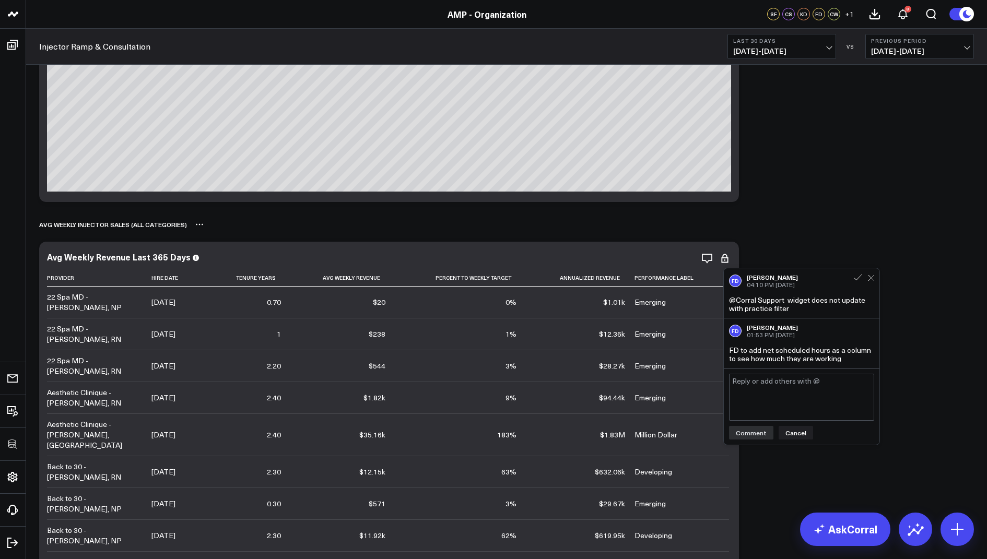
click at [806, 232] on div "AVG WEEKLY INJECTOR SALES (ALL CATEGORIES)" at bounding box center [506, 225] width 935 height 24
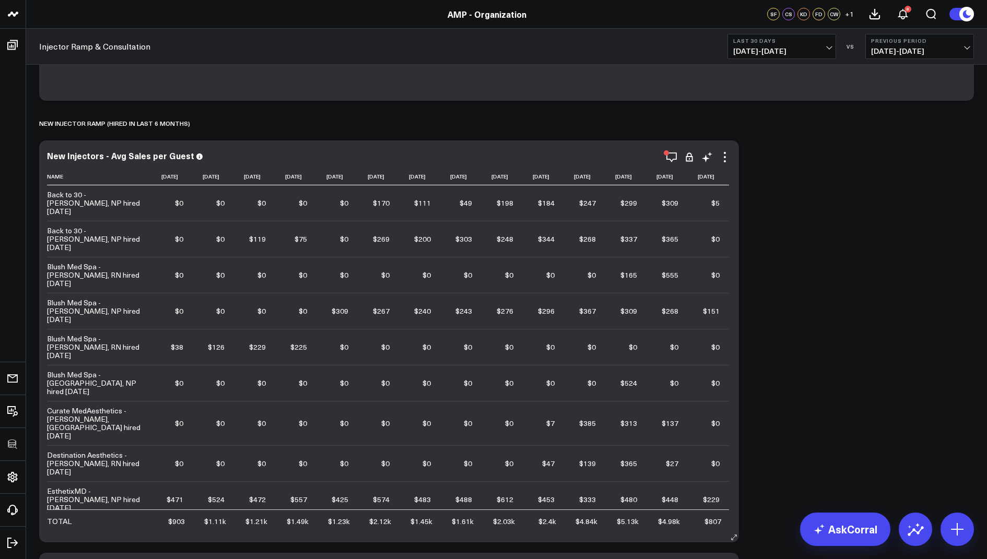
scroll to position [225, 0]
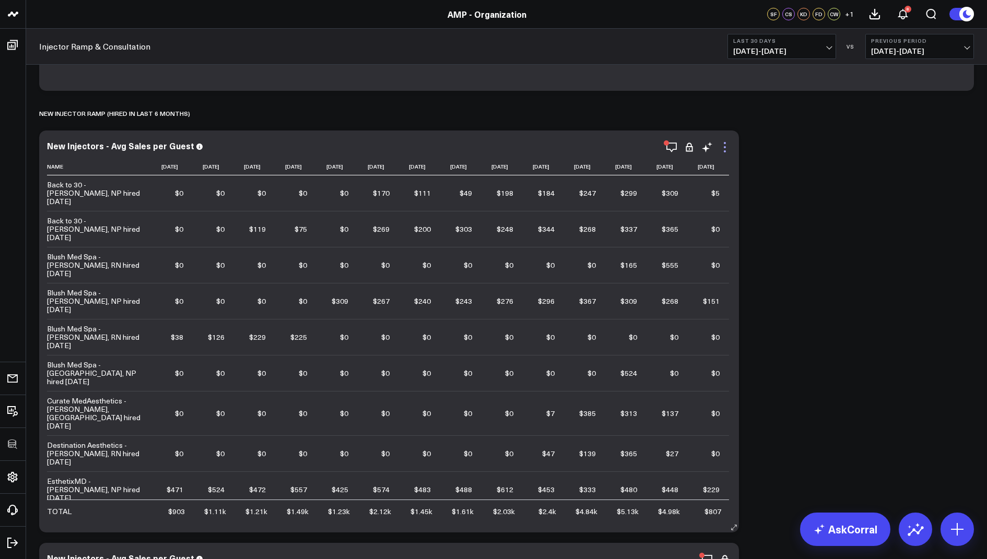
click at [726, 143] on icon at bounding box center [724, 147] width 13 height 13
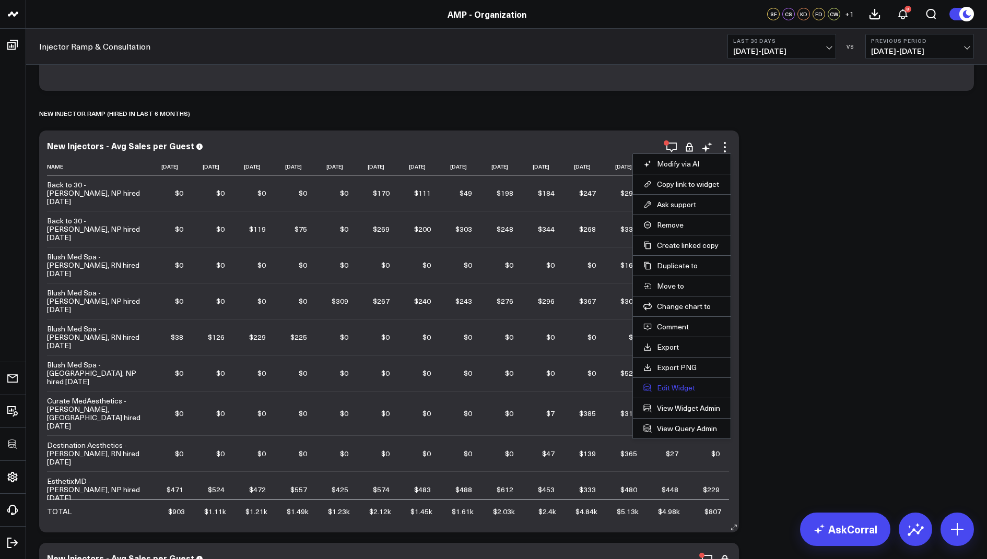
click at [664, 383] on button "Edit Widget" at bounding box center [681, 387] width 77 height 9
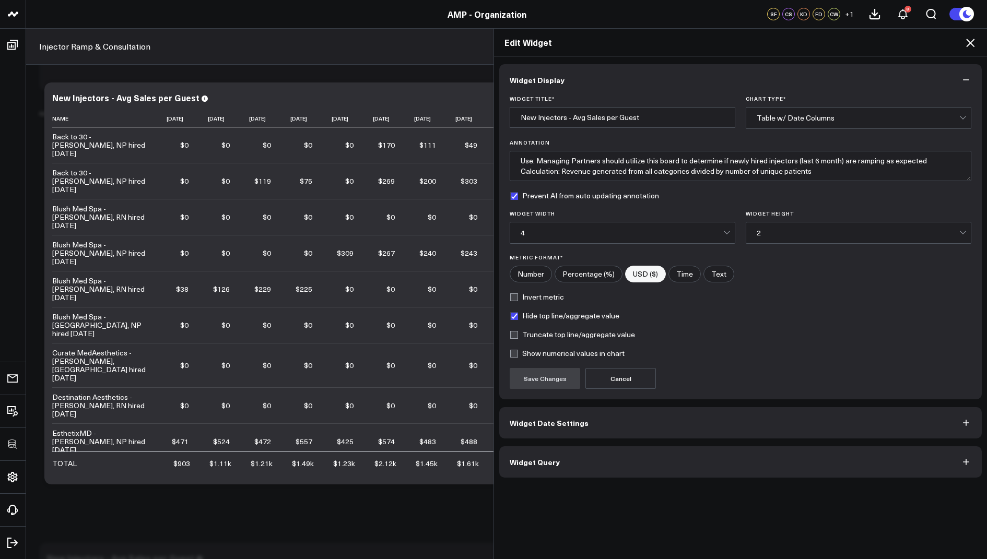
click at [526, 458] on span "Widget Query" at bounding box center [535, 462] width 50 height 8
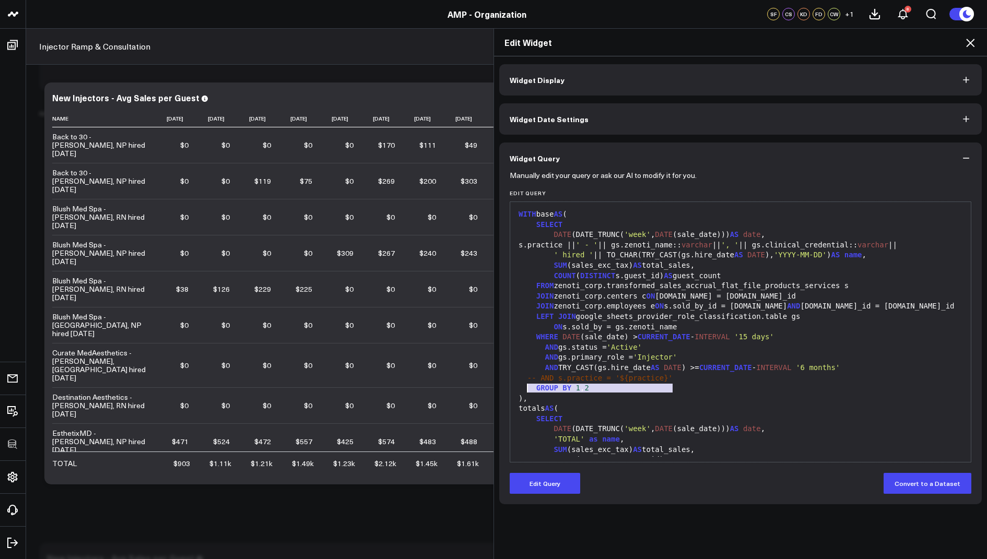
drag, startPoint x: 686, startPoint y: 391, endPoint x: 526, endPoint y: 391, distance: 159.3
click at [526, 384] on div "-- AND s.practice = '${practice}'" at bounding box center [740, 378] width 450 height 10
copy div "-- AND s.practice = '${practice}'"
click at [968, 38] on icon at bounding box center [970, 43] width 13 height 13
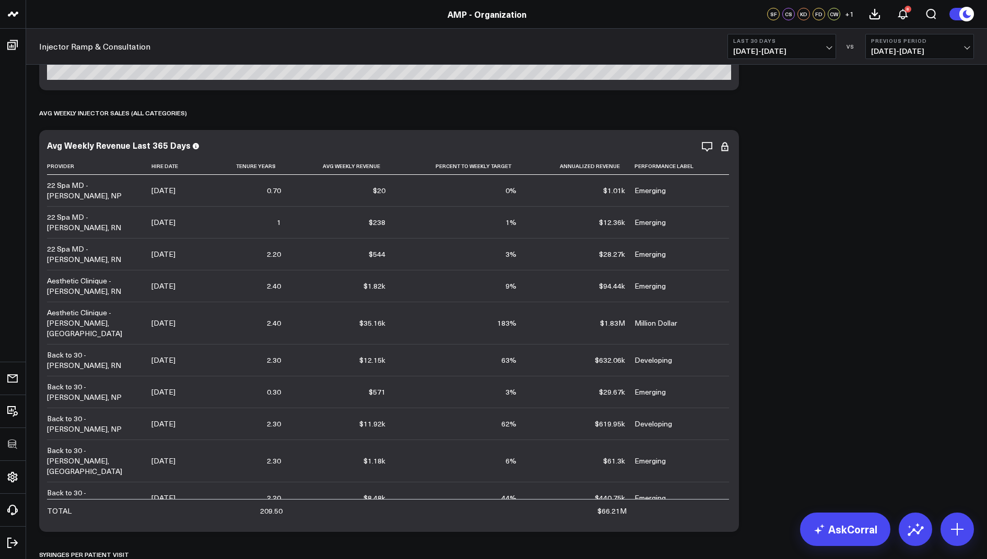
scroll to position [1090, 0]
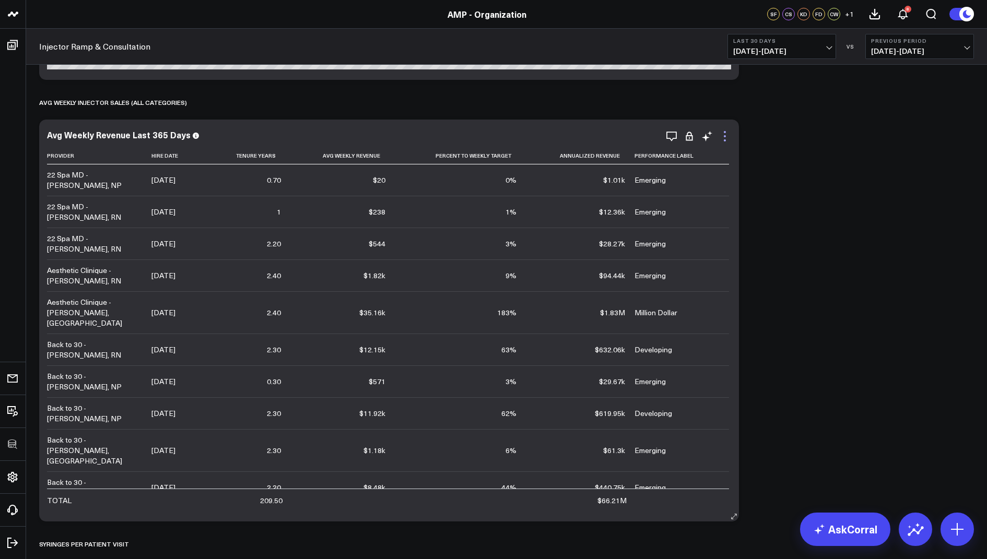
click at [719, 134] on icon at bounding box center [724, 136] width 13 height 13
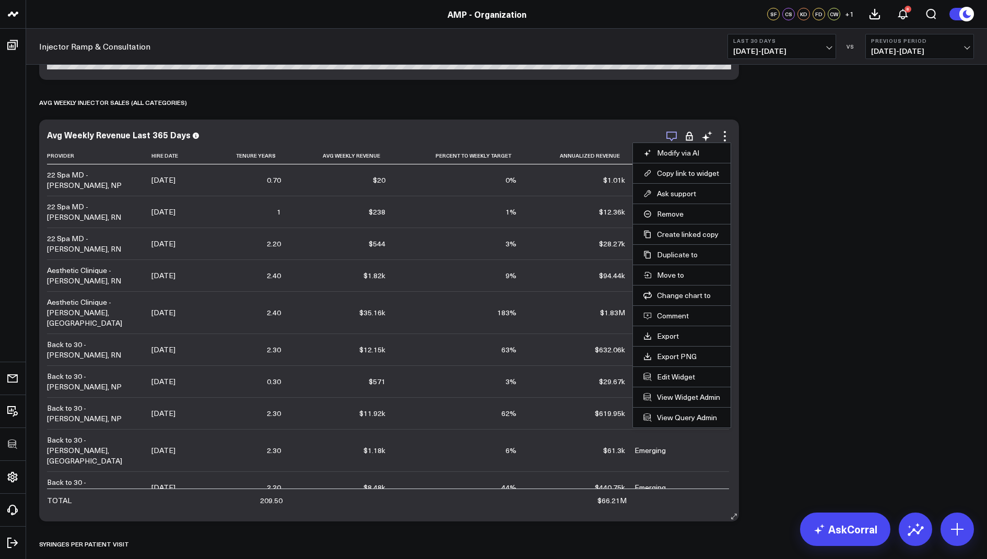
click at [669, 134] on icon "button" at bounding box center [671, 136] width 13 height 13
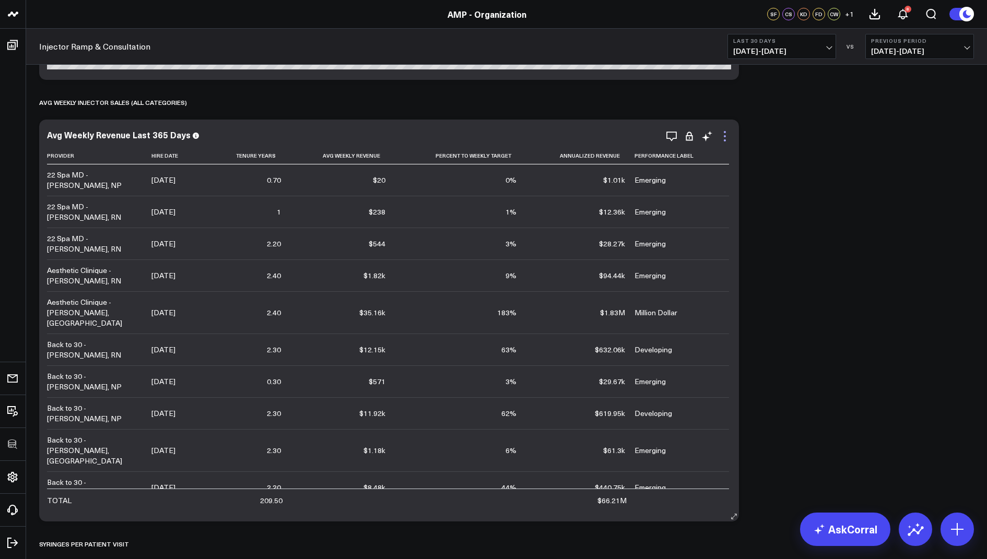
click at [718, 137] on icon at bounding box center [724, 136] width 13 height 13
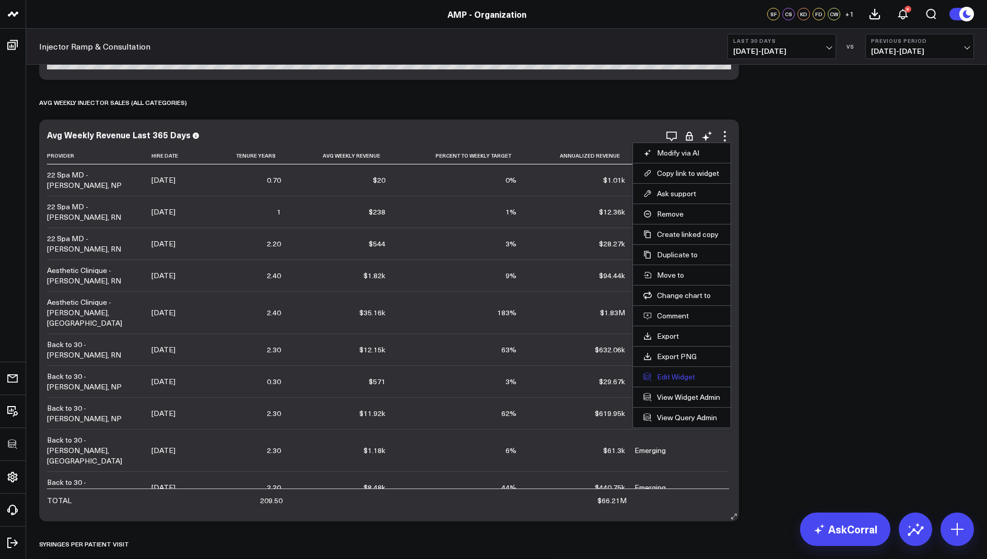
click at [654, 376] on button "Edit Widget" at bounding box center [681, 376] width 77 height 9
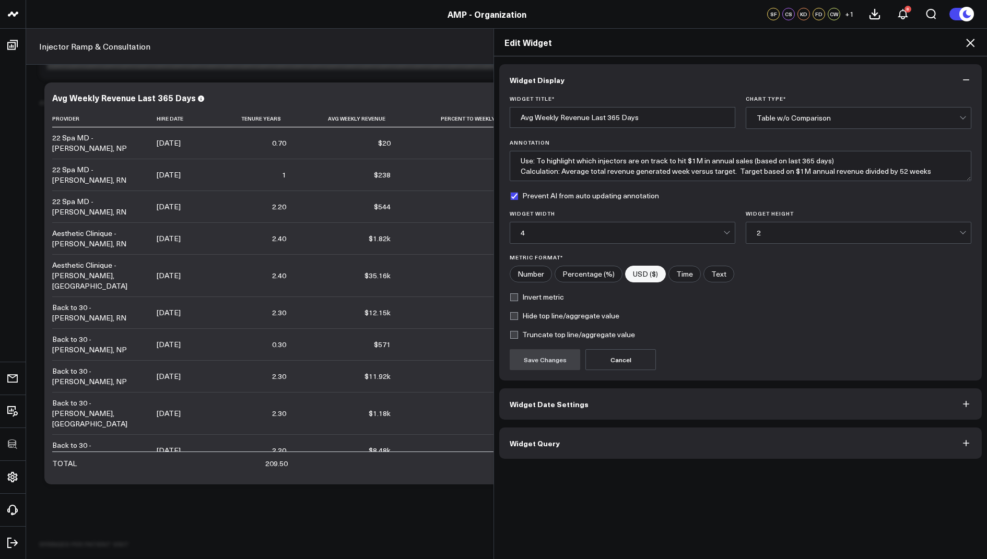
click at [519, 452] on button "Widget Query" at bounding box center [740, 443] width 482 height 31
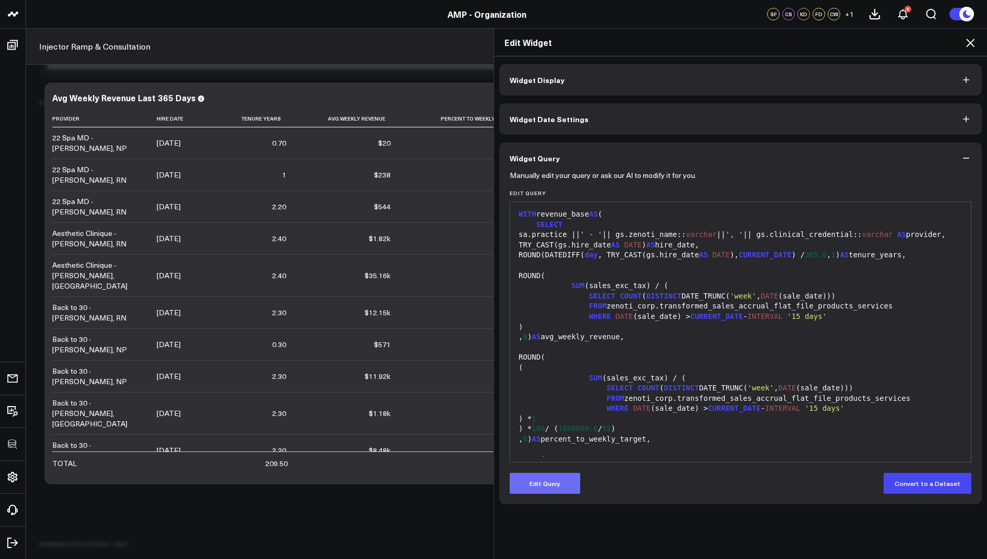
click at [530, 487] on button "Edit Query" at bounding box center [545, 483] width 70 height 21
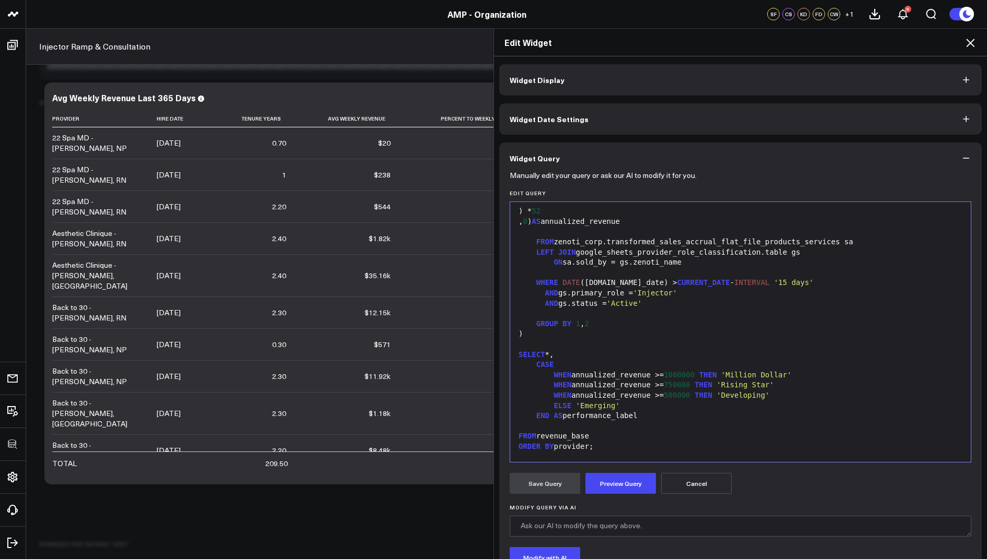
scroll to position [289, 0]
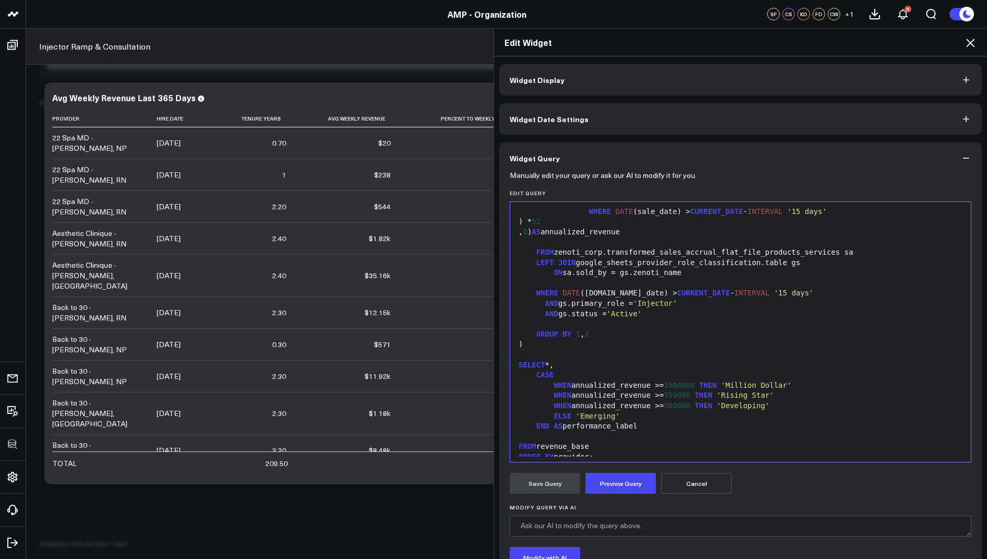
click at [664, 320] on div "AND gs.status = 'Active'" at bounding box center [740, 314] width 450 height 10
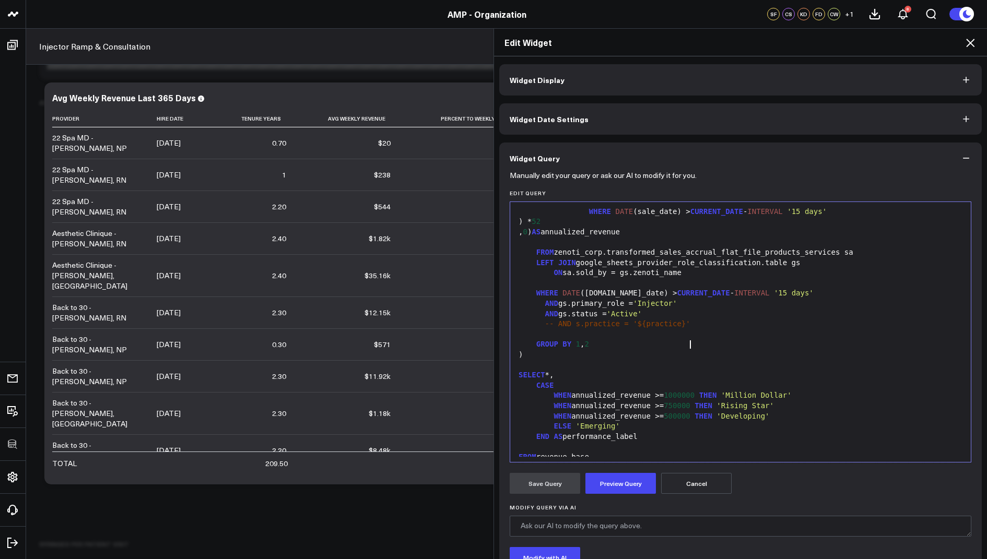
click at [580, 328] on span "-- AND s.practice = '${practice}'" at bounding box center [617, 324] width 145 height 8
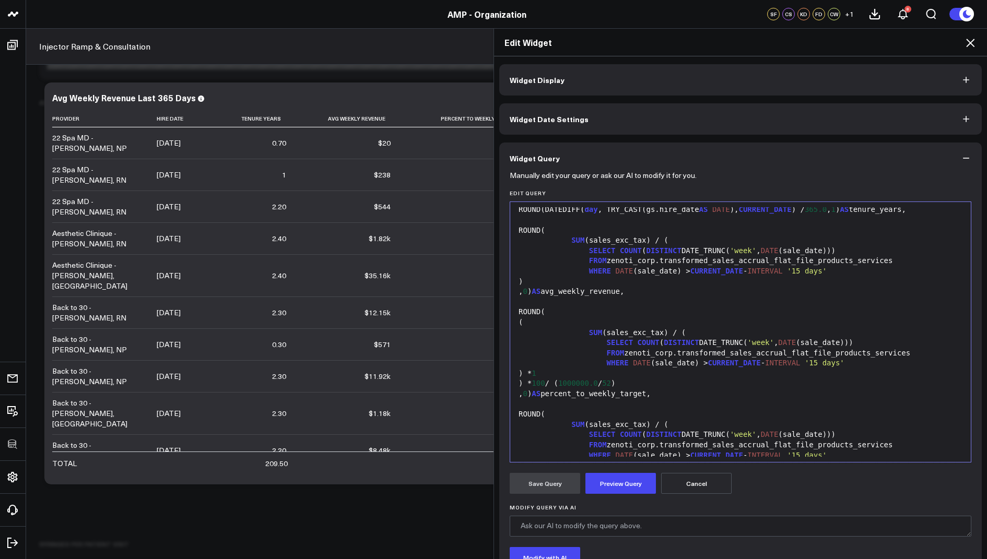
scroll to position [0, 0]
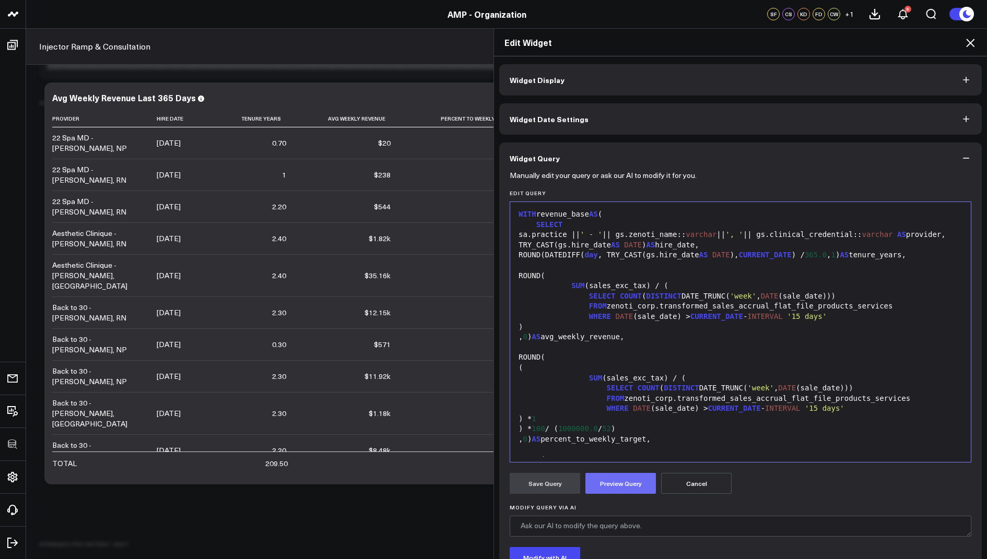
click at [614, 482] on button "Preview Query" at bounding box center [620, 483] width 70 height 21
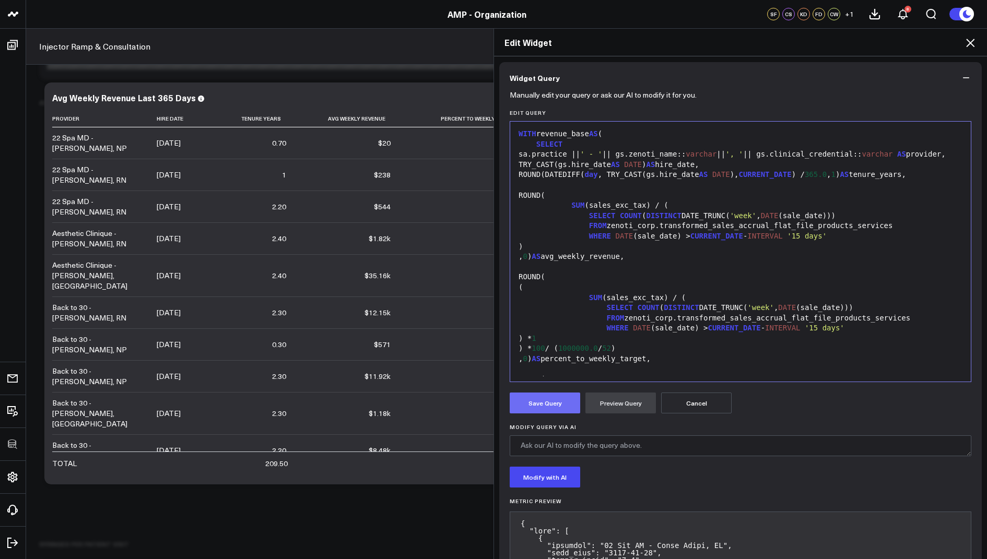
click at [553, 398] on button "Save Query" at bounding box center [545, 403] width 70 height 21
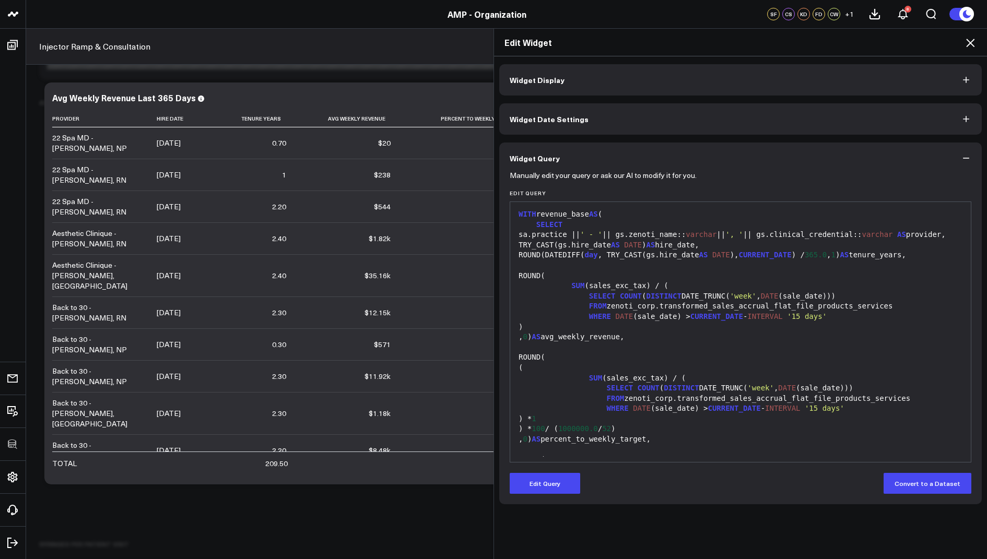
scroll to position [0, 0]
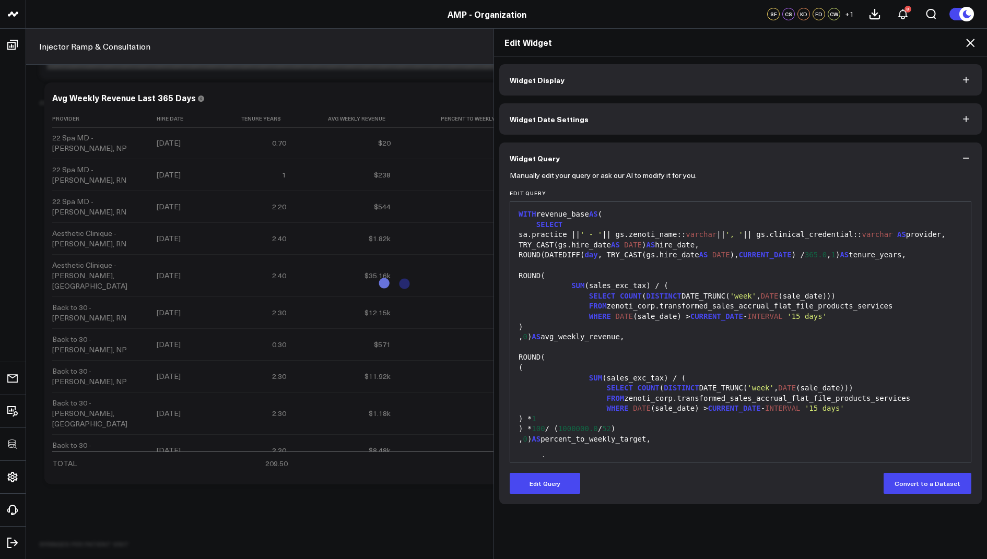
click at [970, 43] on icon at bounding box center [970, 43] width 13 height 13
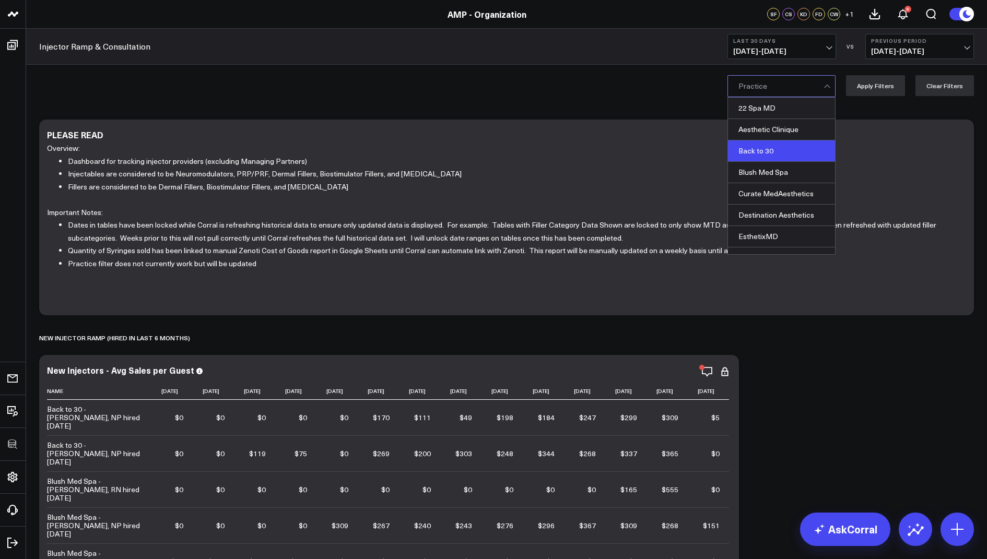
click at [783, 154] on div "Back to 30" at bounding box center [781, 150] width 107 height 21
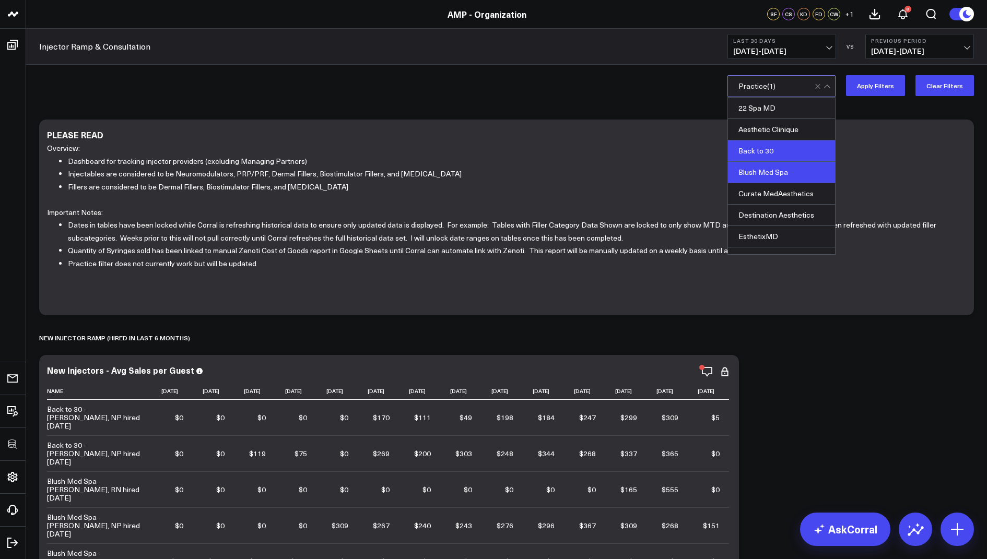
click at [779, 168] on div "Blush Med Spa" at bounding box center [781, 172] width 107 height 21
click at [871, 84] on button "Apply Filters" at bounding box center [875, 85] width 59 height 21
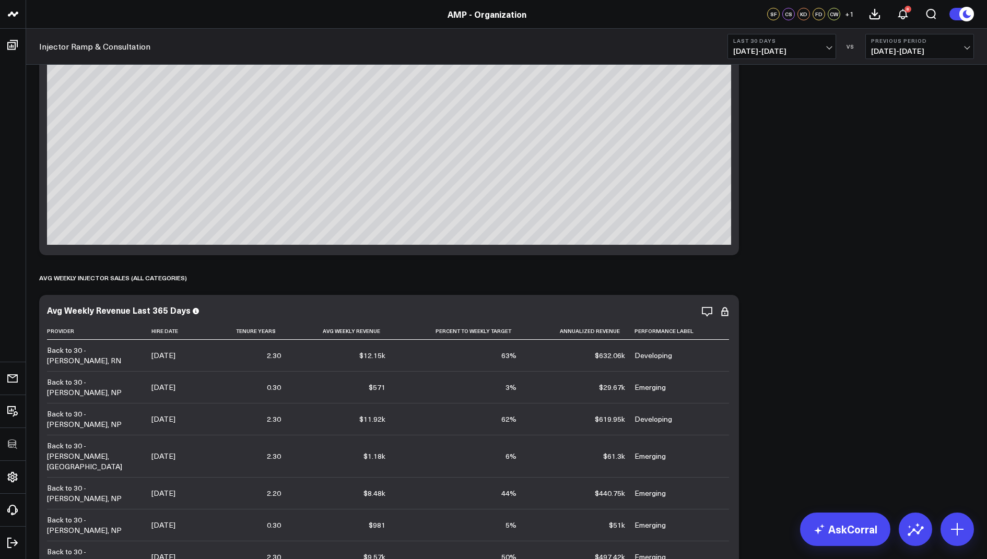
scroll to position [1028, 0]
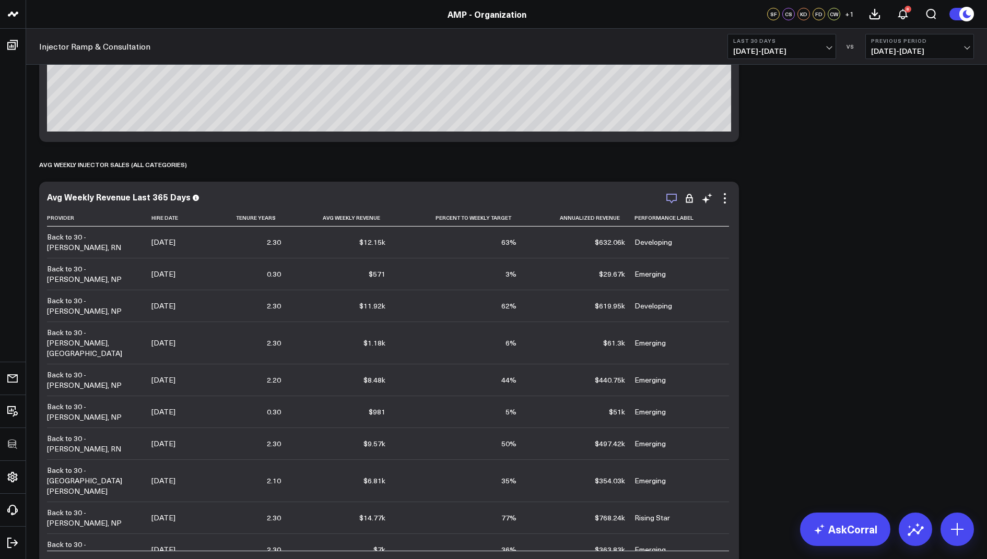
click at [673, 198] on icon "button" at bounding box center [671, 198] width 13 height 13
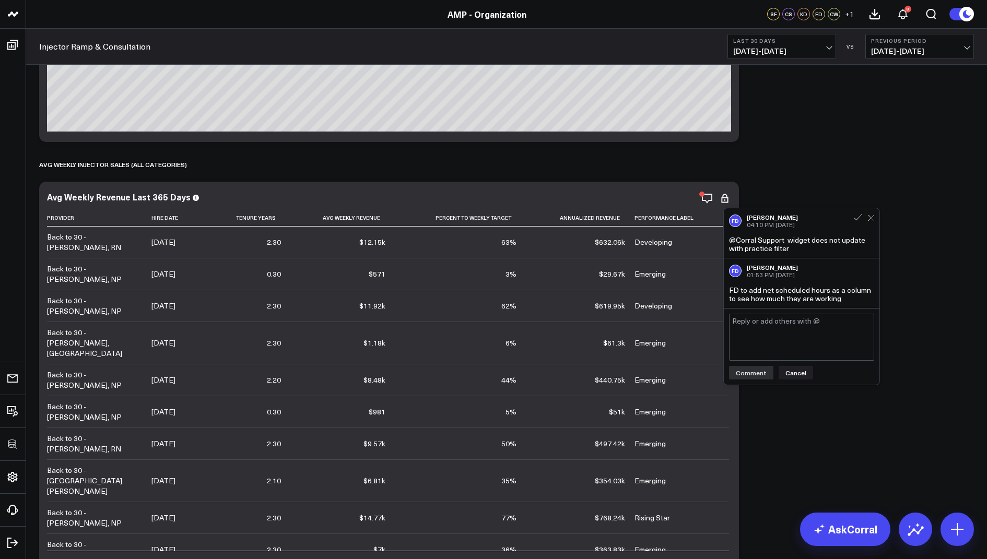
click at [768, 329] on textarea at bounding box center [801, 337] width 145 height 47
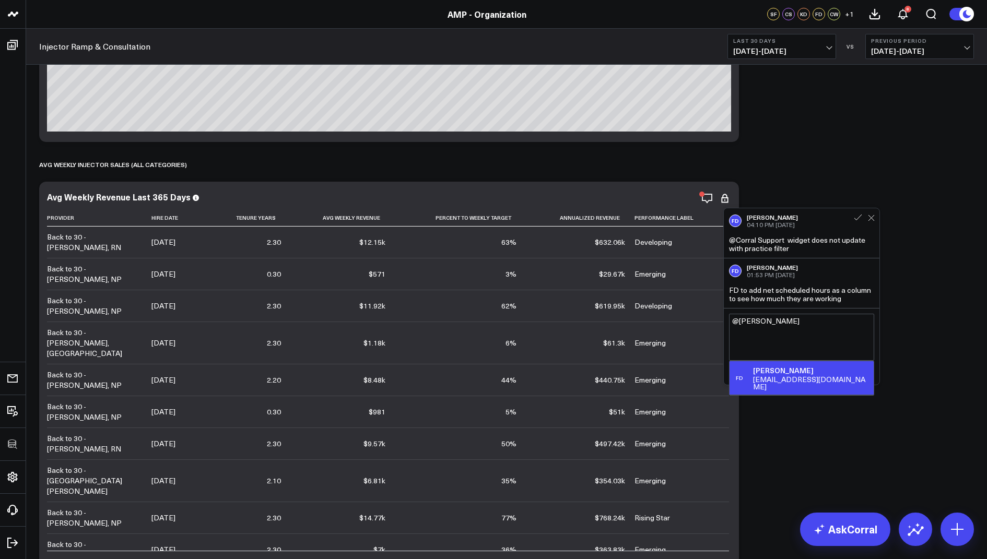
click at [783, 377] on div "fdemonte@weramp.com" at bounding box center [811, 383] width 116 height 15
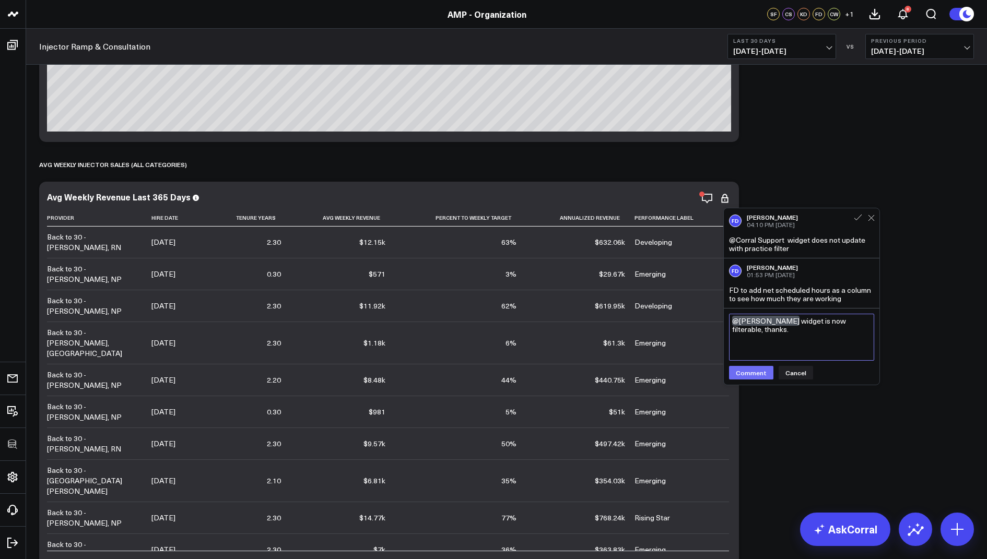
type textarea "@Francis DeMonte widget is now filterable, thanks."
click at [741, 371] on button "Comment" at bounding box center [751, 373] width 44 height 14
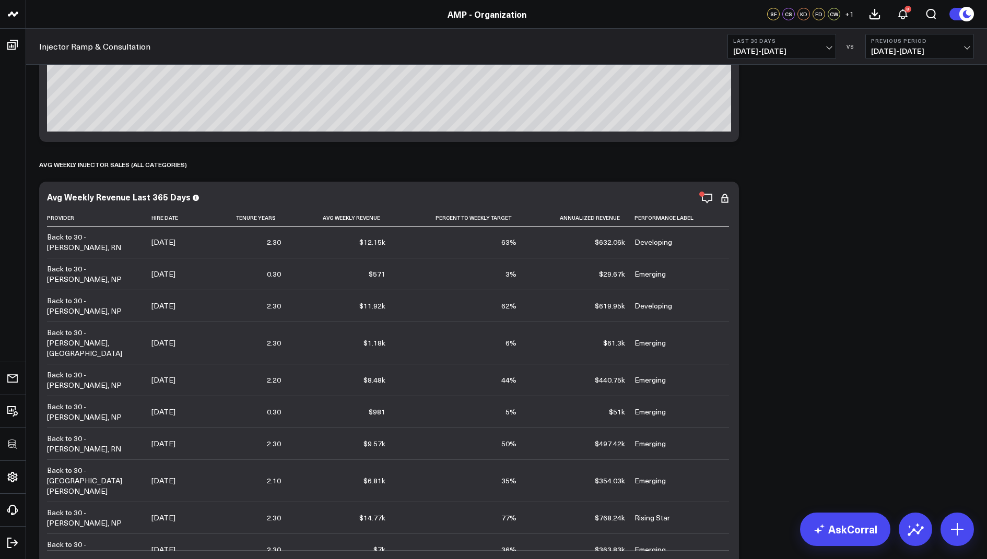
scroll to position [633, 0]
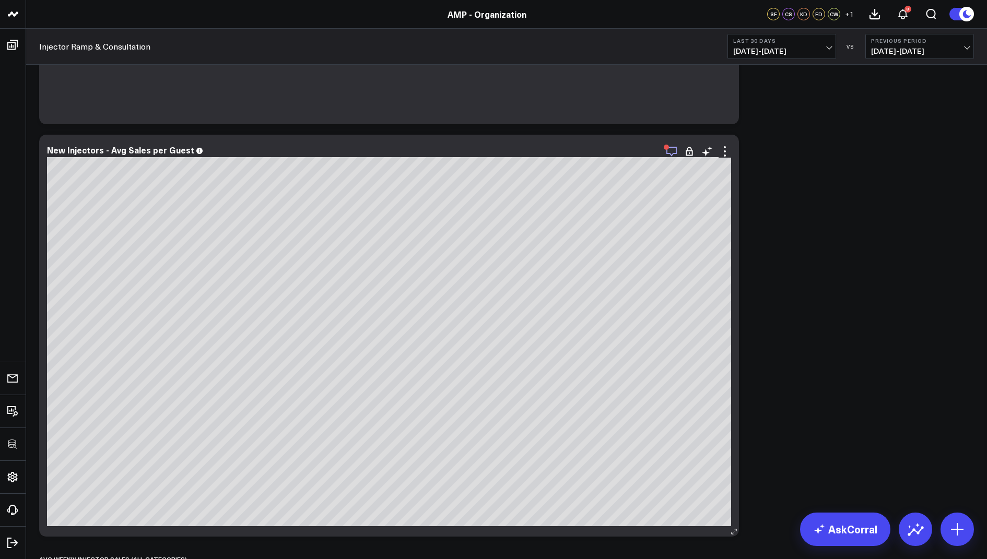
click at [670, 148] on icon "button" at bounding box center [671, 151] width 13 height 13
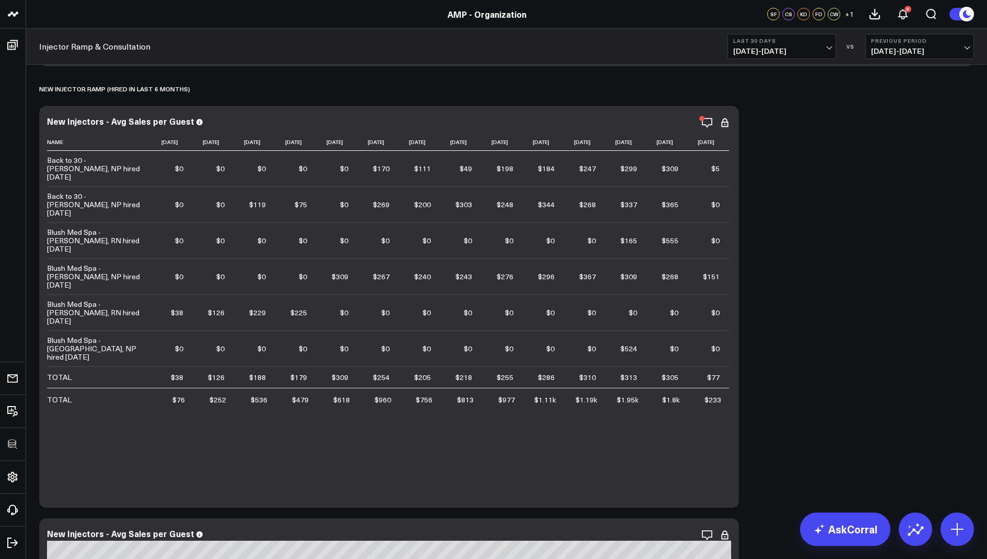
scroll to position [230, 0]
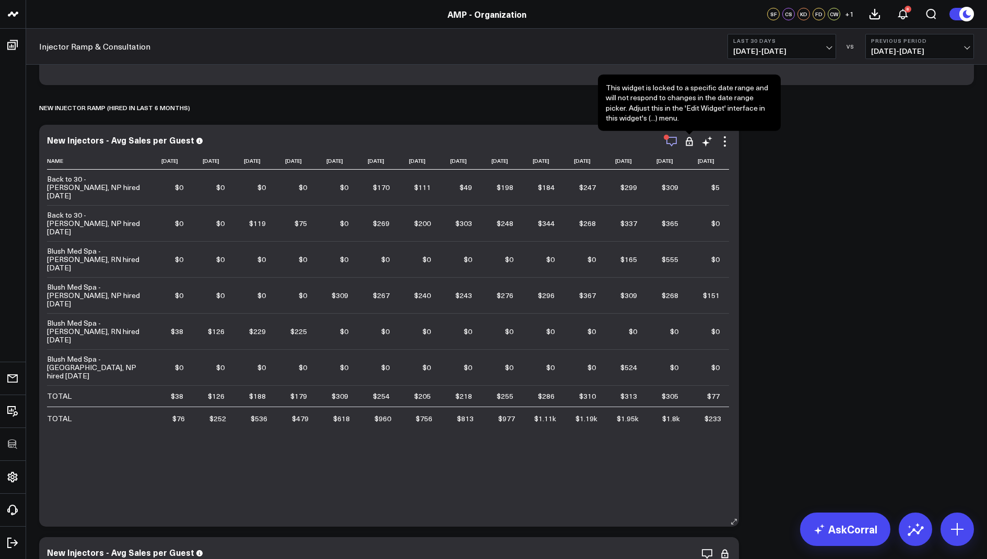
click at [677, 137] on icon "button" at bounding box center [671, 141] width 13 height 13
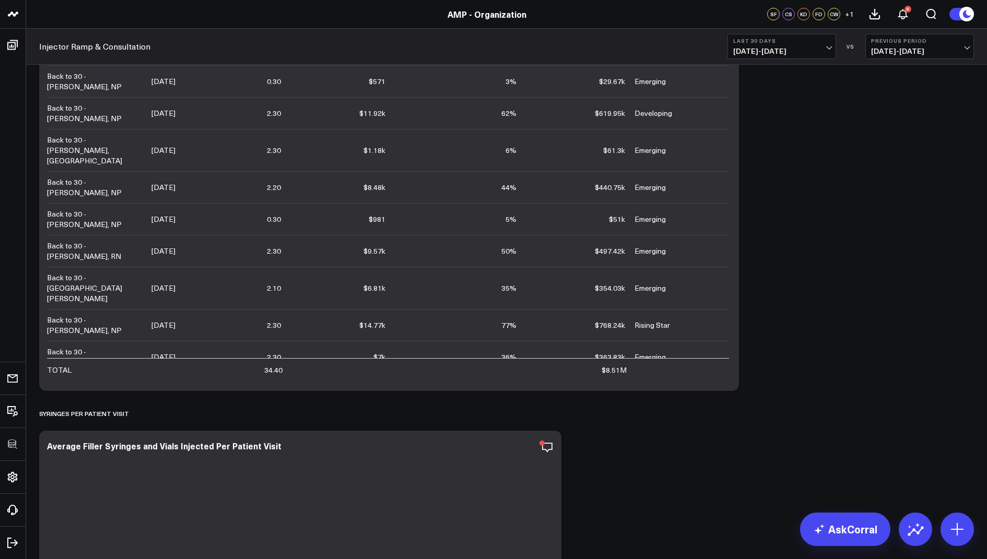
scroll to position [1056, 0]
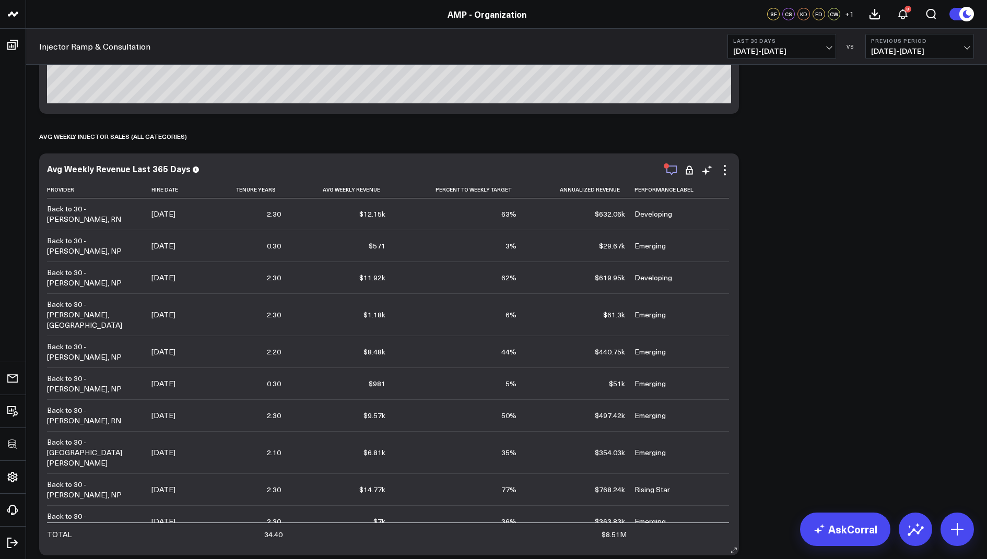
click at [673, 169] on icon "button" at bounding box center [671, 170] width 13 height 13
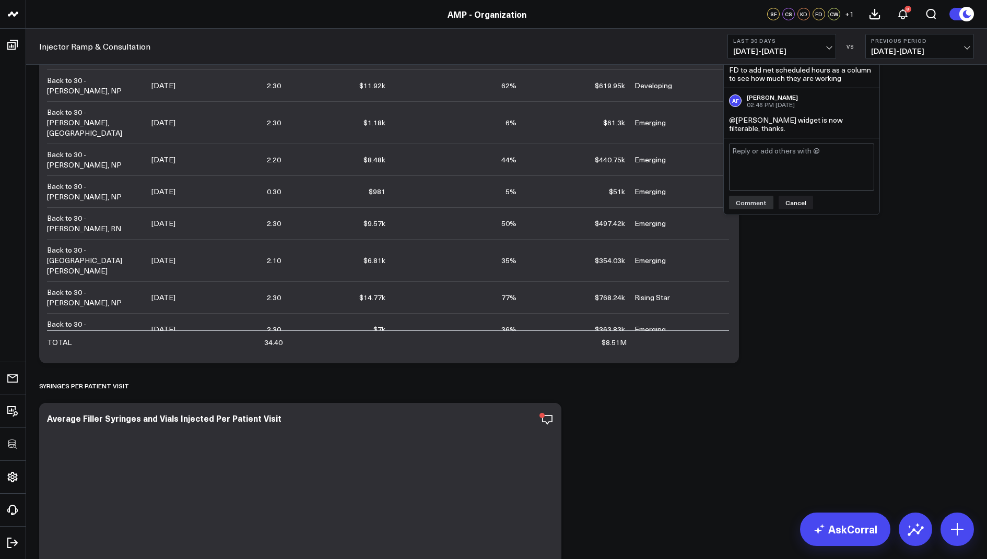
scroll to position [1490, 0]
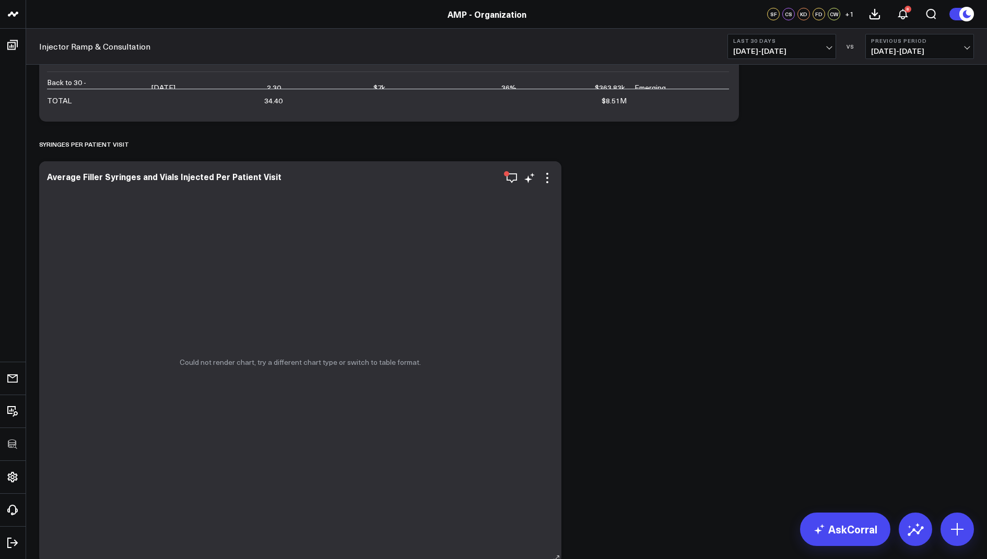
click at [505, 180] on div "Could not render chart, try a different chart type or switch to table format." at bounding box center [300, 362] width 522 height 402
click at [508, 178] on icon "button" at bounding box center [511, 178] width 13 height 13
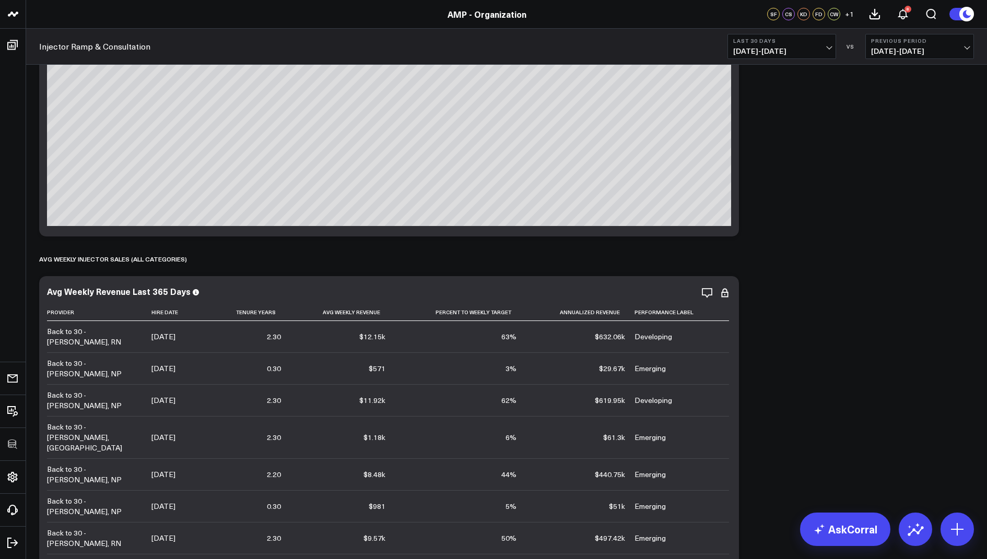
scroll to position [945, 0]
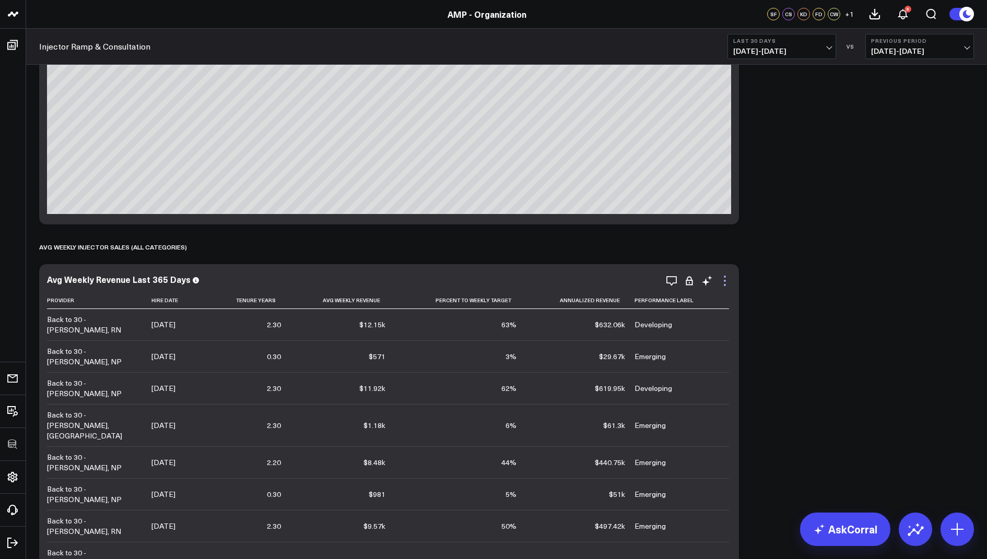
click at [725, 280] on icon at bounding box center [724, 281] width 13 height 13
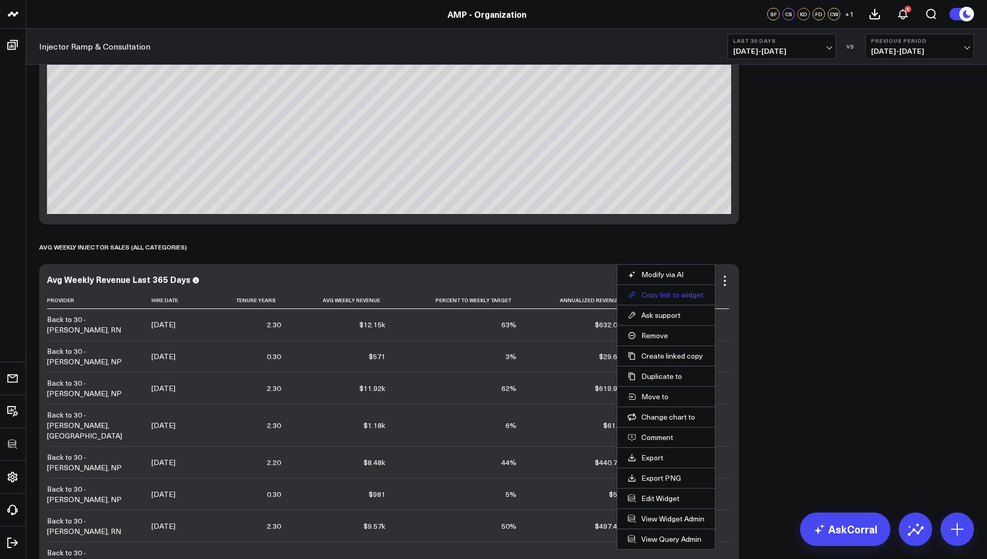
click at [658, 297] on button "Copy link to widget" at bounding box center [666, 294] width 77 height 9
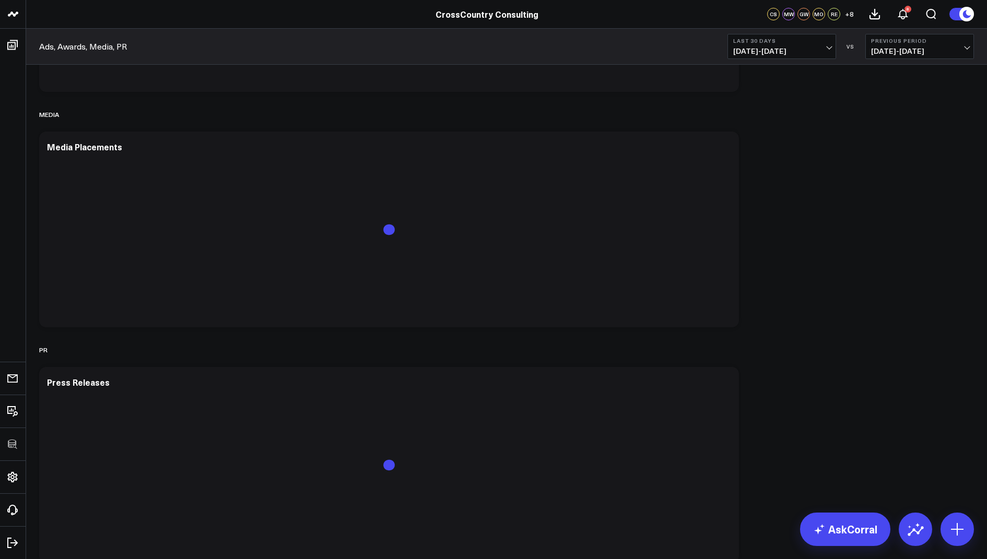
scroll to position [437, 0]
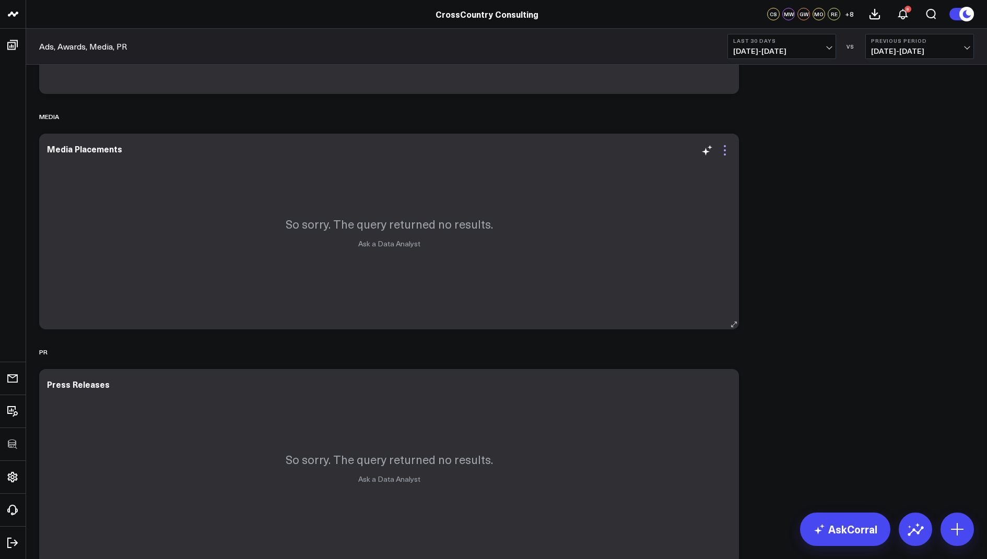
click at [722, 148] on icon at bounding box center [724, 150] width 13 height 13
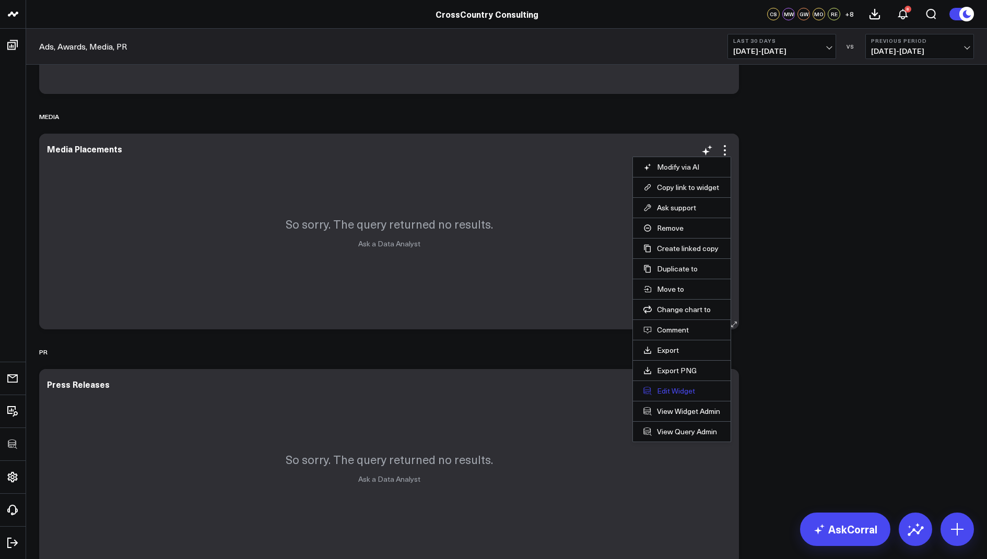
click at [666, 388] on button "Edit Widget" at bounding box center [681, 390] width 77 height 9
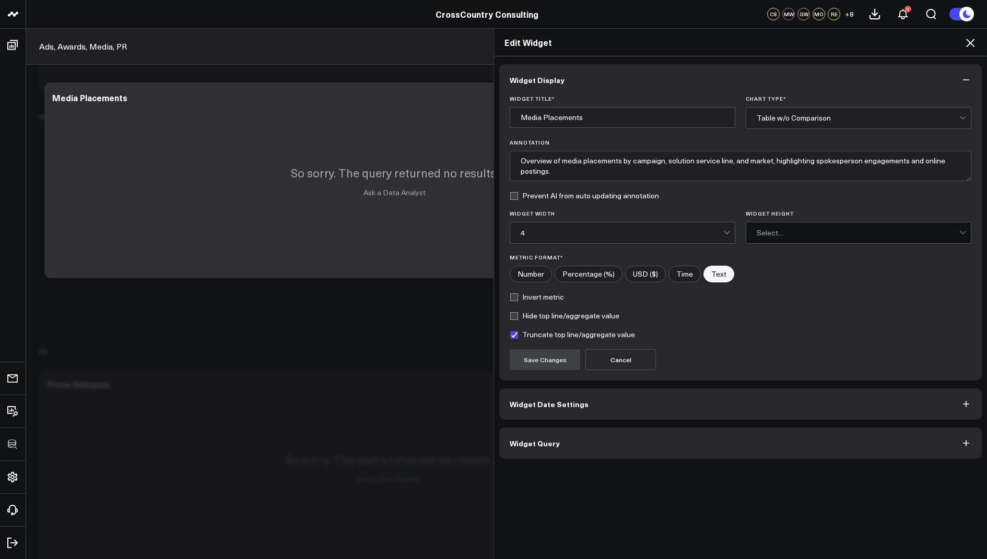
click at [522, 453] on button "Widget Query" at bounding box center [740, 443] width 482 height 31
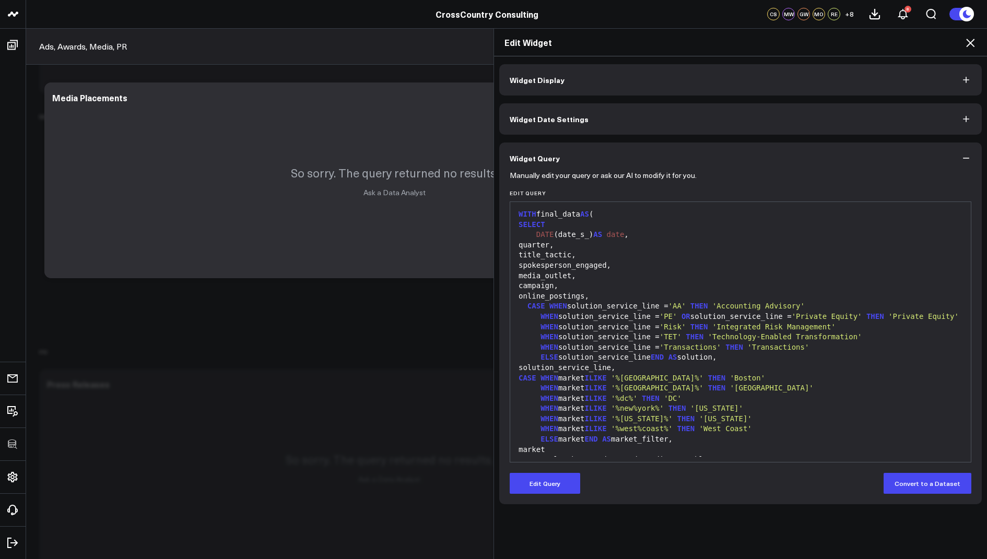
scroll to position [225, 0]
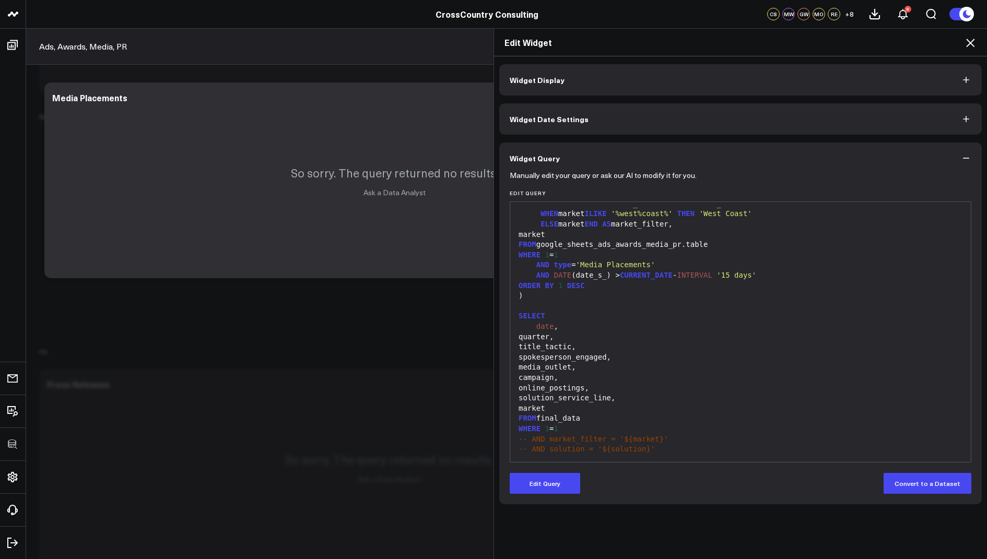
click at [968, 44] on icon at bounding box center [970, 43] width 8 height 8
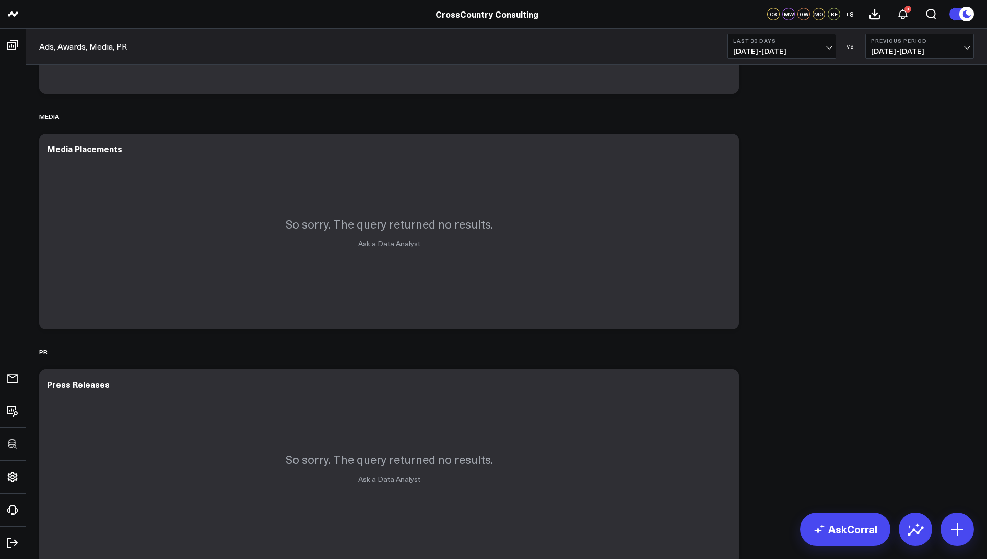
click at [800, 44] on button "Last 30 Days [DATE] - [DATE]" at bounding box center [781, 46] width 109 height 25
click at [752, 146] on link "Last 90 Days" at bounding box center [782, 150] width 108 height 20
click at [727, 146] on icon at bounding box center [724, 150] width 13 height 13
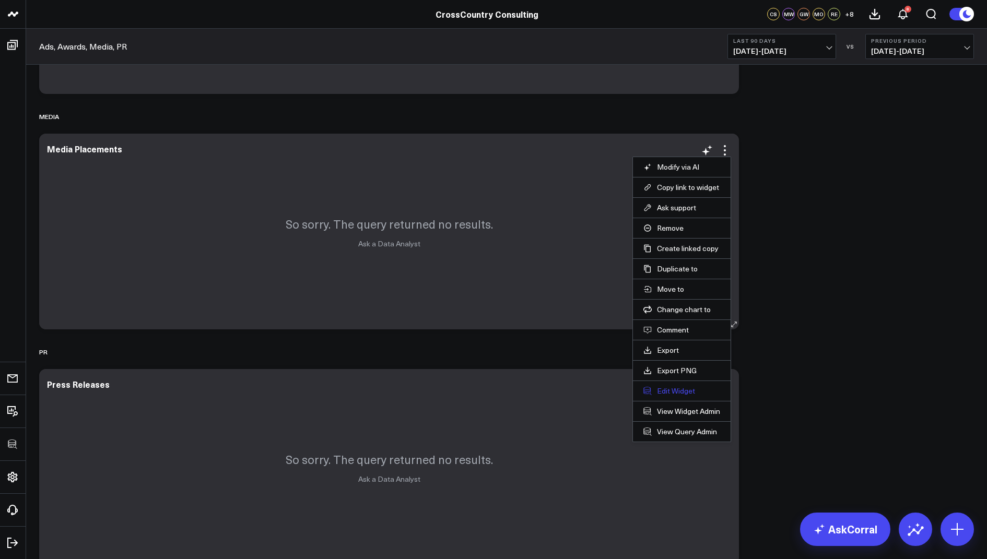
click at [662, 386] on button "Edit Widget" at bounding box center [681, 390] width 77 height 9
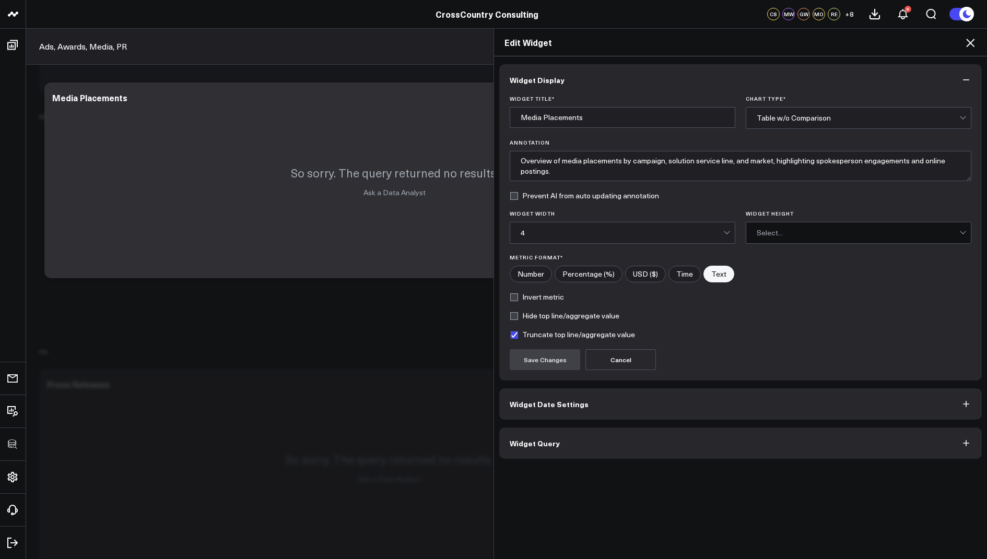
click at [536, 449] on button "Widget Query" at bounding box center [740, 443] width 482 height 31
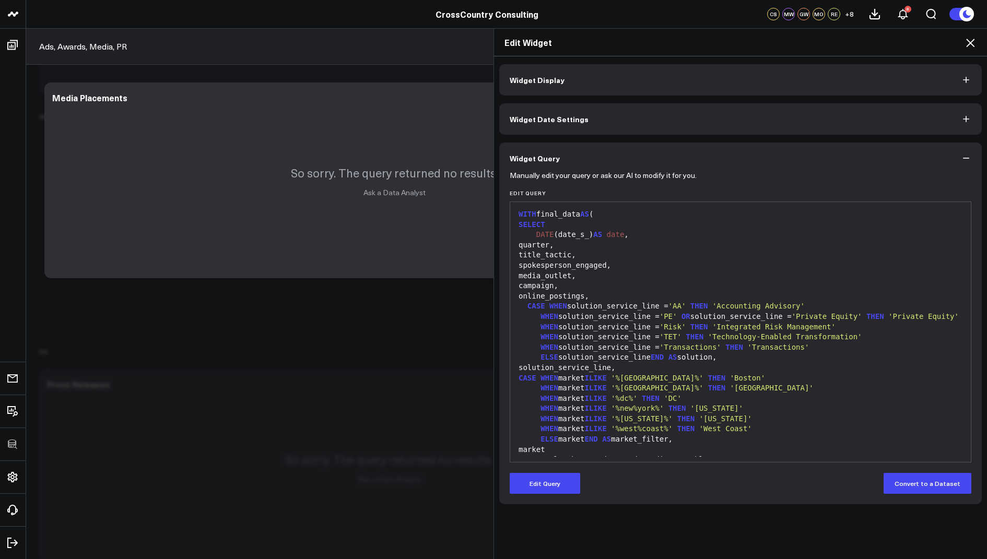
click at [969, 44] on icon at bounding box center [970, 43] width 8 height 8
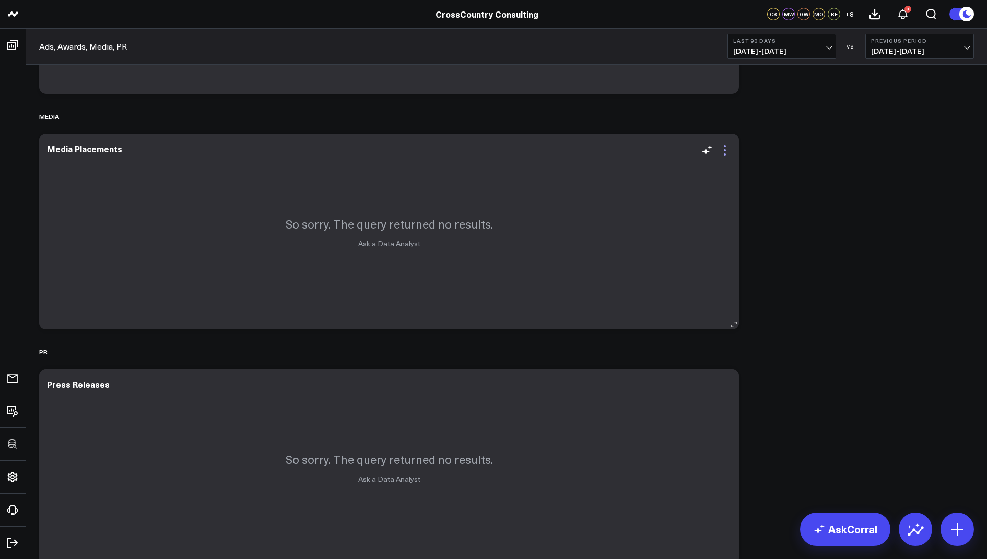
click at [725, 152] on icon at bounding box center [724, 150] width 13 height 13
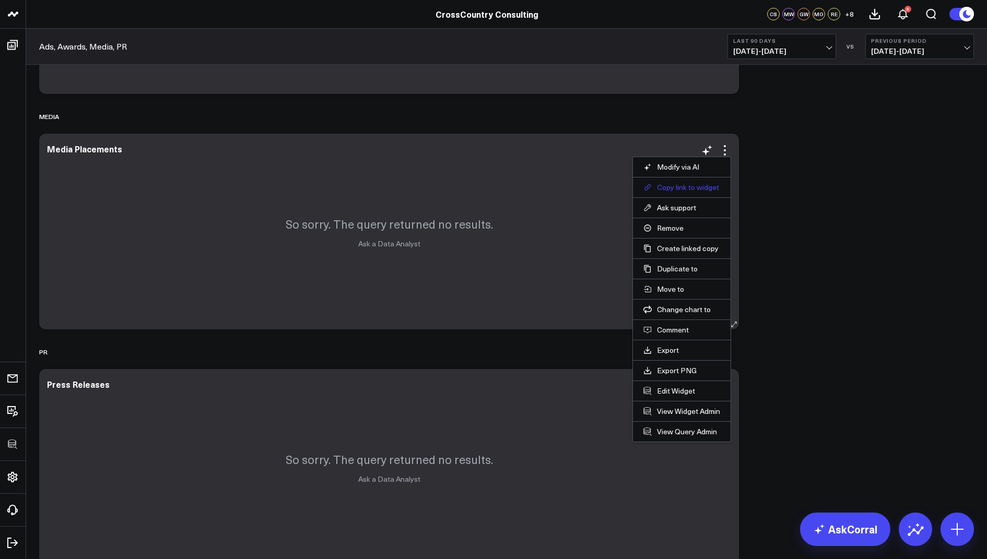
click at [675, 183] on button "Copy link to widget" at bounding box center [681, 187] width 77 height 9
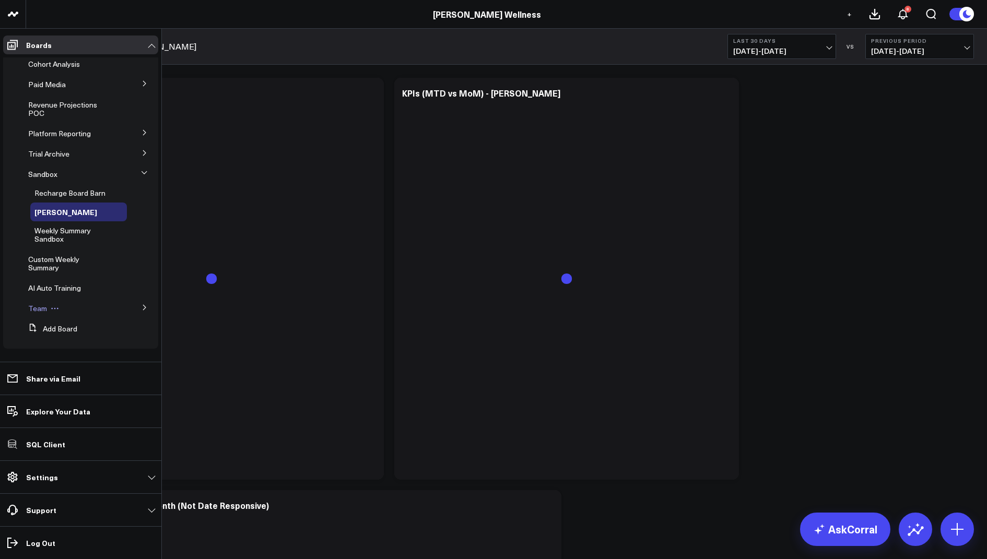
scroll to position [55, 0]
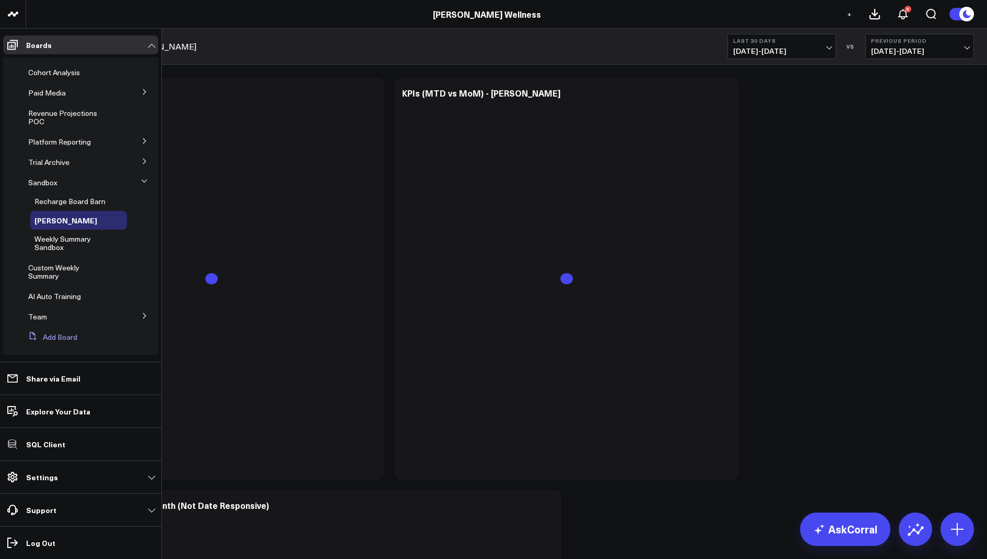
click at [54, 342] on button "Add Board" at bounding box center [50, 337] width 53 height 19
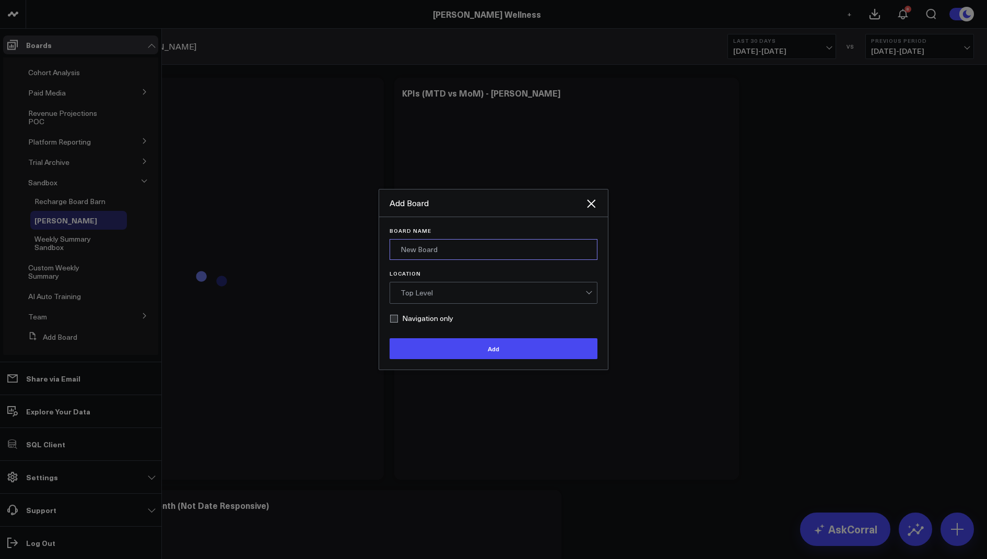
click at [428, 241] on input "Board Name" at bounding box center [494, 249] width 208 height 21
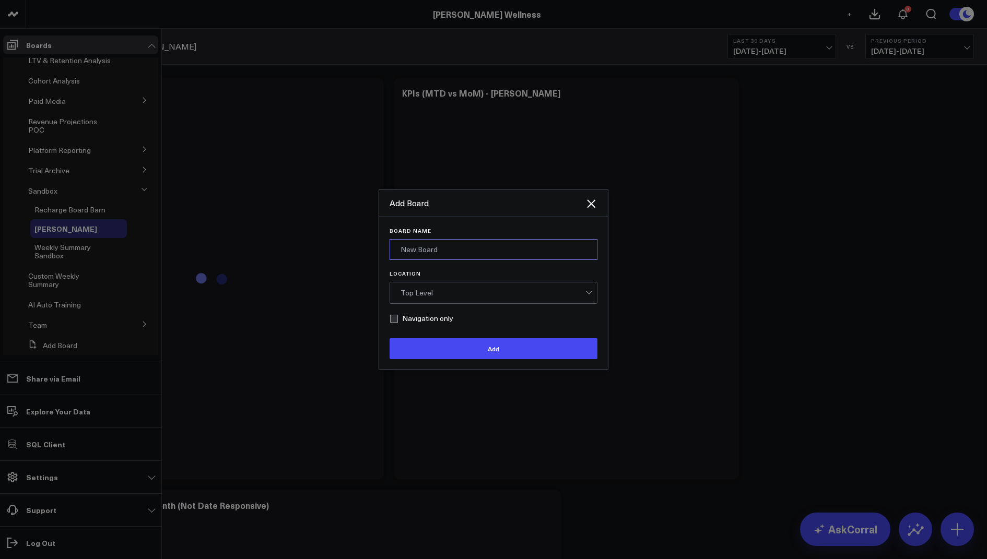
paste input "Method Membership"
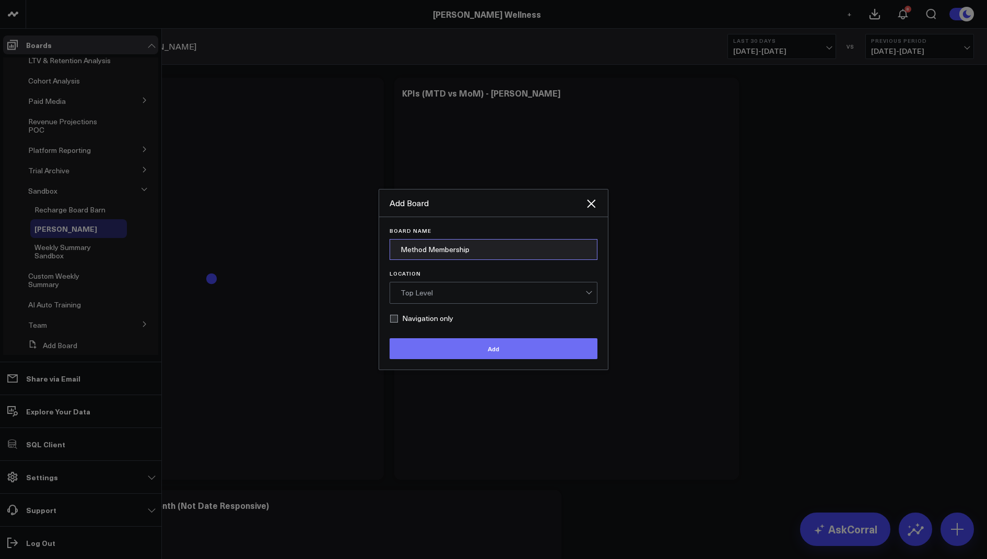
type input "Method Membership"
click at [452, 354] on button "Add" at bounding box center [494, 348] width 208 height 21
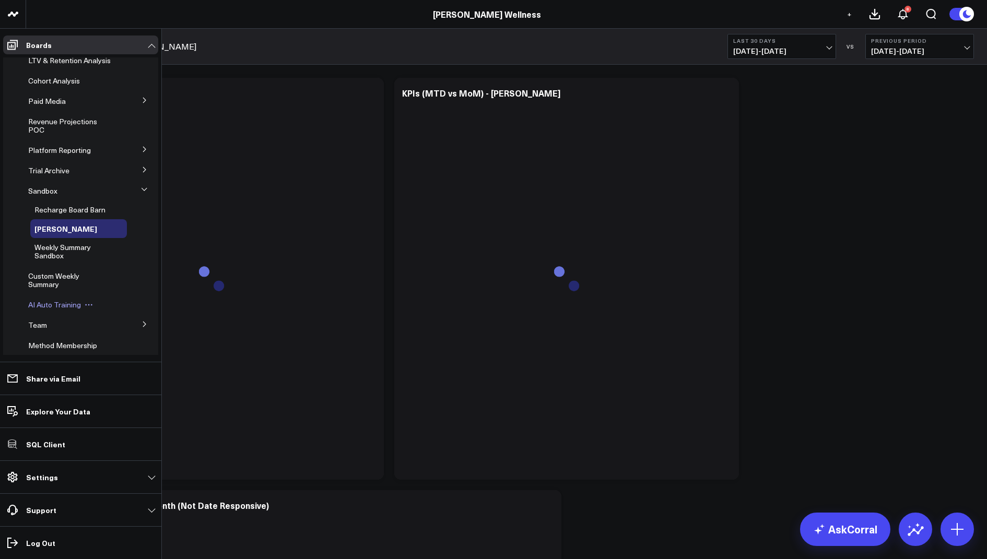
scroll to position [92, 0]
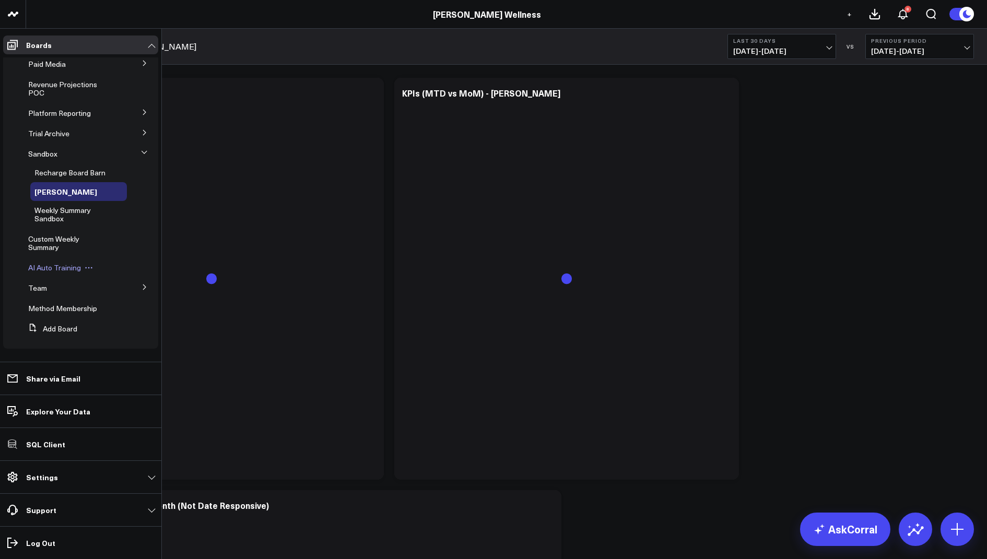
click at [70, 310] on span "Method Membership" at bounding box center [62, 308] width 69 height 10
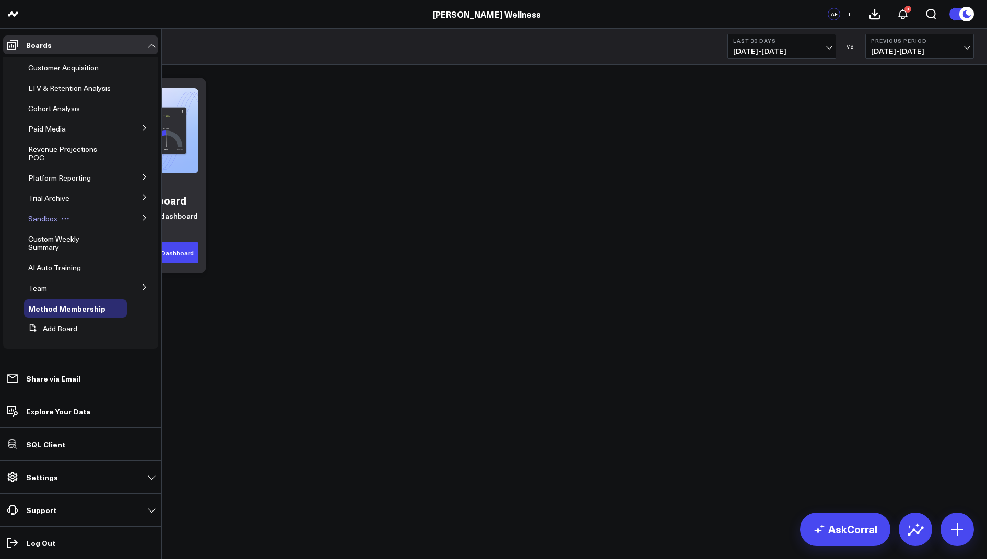
scroll to position [7, 0]
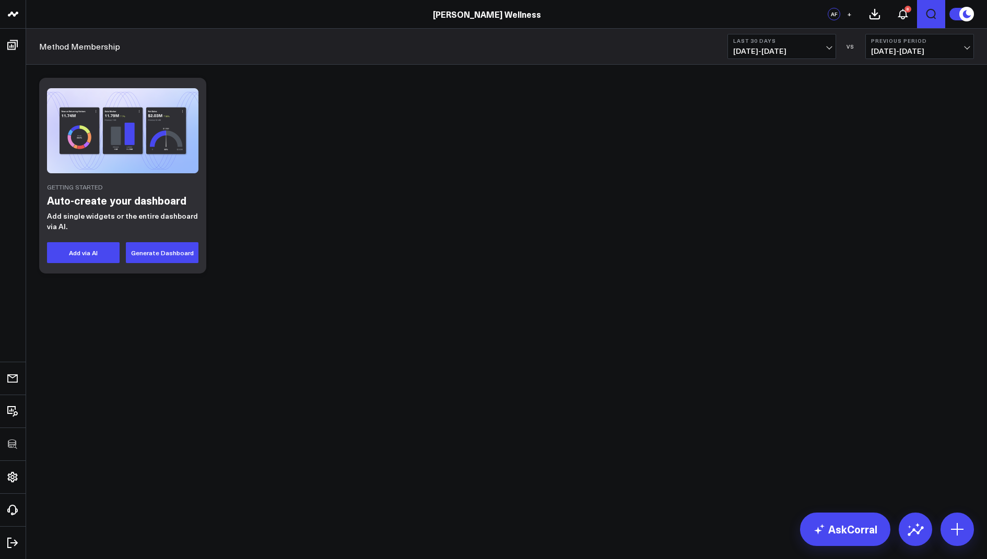
click at [930, 16] on icon "Open search" at bounding box center [931, 14] width 13 height 13
click at [672, 40] on button "submit" at bounding box center [678, 46] width 13 height 13
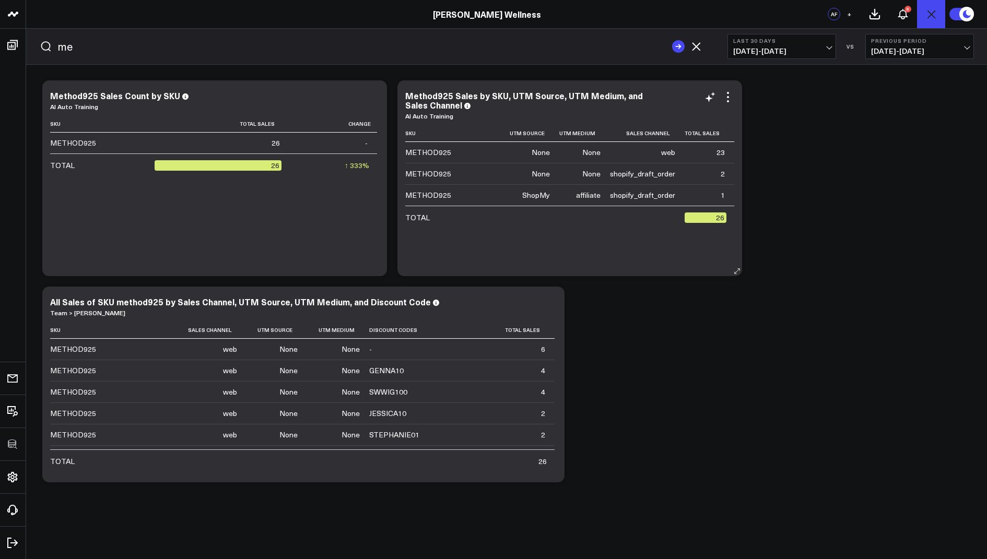
type input "m"
click at [136, 39] on input "sign" at bounding box center [361, 47] width 609 height 16
click at [672, 40] on button "submit" at bounding box center [678, 46] width 13 height 13
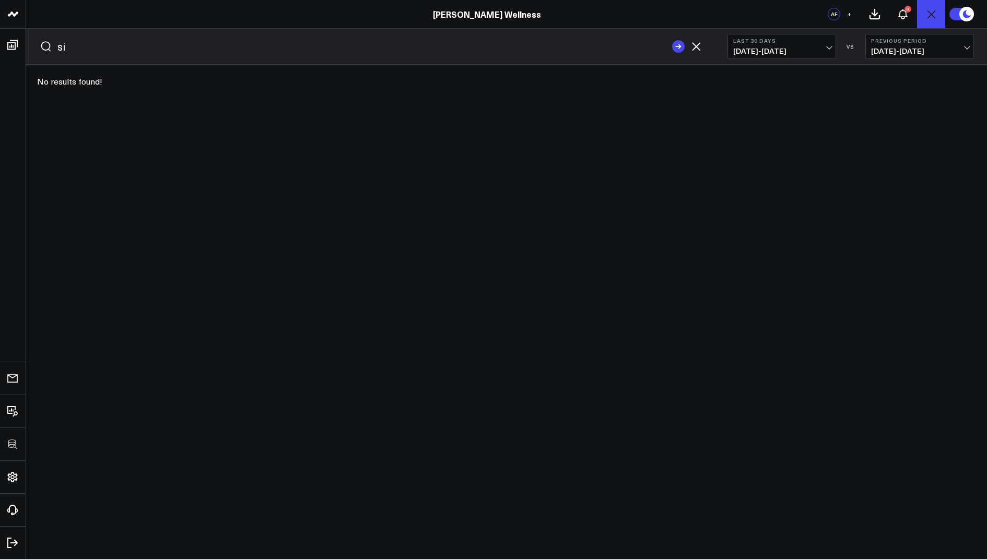
type input "s"
type input "method"
click at [672, 40] on button "submit" at bounding box center [678, 46] width 13 height 13
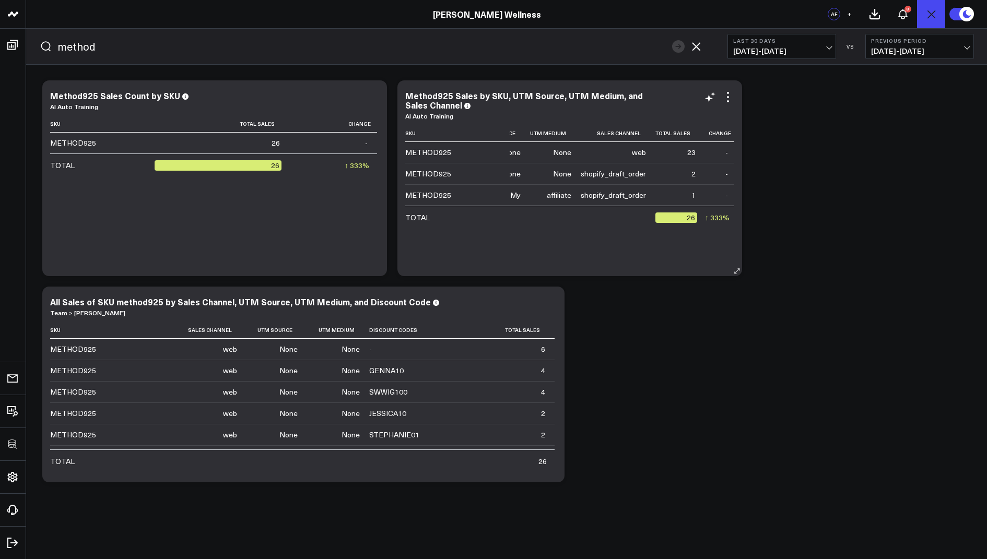
scroll to position [0, 0]
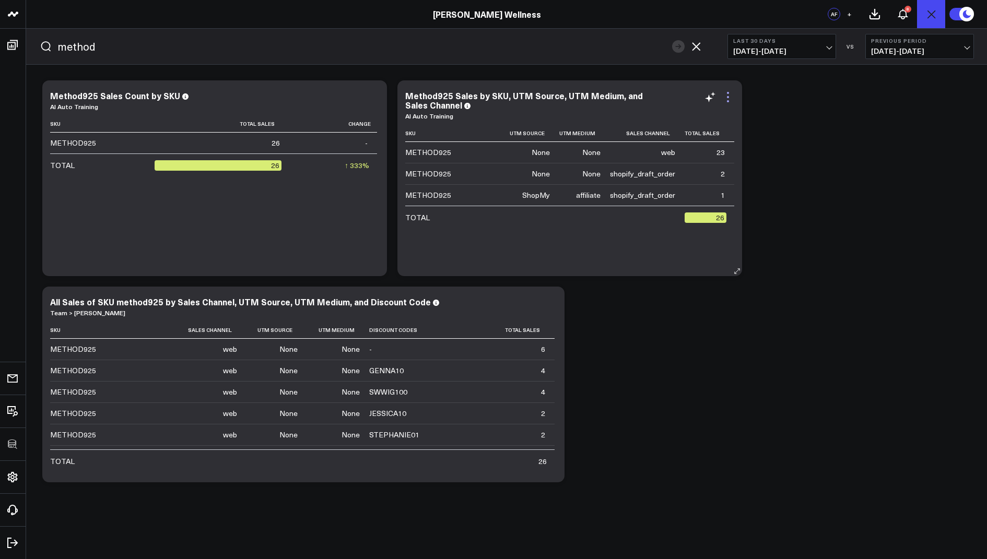
click at [726, 93] on icon at bounding box center [728, 97] width 13 height 13
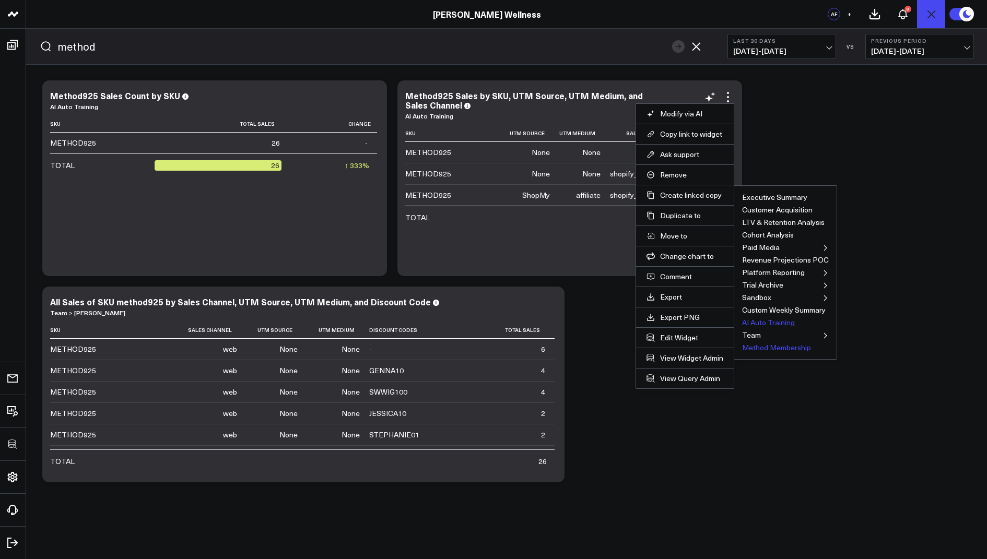
click at [767, 346] on button "Method Membership" at bounding box center [776, 347] width 69 height 7
